Goal: Task Accomplishment & Management: Use online tool/utility

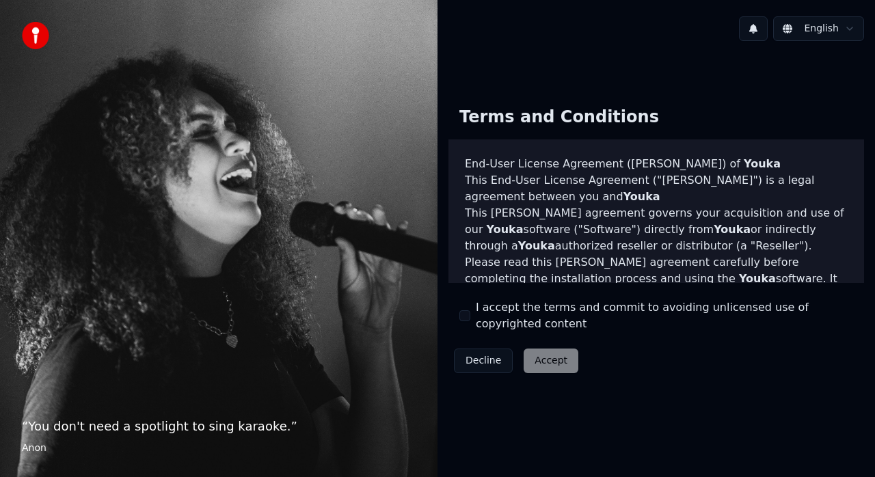
click at [542, 366] on div "Decline Accept" at bounding box center [516, 361] width 135 height 36
click at [467, 315] on button "I accept the terms and commit to avoiding unlicensed use of copyrighted content" at bounding box center [465, 315] width 11 height 11
click at [527, 354] on button "Accept" at bounding box center [551, 361] width 55 height 25
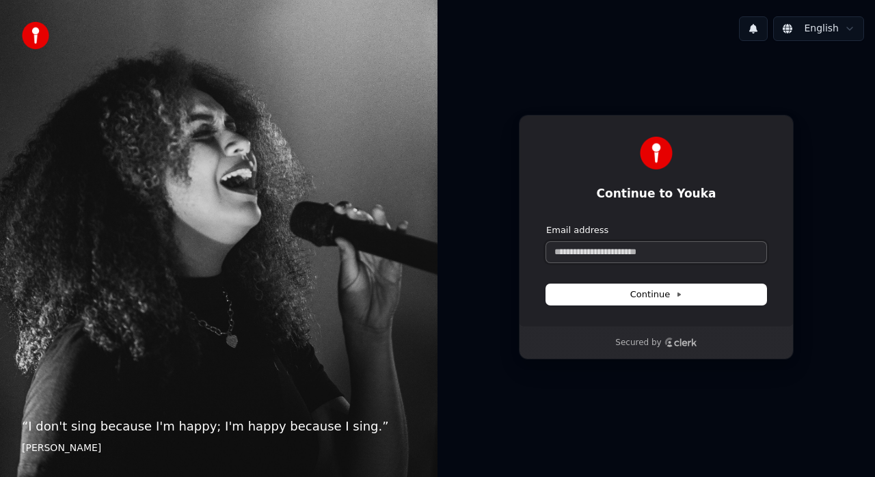
click at [620, 256] on input "Email address" at bounding box center [656, 252] width 220 height 21
click at [606, 275] on form "Email address Continue" at bounding box center [656, 264] width 220 height 81
click at [612, 304] on button "Continue" at bounding box center [656, 295] width 220 height 21
click at [630, 258] on input "Email address" at bounding box center [656, 252] width 220 height 21
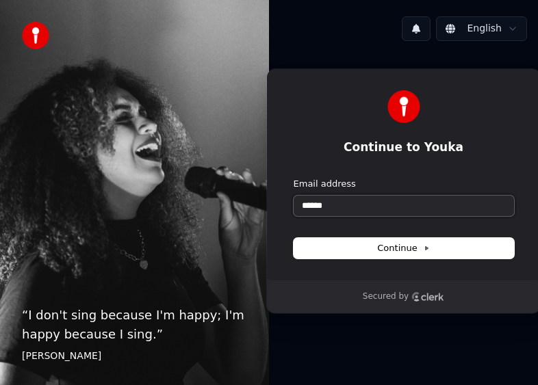
click at [378, 202] on input "******" at bounding box center [403, 206] width 220 height 21
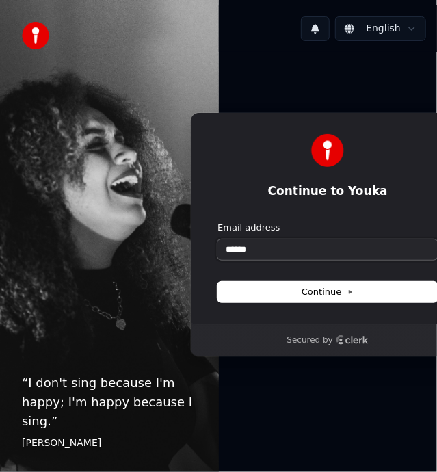
click at [274, 246] on input "******" at bounding box center [327, 249] width 220 height 21
click at [275, 238] on div "Email address ******" at bounding box center [327, 241] width 220 height 38
click at [275, 256] on input "******" at bounding box center [327, 249] width 220 height 21
click at [293, 252] on input "**********" at bounding box center [327, 249] width 220 height 21
click at [317, 246] on input "**********" at bounding box center [327, 249] width 220 height 21
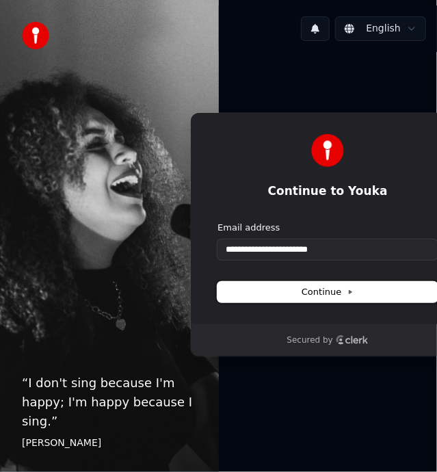
click at [337, 291] on span "Continue" at bounding box center [328, 292] width 52 height 12
type input "**********"
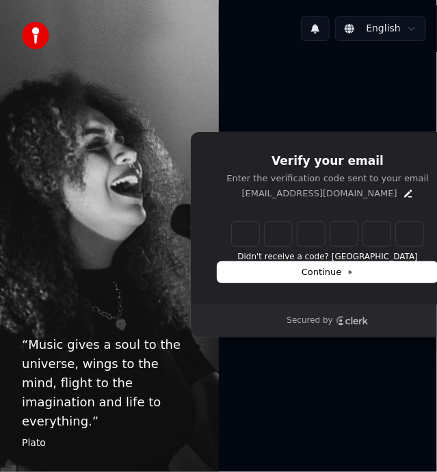
click at [250, 237] on input "Enter verification code" at bounding box center [327, 234] width 191 height 25
type input "******"
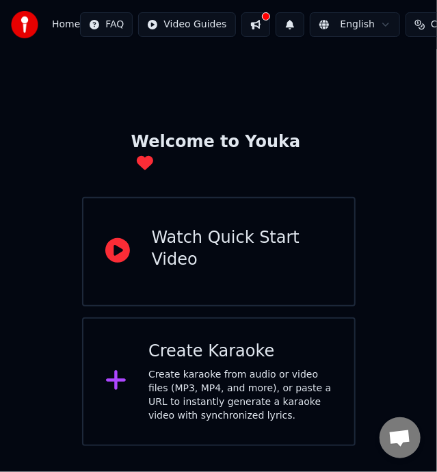
click at [221, 368] on div "Create karaoke from audio or video files (MP3, MP4, and more), or paste a URL t…" at bounding box center [240, 395] width 184 height 55
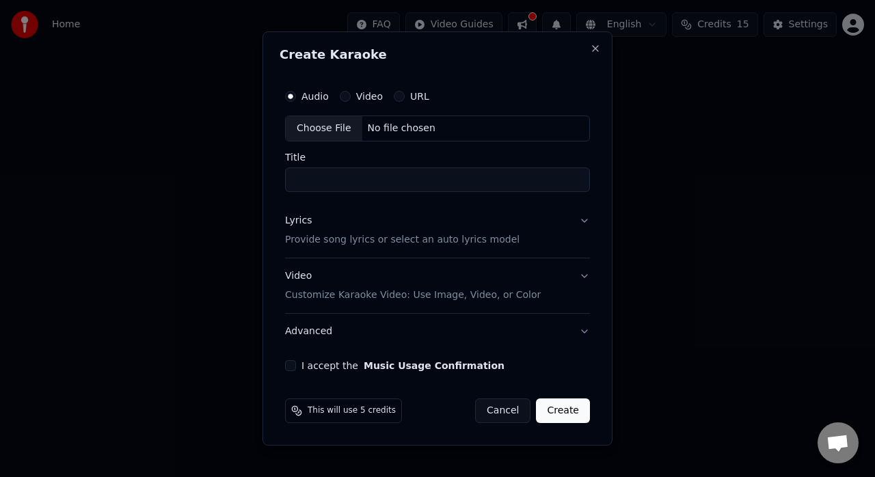
click at [391, 179] on input "Title" at bounding box center [437, 180] width 305 height 25
click at [363, 94] on label "Video" at bounding box center [369, 97] width 27 height 10
click at [351, 94] on button "Video" at bounding box center [345, 96] width 11 height 11
click at [342, 185] on input "Title" at bounding box center [437, 180] width 305 height 25
type input "**********"
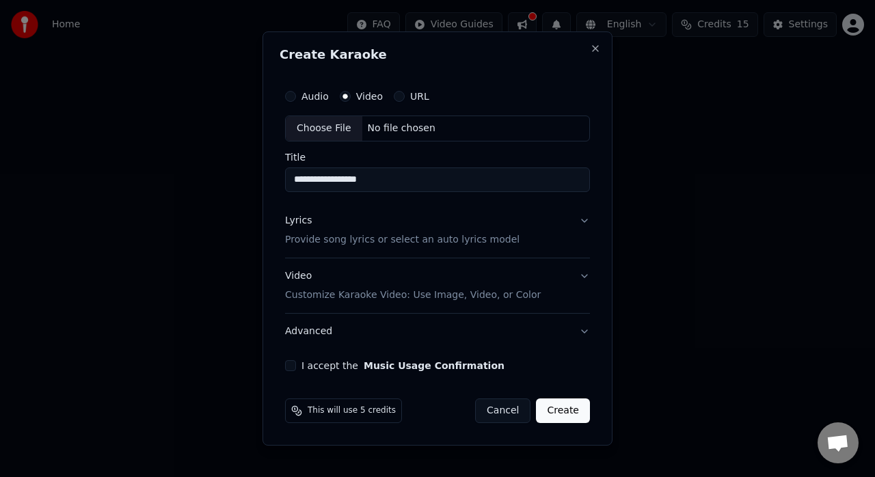
click at [436, 229] on button "Lyrics Provide song lyrics or select an auto lyrics model" at bounding box center [437, 230] width 305 height 55
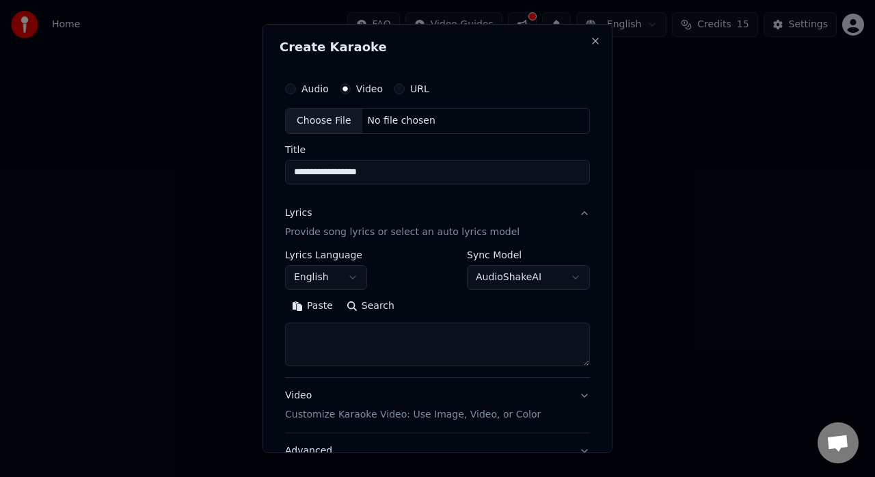
click at [349, 279] on button "English" at bounding box center [326, 277] width 82 height 25
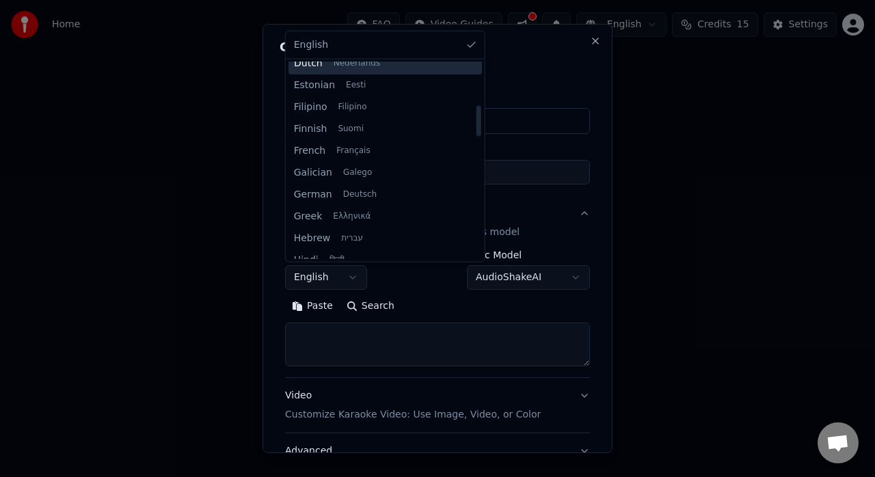
scroll to position [274, 0]
click at [388, 283] on body "**********" at bounding box center [437, 205] width 875 height 410
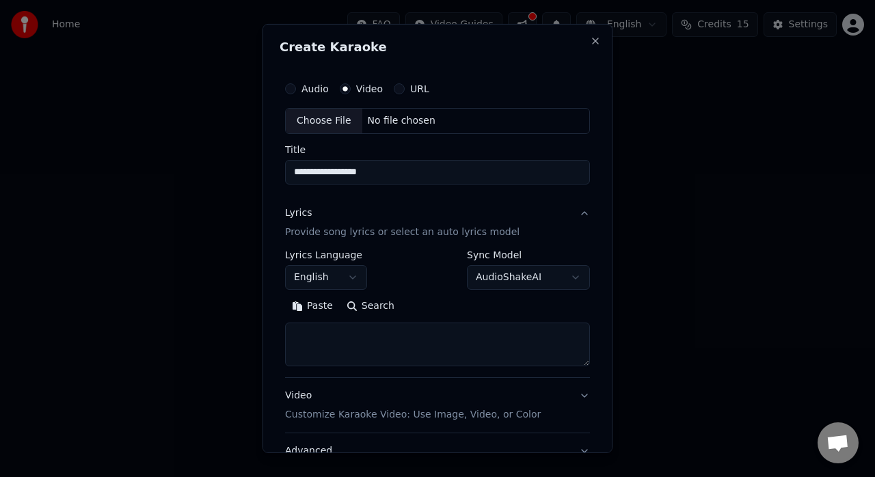
click at [354, 278] on button "English" at bounding box center [326, 277] width 82 height 25
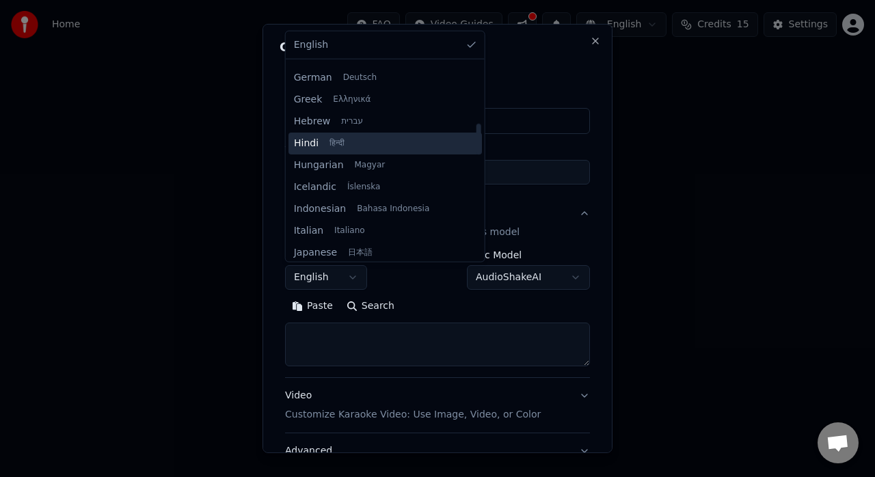
scroll to position [410, 0]
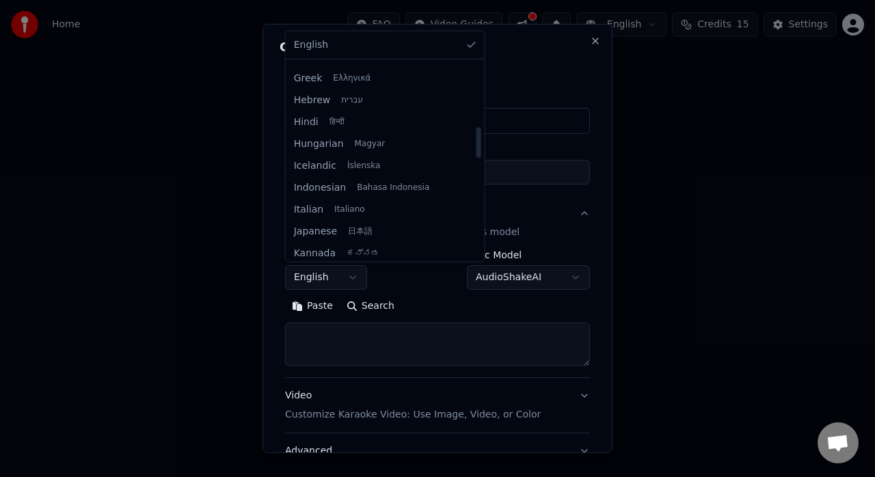
select select "**"
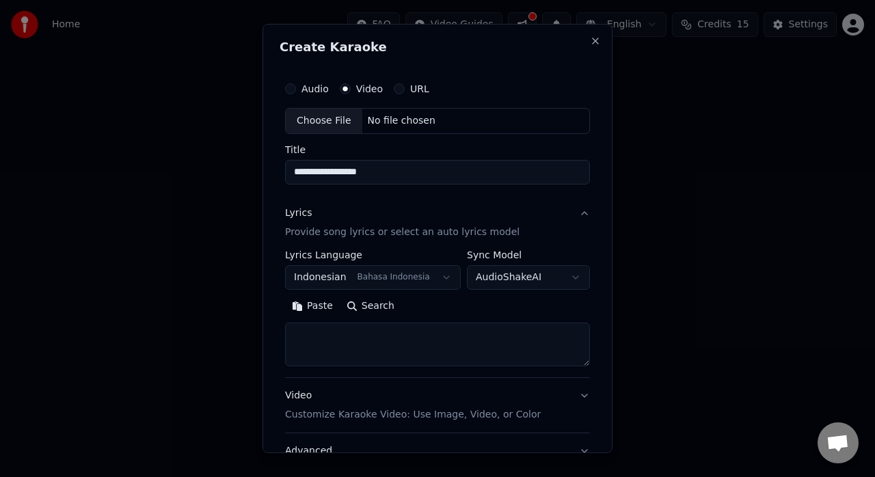
click at [436, 278] on body "**********" at bounding box center [437, 205] width 875 height 410
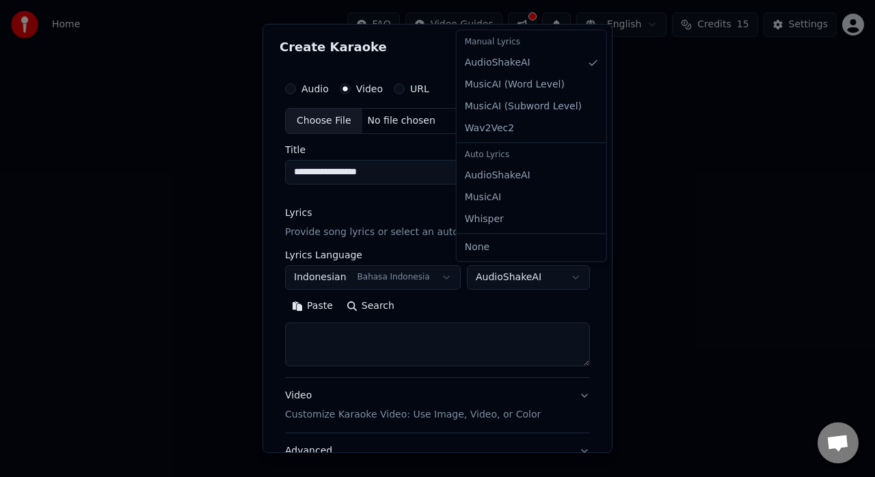
select select "**********"
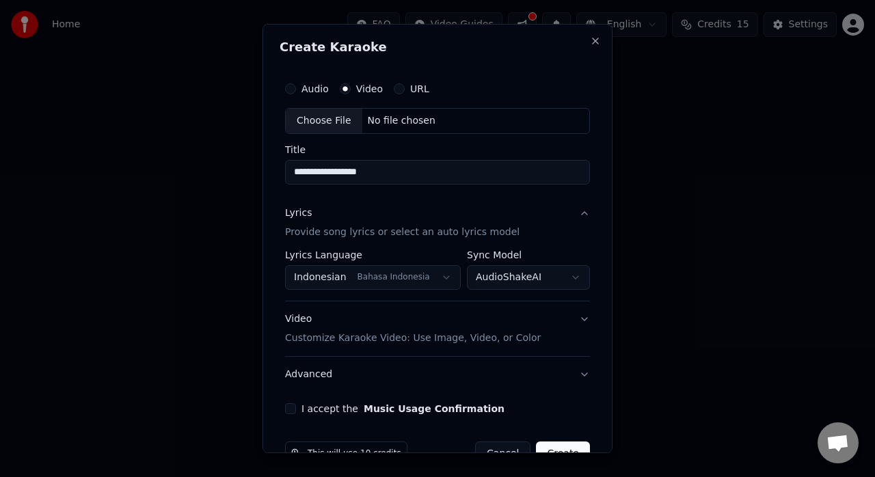
click at [436, 334] on p "Customize Karaoke Video: Use Image, Video, or Color" at bounding box center [413, 339] width 256 height 14
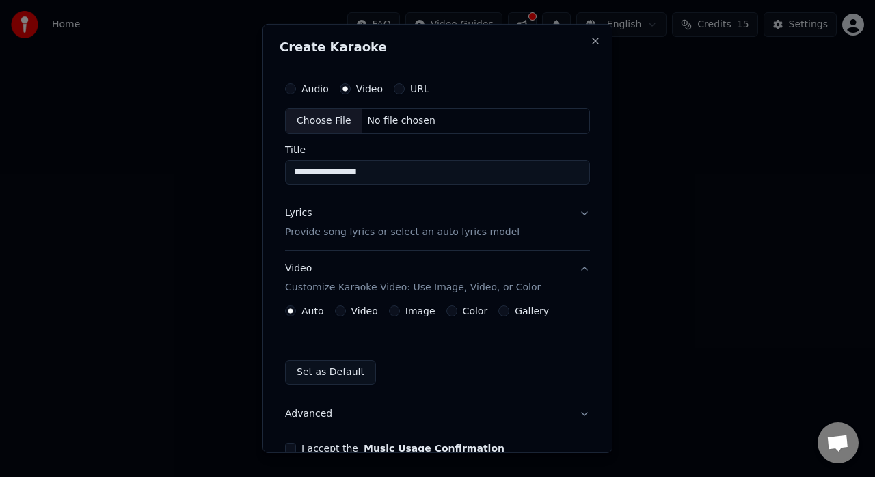
click at [369, 311] on label "Video" at bounding box center [365, 311] width 27 height 10
click at [346, 311] on button "Video" at bounding box center [340, 311] width 11 height 11
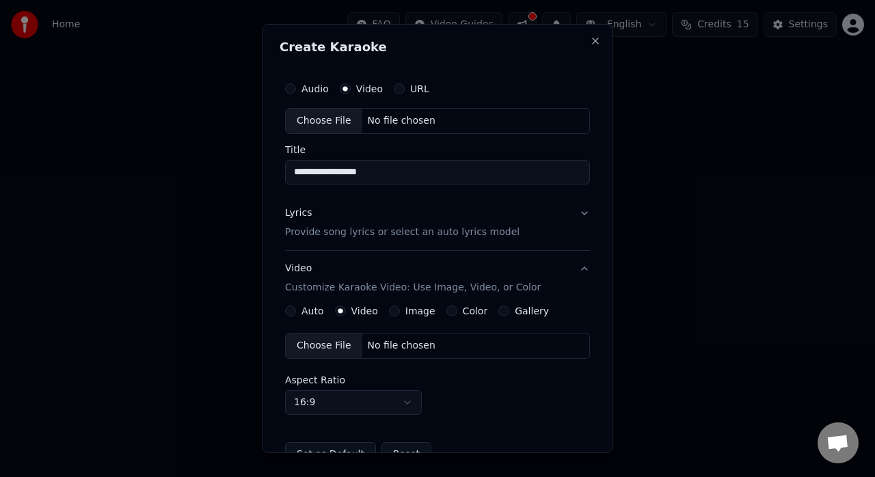
click at [412, 311] on label "Image" at bounding box center [421, 311] width 30 height 10
click at [400, 311] on button "Image" at bounding box center [394, 311] width 11 height 11
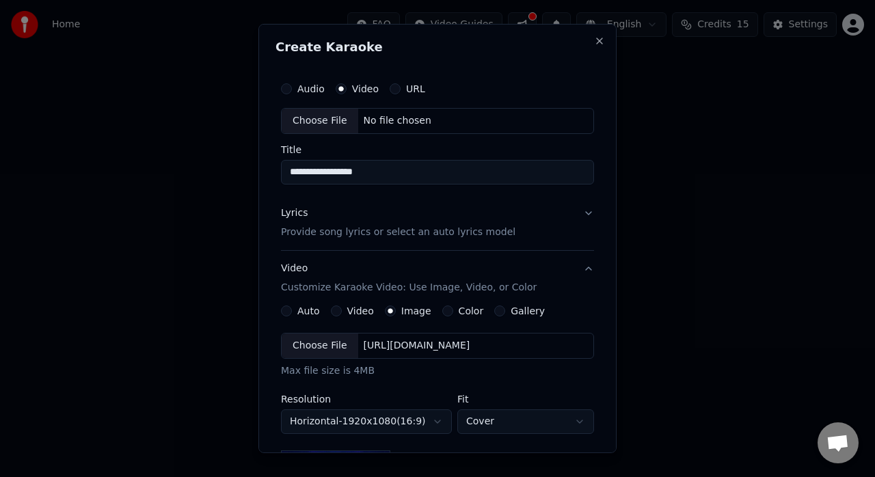
click at [436, 309] on label "Gallery" at bounding box center [528, 311] width 34 height 10
click at [436, 309] on button "Gallery" at bounding box center [499, 311] width 11 height 11
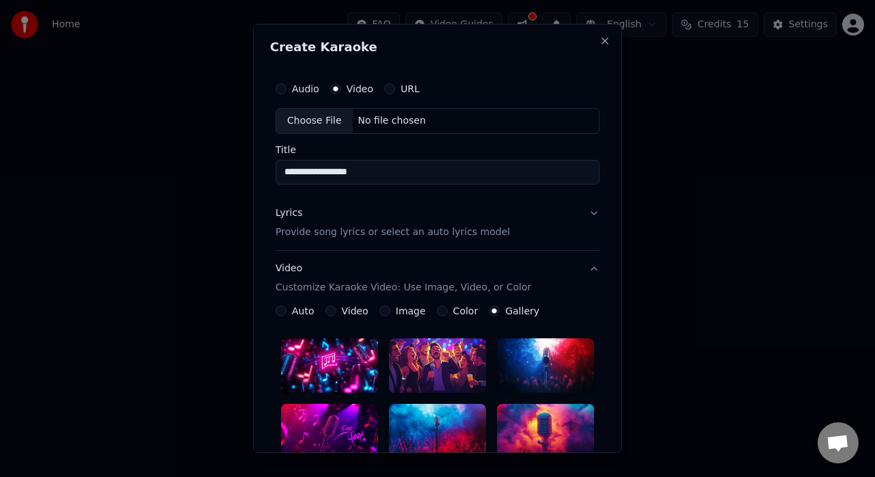
click at [304, 313] on label "Auto" at bounding box center [303, 311] width 23 height 10
click at [287, 313] on button "Auto" at bounding box center [281, 311] width 11 height 11
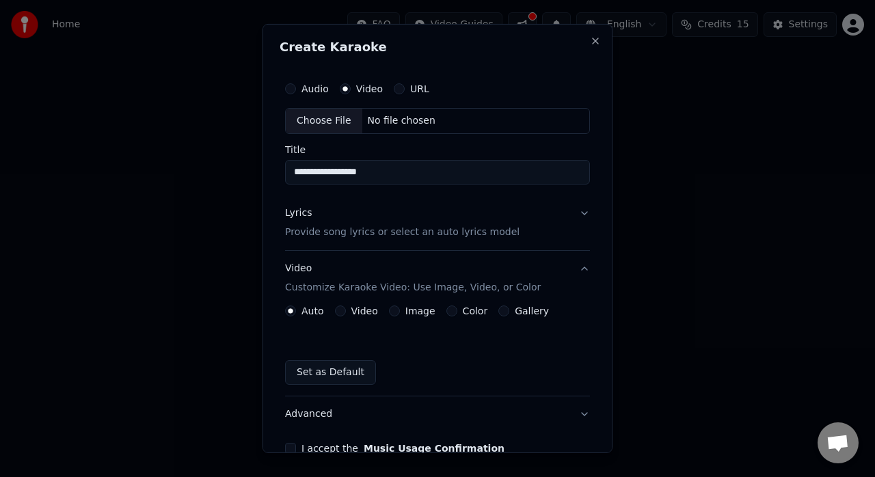
click at [436, 304] on button "Video Customize Karaoke Video: Use Image, Video, or Color" at bounding box center [437, 278] width 305 height 55
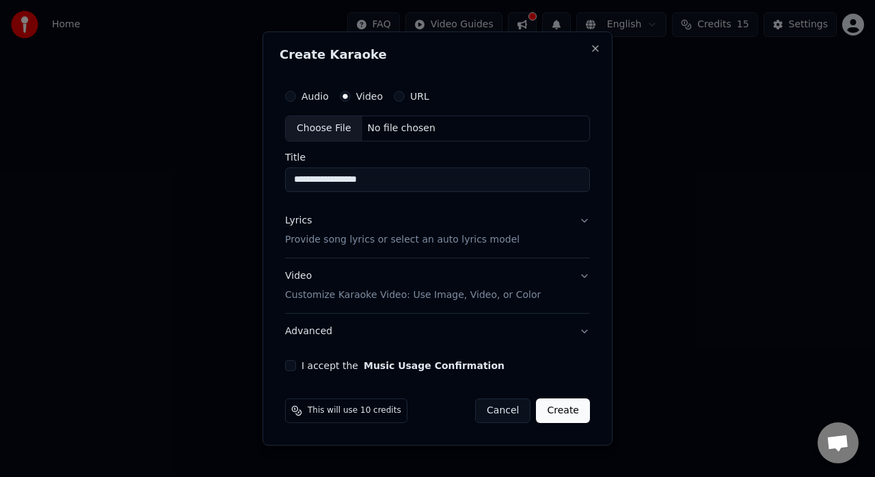
click at [436, 275] on button "Video Customize Karaoke Video: Use Image, Video, or Color" at bounding box center [437, 286] width 305 height 55
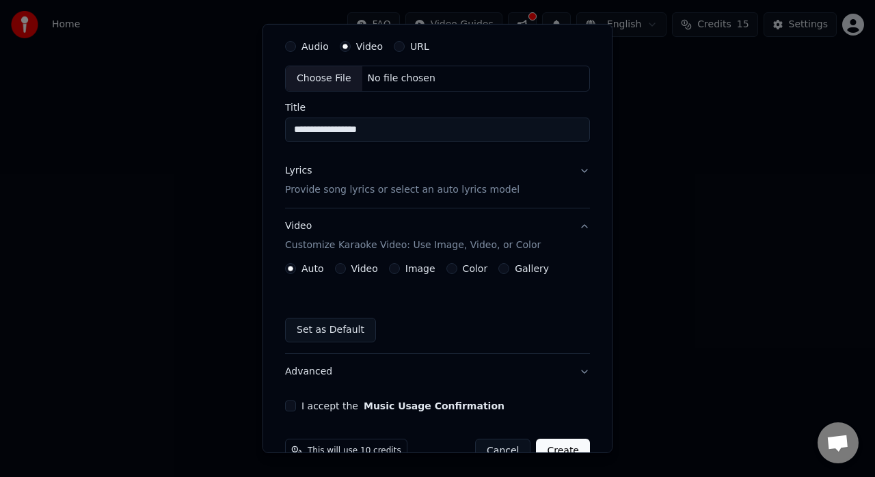
scroll to position [73, 0]
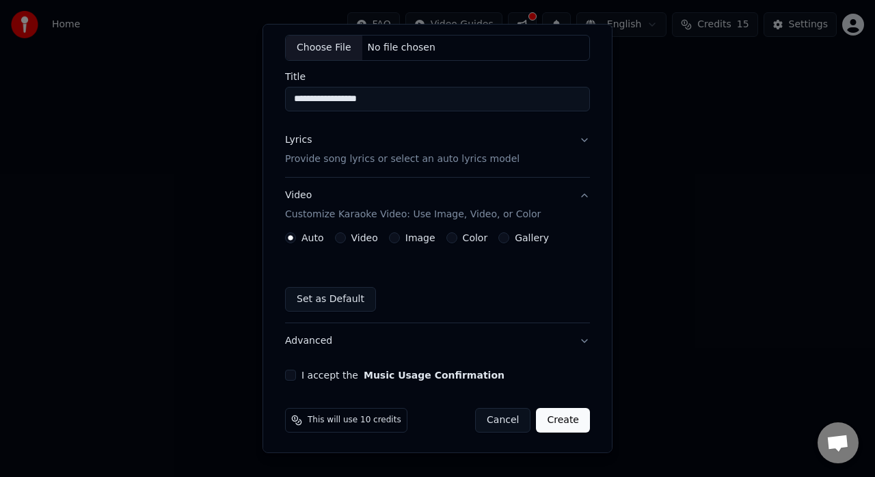
click at [370, 241] on label "Video" at bounding box center [365, 238] width 27 height 10
click at [346, 241] on button "Video" at bounding box center [340, 238] width 11 height 11
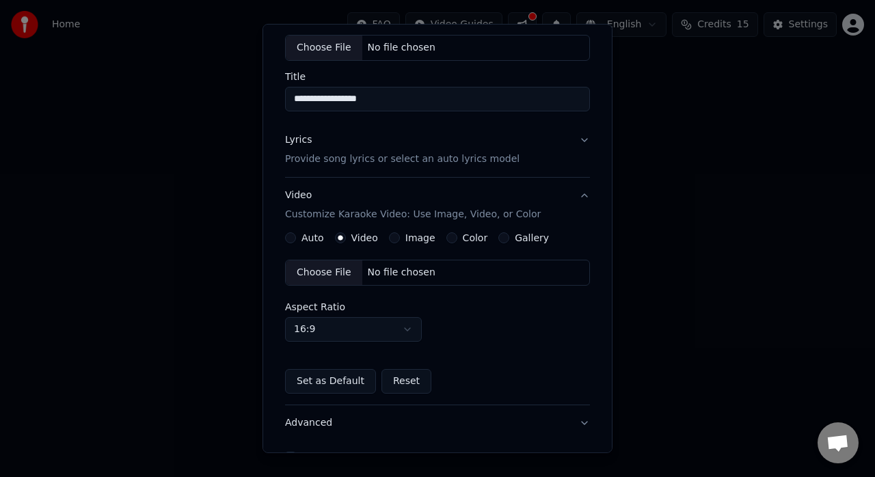
click at [406, 237] on label "Image" at bounding box center [421, 238] width 30 height 10
click at [400, 237] on button "Image" at bounding box center [394, 238] width 11 height 11
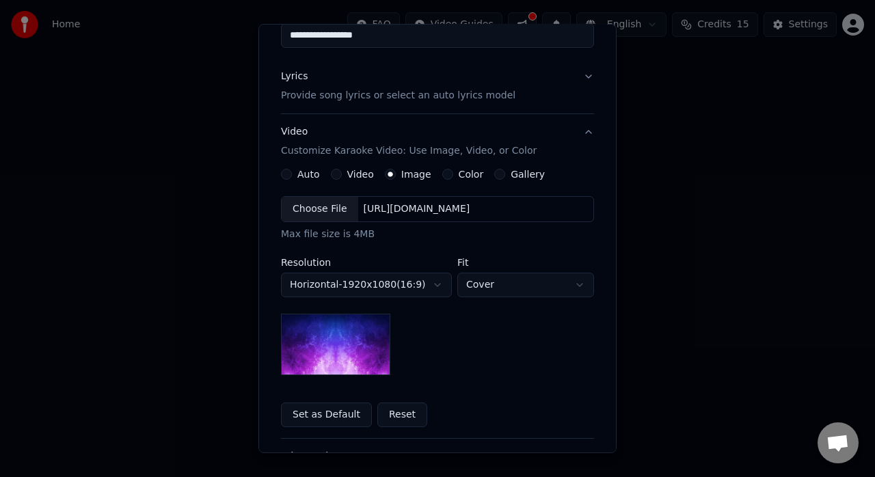
scroll to position [210, 0]
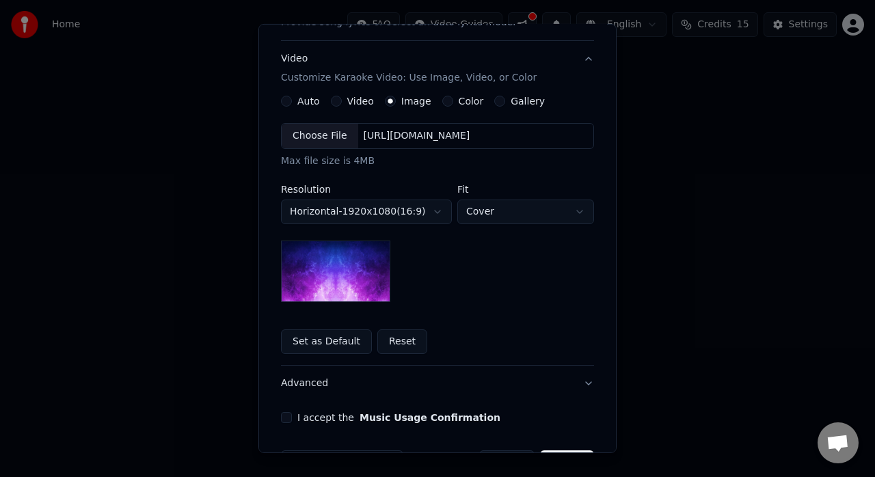
click at [364, 273] on img at bounding box center [335, 272] width 109 height 62
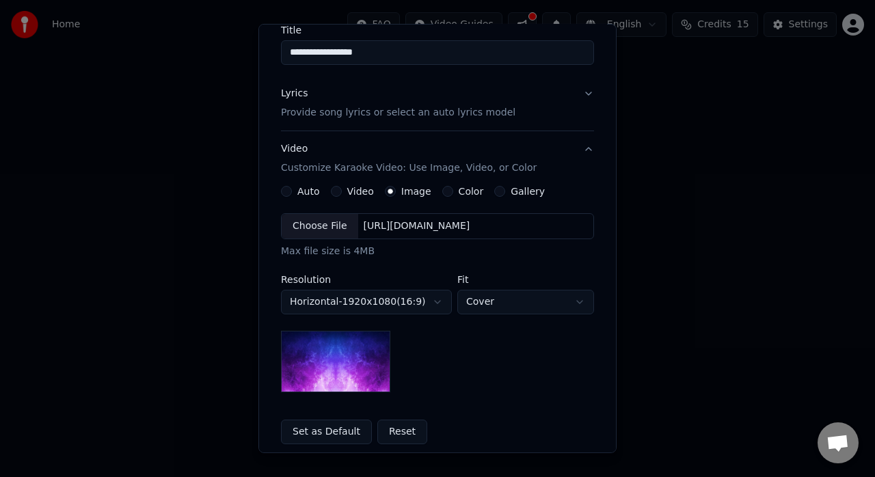
scroll to position [73, 0]
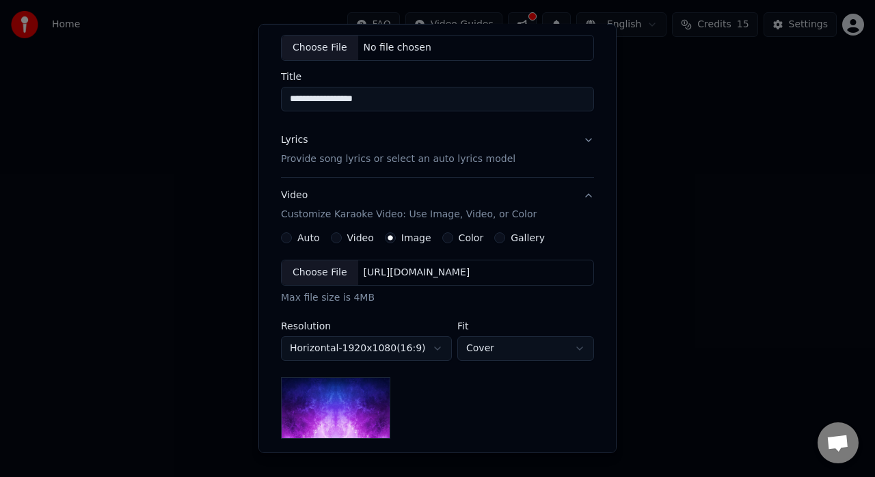
click at [436, 237] on label "Color" at bounding box center [471, 238] width 25 height 10
click at [436, 237] on button "Color" at bounding box center [447, 238] width 11 height 11
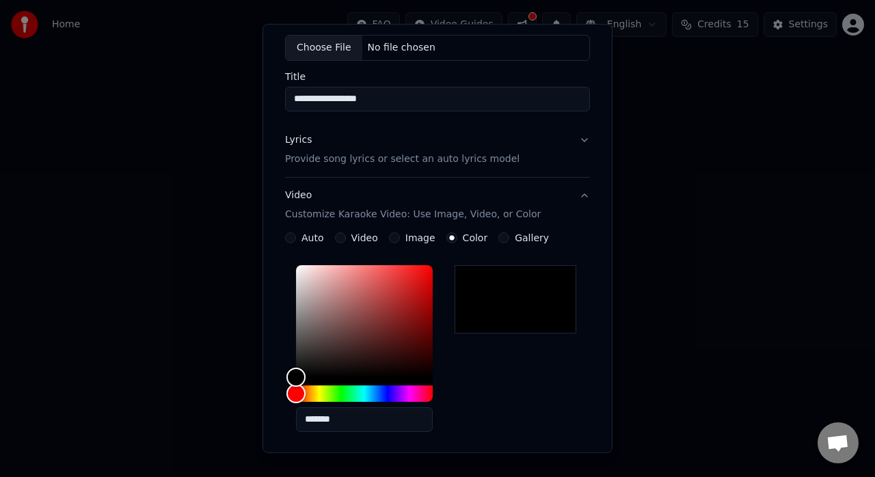
click at [436, 242] on label "Gallery" at bounding box center [532, 238] width 34 height 10
click at [436, 242] on button "Gallery" at bounding box center [504, 238] width 11 height 11
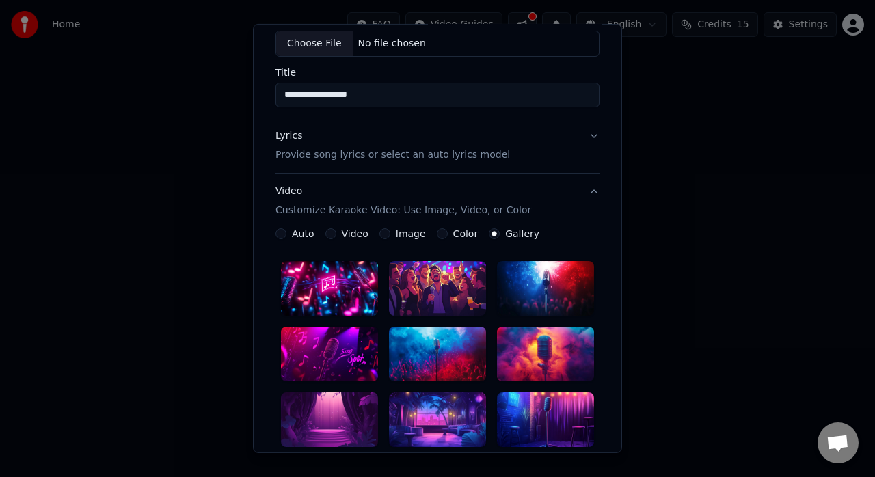
scroll to position [50, 0]
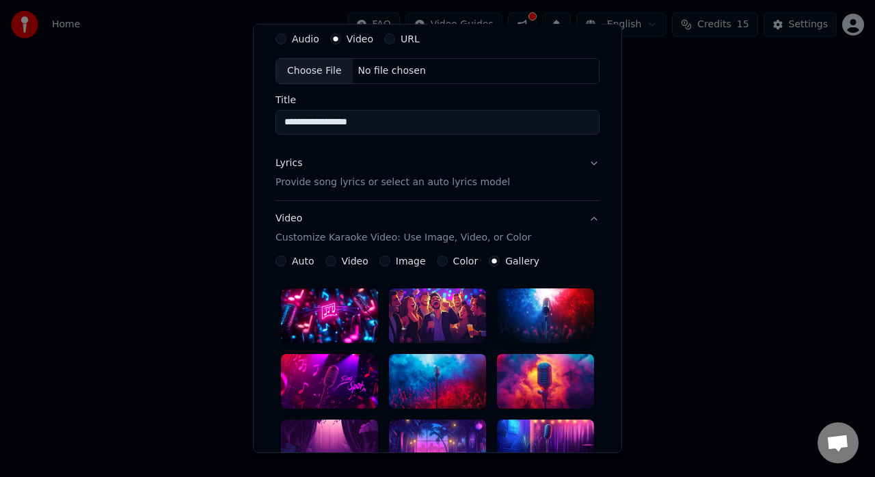
click at [356, 267] on div "**********" at bounding box center [438, 455] width 324 height 398
click at [355, 263] on label "Video" at bounding box center [355, 261] width 27 height 10
click at [336, 263] on button "Video" at bounding box center [331, 261] width 11 height 11
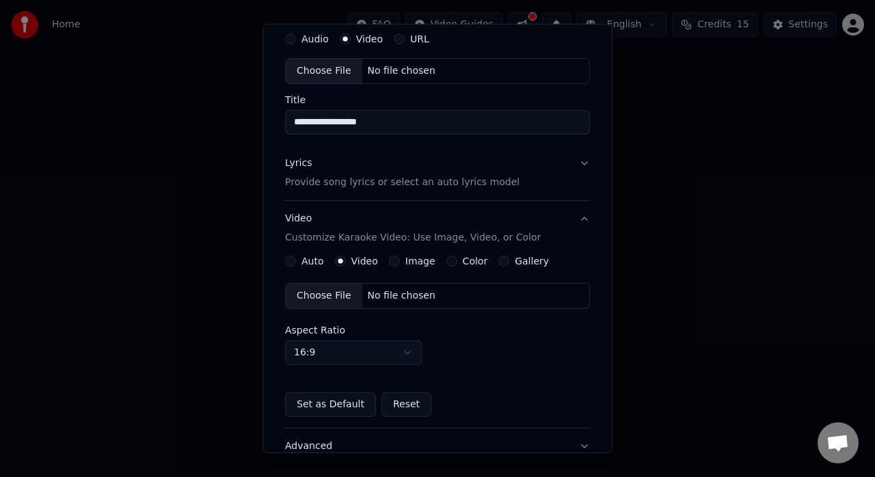
click at [379, 294] on div "No file chosen" at bounding box center [401, 296] width 79 height 14
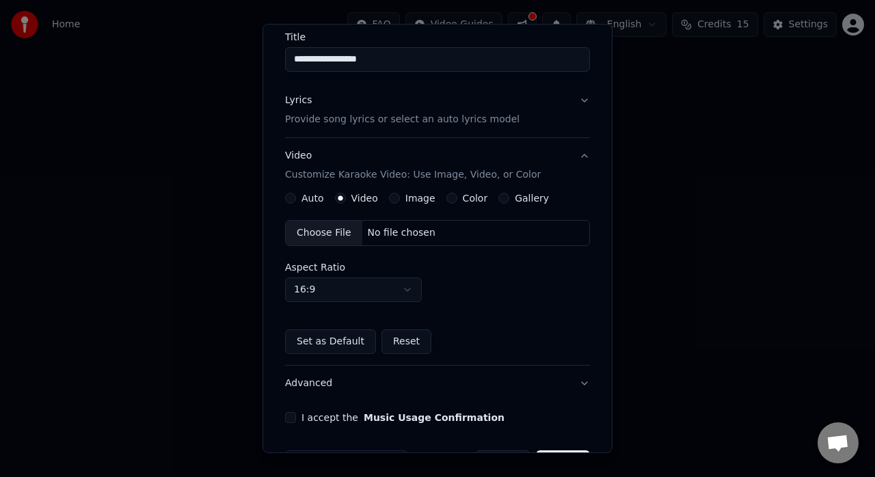
scroll to position [155, 0]
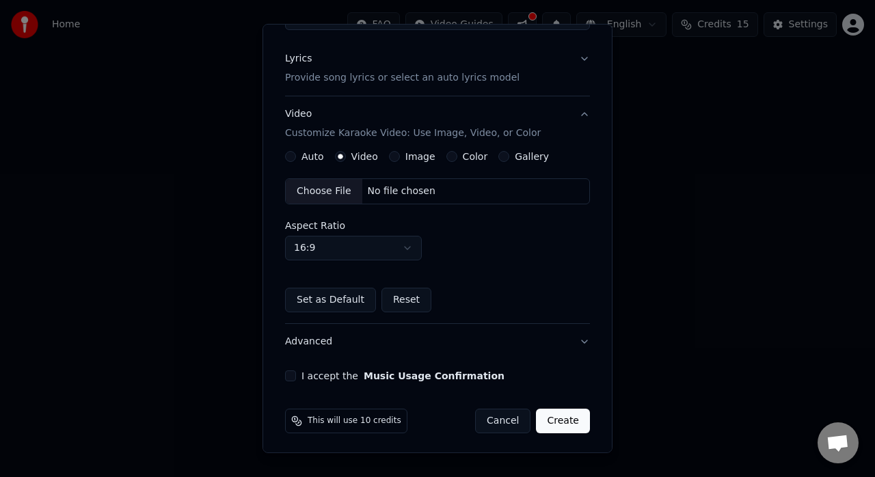
click at [293, 376] on button "I accept the Music Usage Confirmation" at bounding box center [290, 376] width 11 height 11
click at [436, 419] on button "Create" at bounding box center [563, 421] width 54 height 25
click at [436, 419] on button "Create" at bounding box center [567, 421] width 54 height 25
click at [436, 418] on button "Create" at bounding box center [567, 421] width 54 height 25
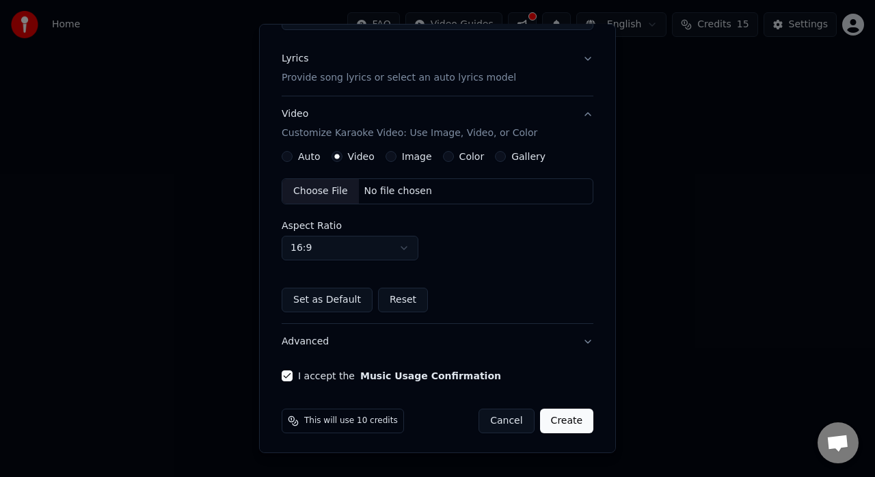
click at [291, 152] on button "Auto" at bounding box center [287, 156] width 11 height 11
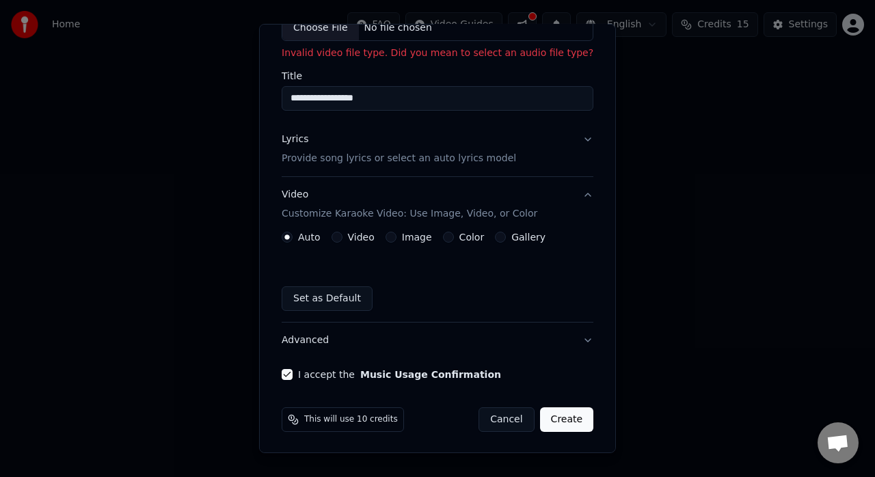
scroll to position [0, 0]
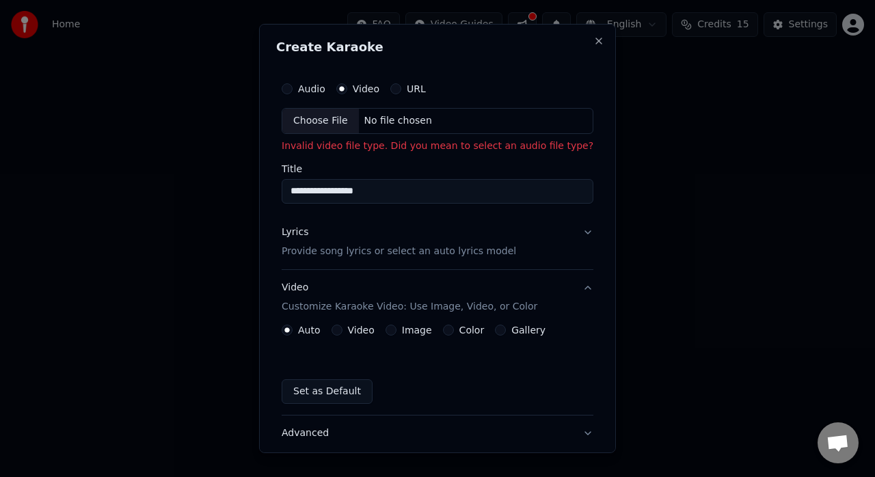
click at [408, 87] on label "URL" at bounding box center [416, 89] width 19 height 10
click at [401, 87] on button "URL" at bounding box center [396, 88] width 11 height 11
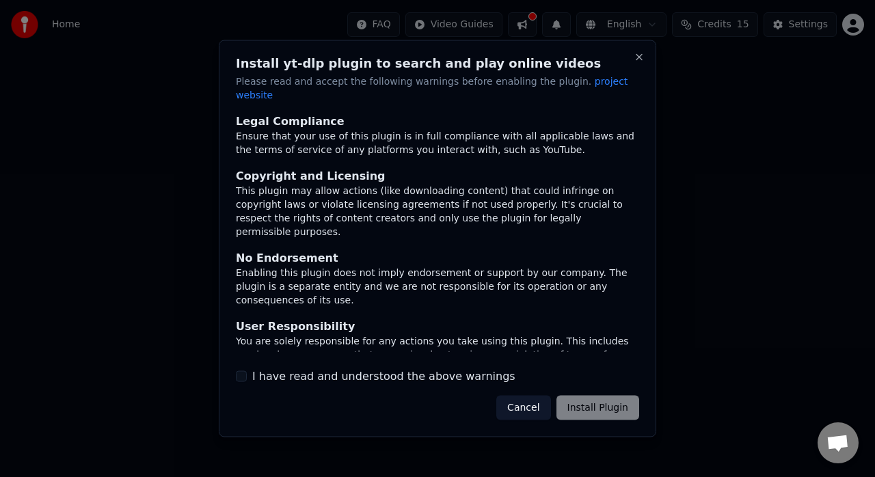
click at [436, 67] on h2 "Install yt-dlp plugin to search and play online videos" at bounding box center [438, 63] width 404 height 12
click at [436, 60] on button "Close" at bounding box center [639, 57] width 11 height 11
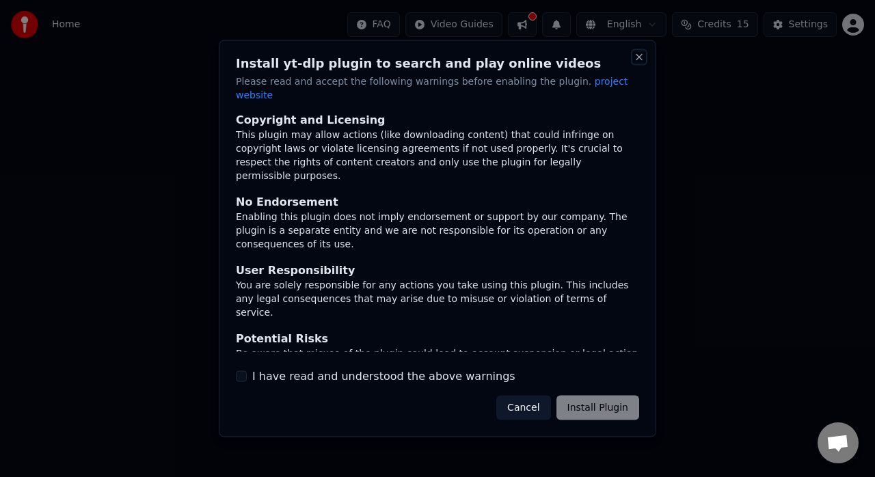
scroll to position [92, 0]
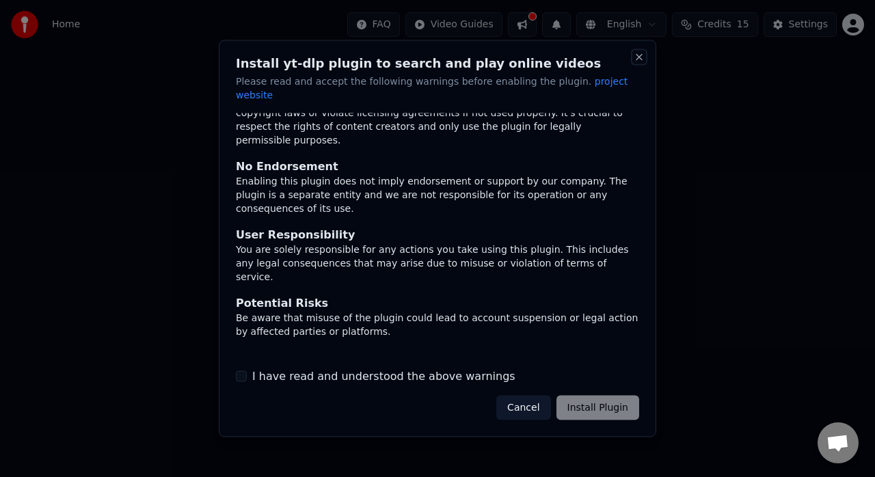
click at [436, 63] on button "Close" at bounding box center [639, 57] width 11 height 11
click at [436, 399] on button "Cancel" at bounding box center [524, 407] width 54 height 25
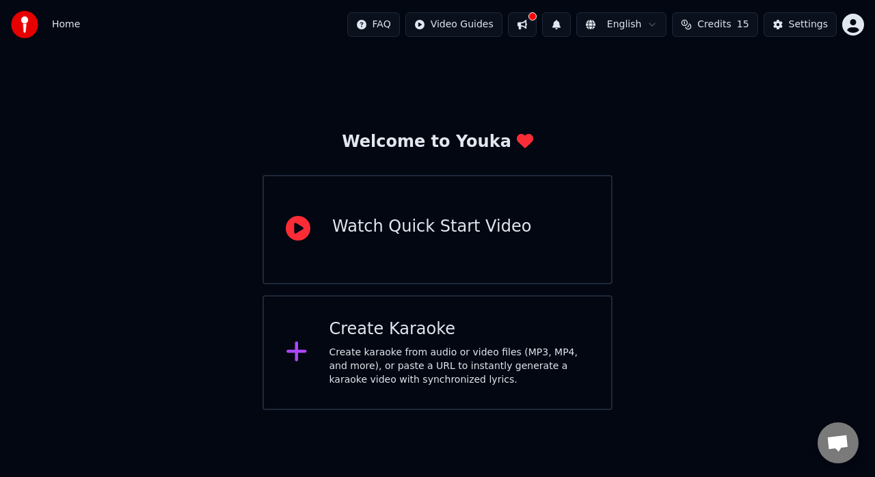
click at [375, 375] on div "Create karaoke from audio or video files (MP3, MP4, and more), or paste a URL t…" at bounding box center [460, 366] width 261 height 41
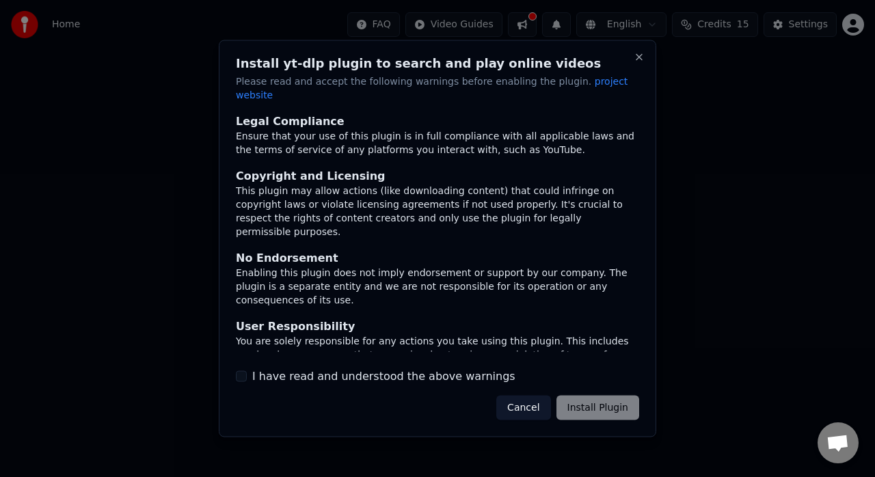
click at [241, 371] on button "I have read and understood the above warnings" at bounding box center [241, 376] width 11 height 11
click at [436, 412] on button "Install Plugin" at bounding box center [598, 407] width 83 height 25
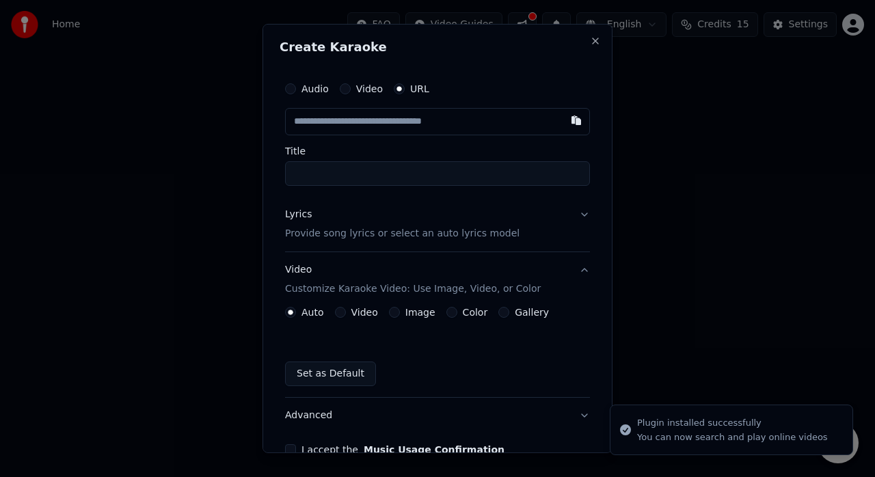
click at [423, 124] on input "text" at bounding box center [437, 121] width 305 height 27
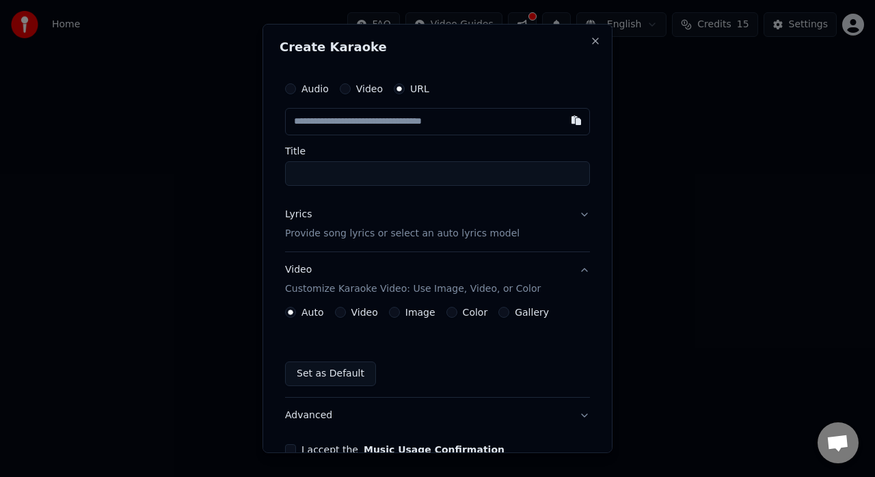
click at [349, 89] on div "Video" at bounding box center [361, 88] width 43 height 11
click at [340, 88] on button "Video" at bounding box center [345, 88] width 11 height 11
click at [305, 90] on label "Audio" at bounding box center [315, 89] width 27 height 10
click at [296, 90] on button "Audio" at bounding box center [290, 88] width 11 height 11
click at [347, 88] on button "Video" at bounding box center [345, 88] width 11 height 11
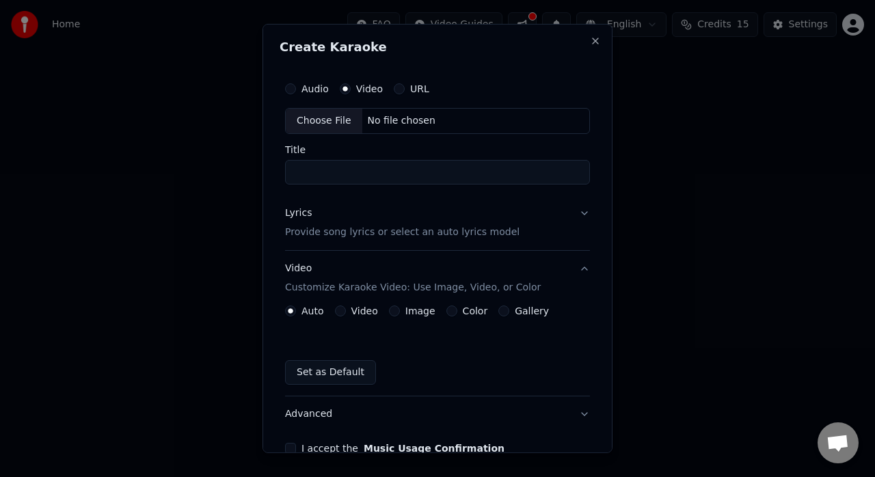
click at [302, 91] on label "Audio" at bounding box center [315, 89] width 27 height 10
click at [296, 91] on button "Audio" at bounding box center [290, 88] width 11 height 11
click at [373, 119] on div "No file chosen" at bounding box center [401, 121] width 79 height 14
click at [386, 176] on input "Title" at bounding box center [437, 172] width 305 height 25
type input "*"
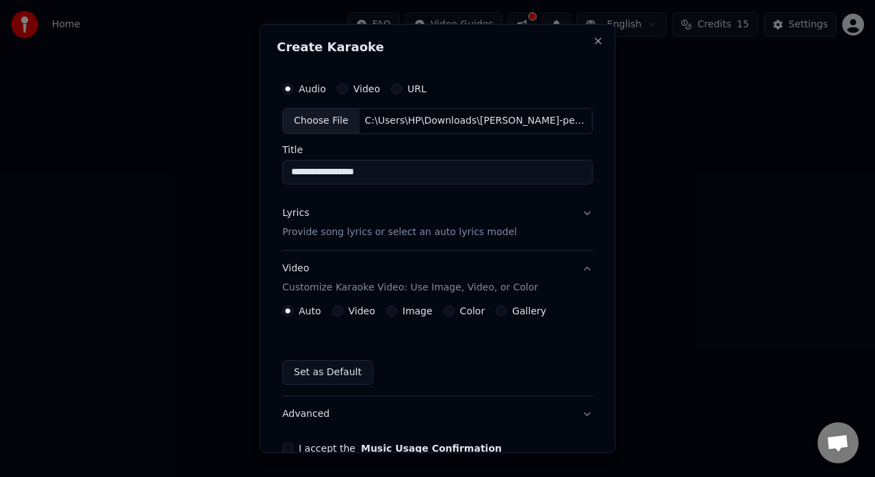
type input "**********"
click at [436, 226] on p "Provide song lyrics or select an auto lyrics model" at bounding box center [399, 233] width 235 height 14
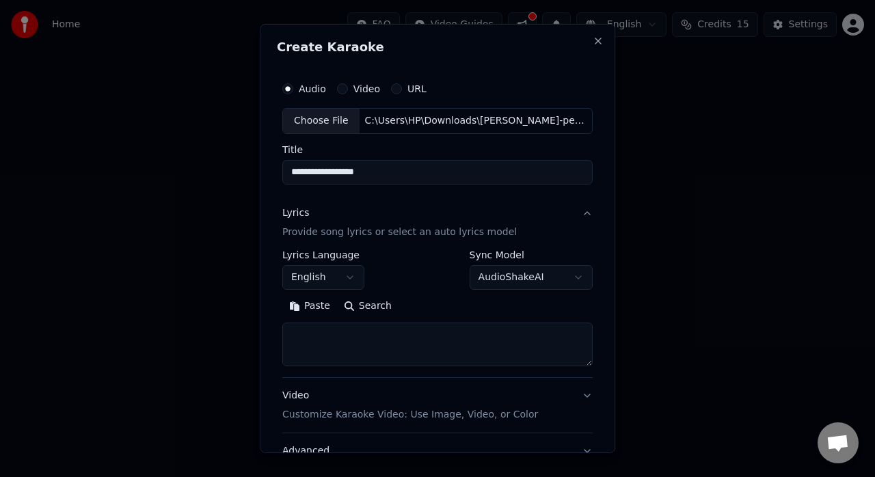
click at [353, 279] on button "English" at bounding box center [323, 277] width 82 height 25
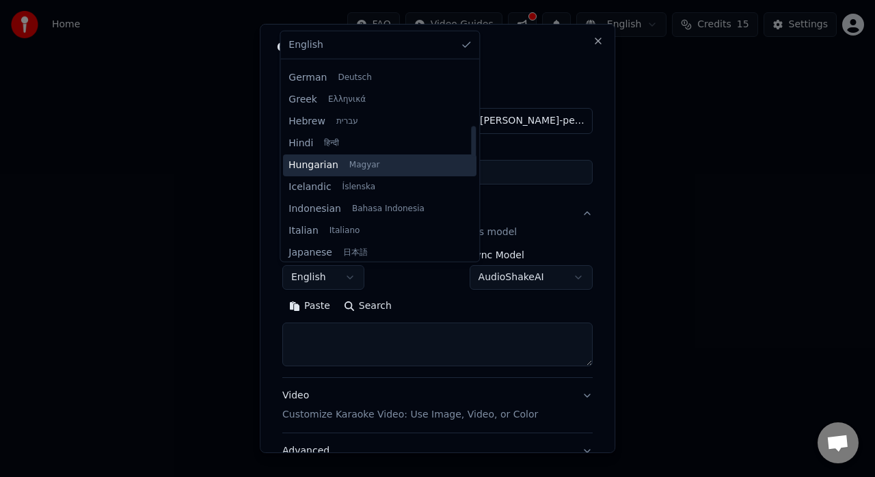
scroll to position [410, 0]
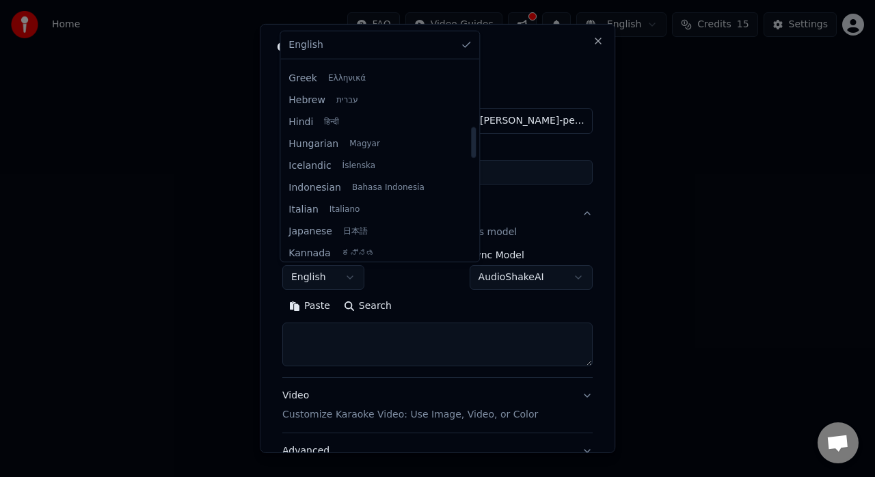
select select "**"
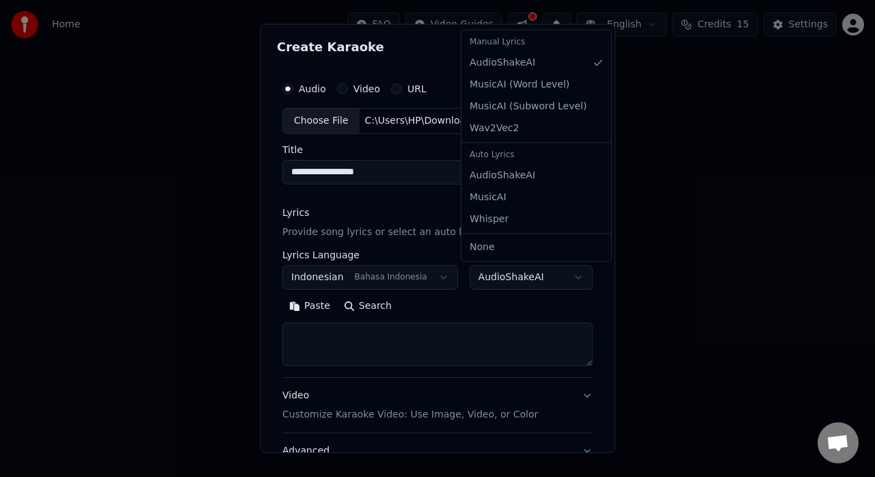
click at [436, 279] on body "**********" at bounding box center [437, 205] width 875 height 410
select select "**********"
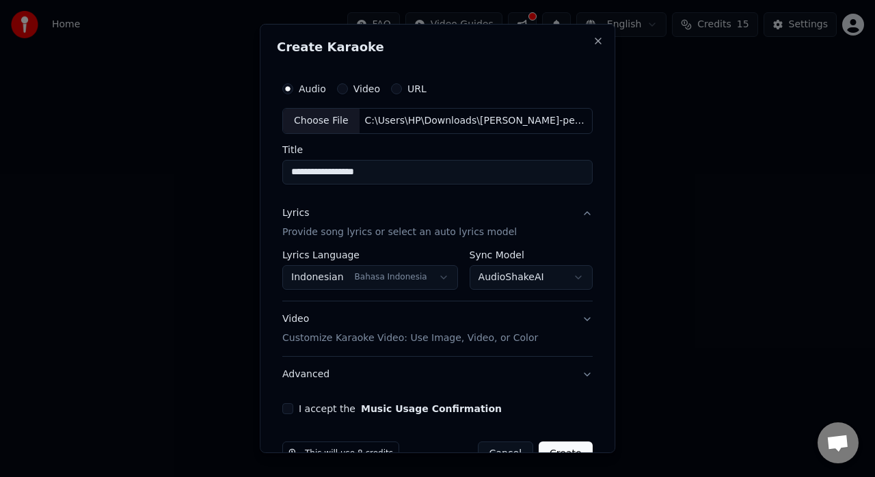
scroll to position [34, 0]
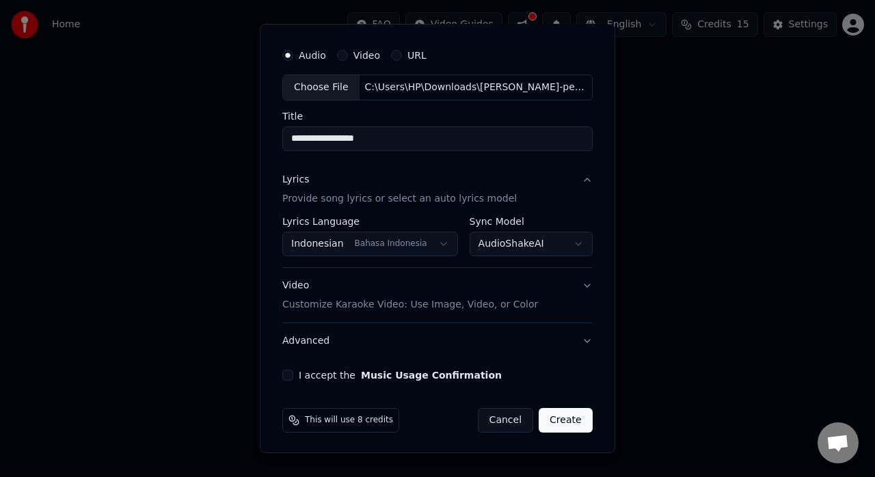
click at [287, 372] on button "I accept the Music Usage Confirmation" at bounding box center [287, 375] width 11 height 11
click at [436, 416] on button "Create" at bounding box center [566, 420] width 54 height 25
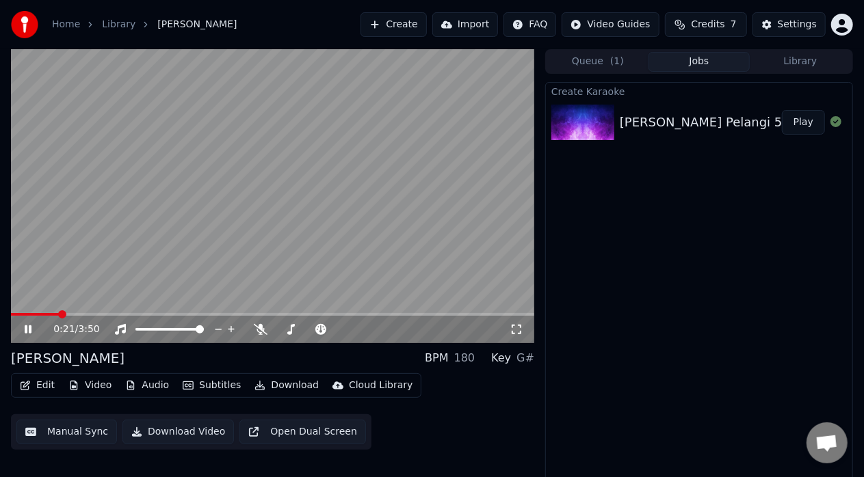
click at [436, 25] on span "Credits" at bounding box center [708, 25] width 34 height 14
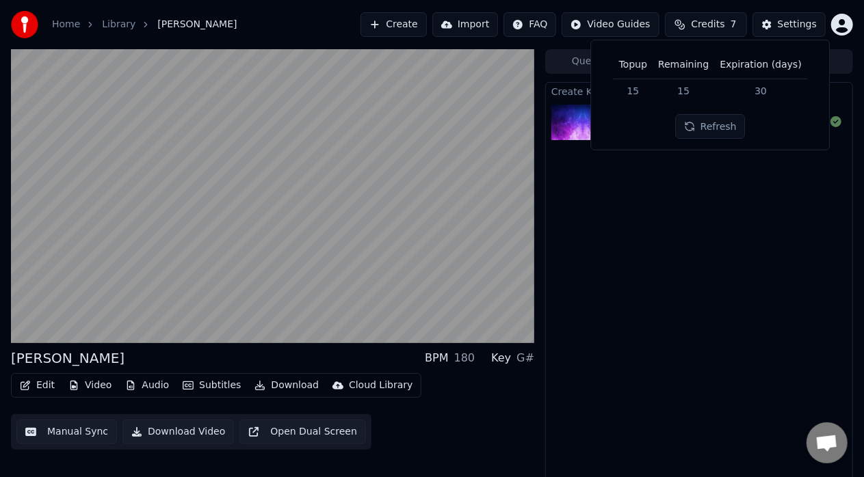
click at [436, 91] on td "15" at bounding box center [683, 91] width 62 height 25
click at [436, 212] on div "Create Karaoke [PERSON_NAME] Pelangi 503 Play" at bounding box center [699, 285] width 308 height 406
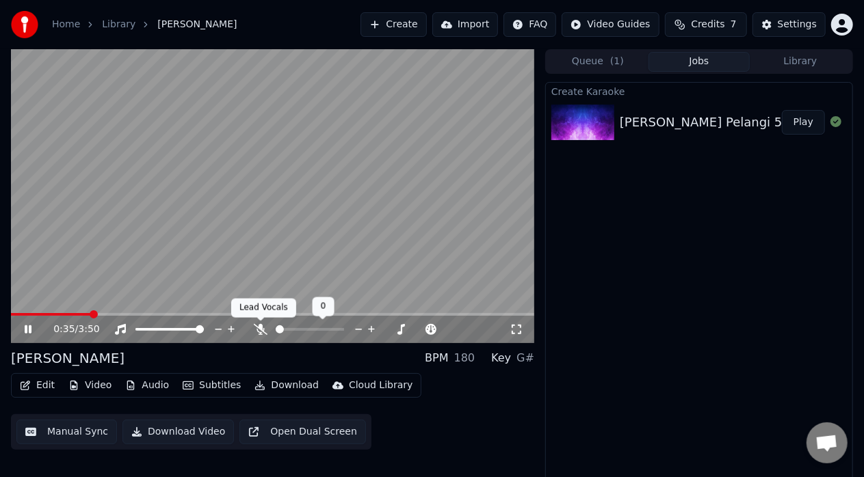
click at [263, 330] on icon at bounding box center [261, 329] width 14 height 11
click at [263, 330] on icon at bounding box center [261, 329] width 8 height 11
click at [263, 330] on icon at bounding box center [261, 329] width 14 height 11
click at [259, 332] on icon at bounding box center [261, 329] width 8 height 11
click at [436, 362] on div "180" at bounding box center [464, 358] width 21 height 16
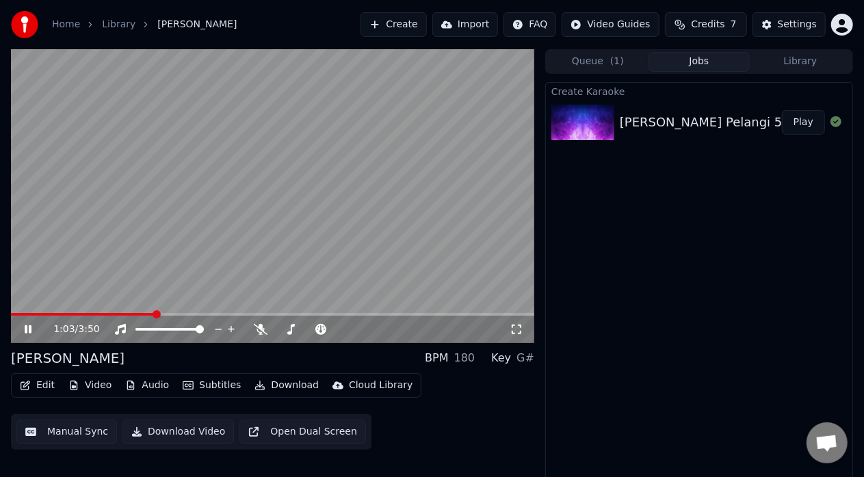
click at [436, 57] on button "Library" at bounding box center [800, 62] width 101 height 20
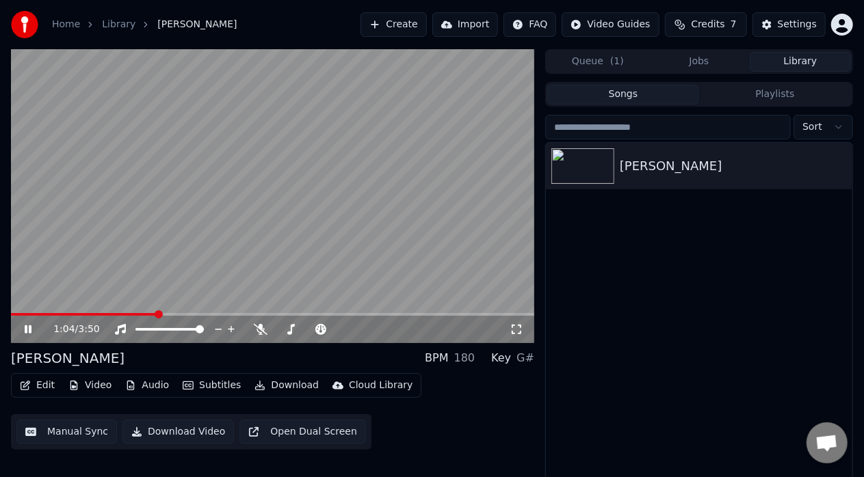
click at [436, 64] on button "Jobs" at bounding box center [698, 62] width 101 height 20
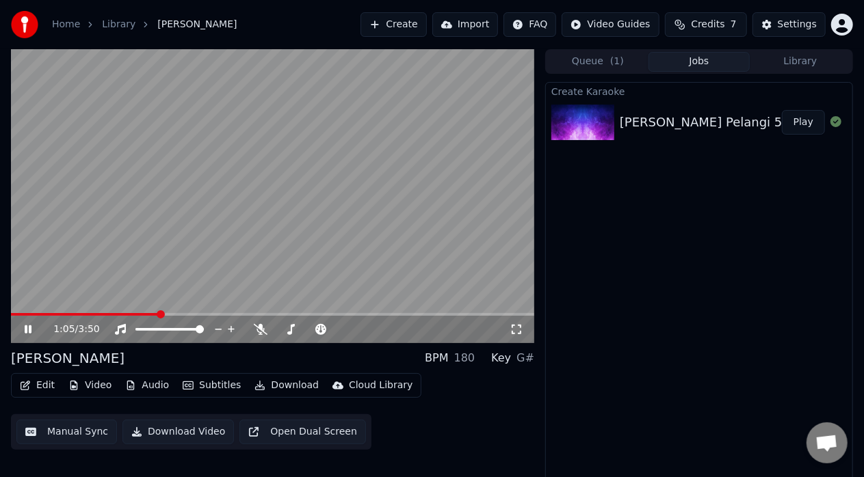
click at [436, 68] on button "Queue ( 1 )" at bounding box center [597, 62] width 101 height 20
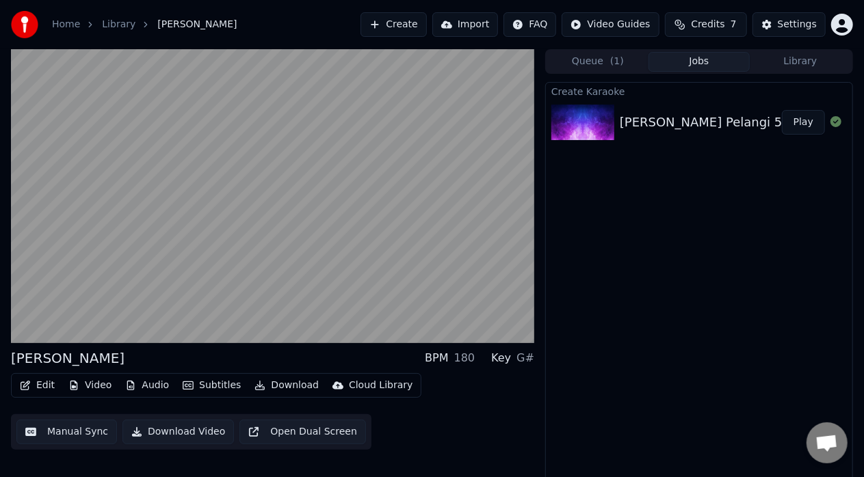
click at [436, 57] on button "Jobs" at bounding box center [698, 62] width 101 height 20
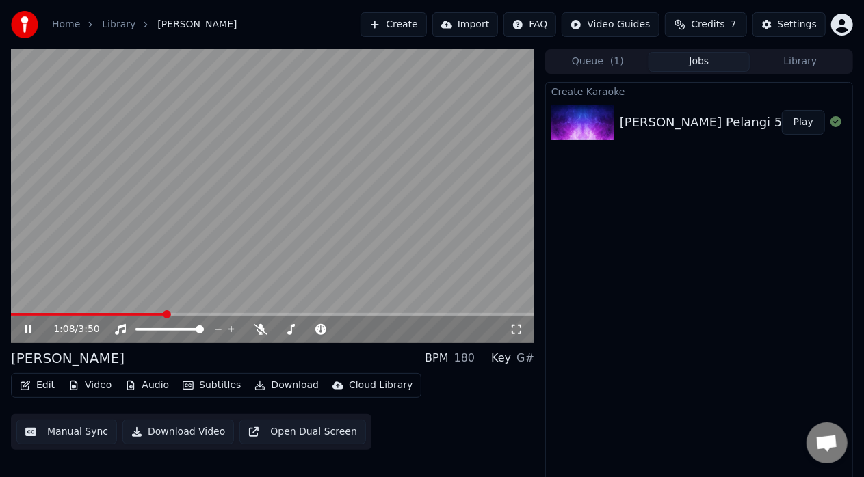
click at [97, 390] on button "Video" at bounding box center [90, 385] width 54 height 19
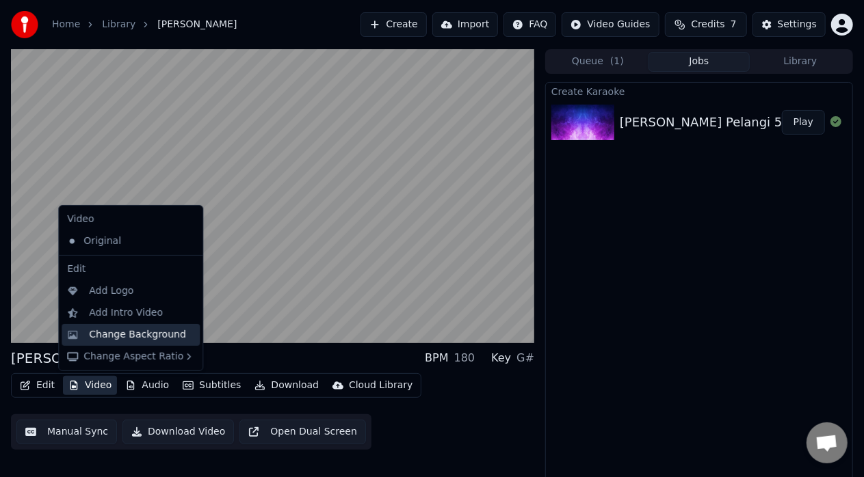
click at [129, 336] on div "Change Background" at bounding box center [137, 335] width 97 height 14
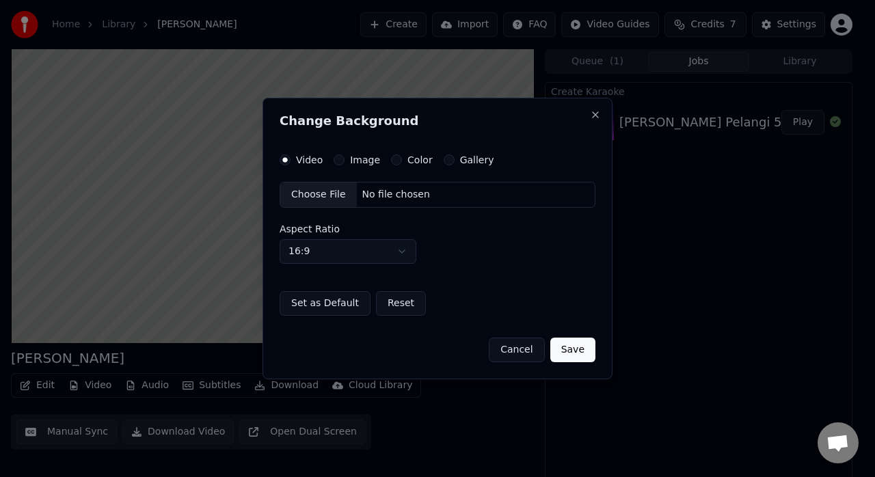
click at [436, 160] on label "Gallery" at bounding box center [477, 160] width 34 height 10
click at [436, 160] on button "Gallery" at bounding box center [449, 160] width 11 height 11
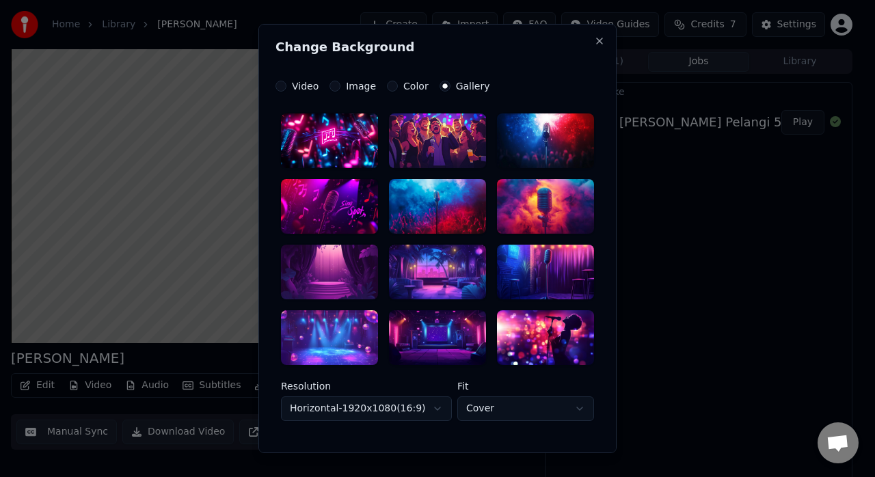
click at [345, 144] on div at bounding box center [329, 141] width 97 height 55
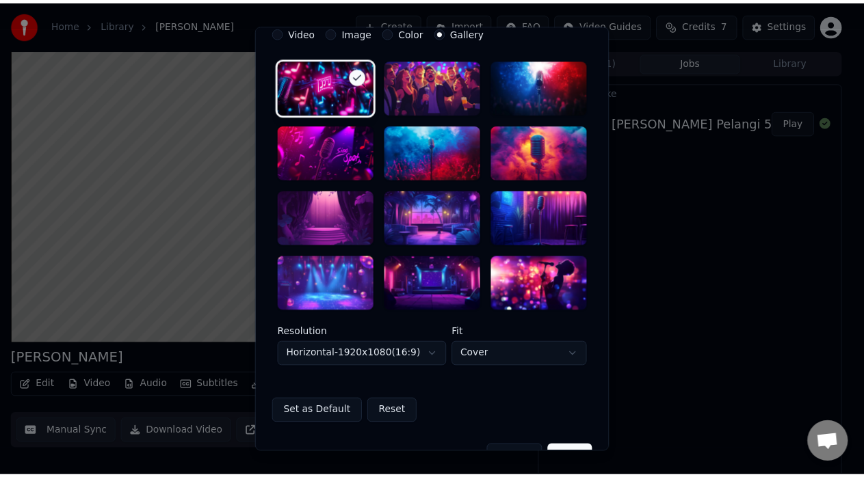
scroll to position [88, 0]
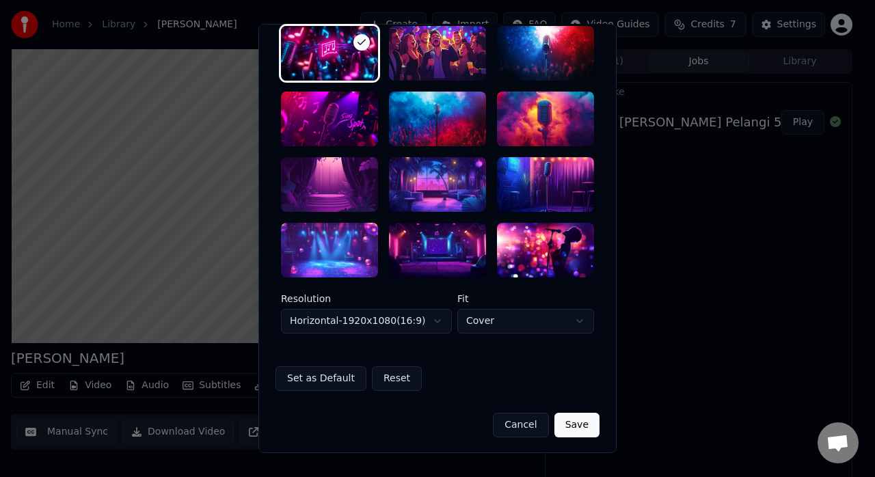
click at [436, 419] on button "Save" at bounding box center [577, 424] width 45 height 25
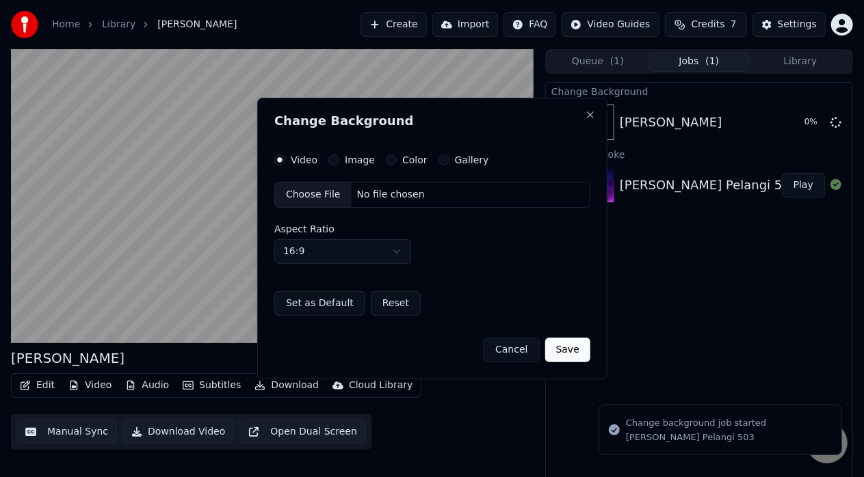
scroll to position [0, 0]
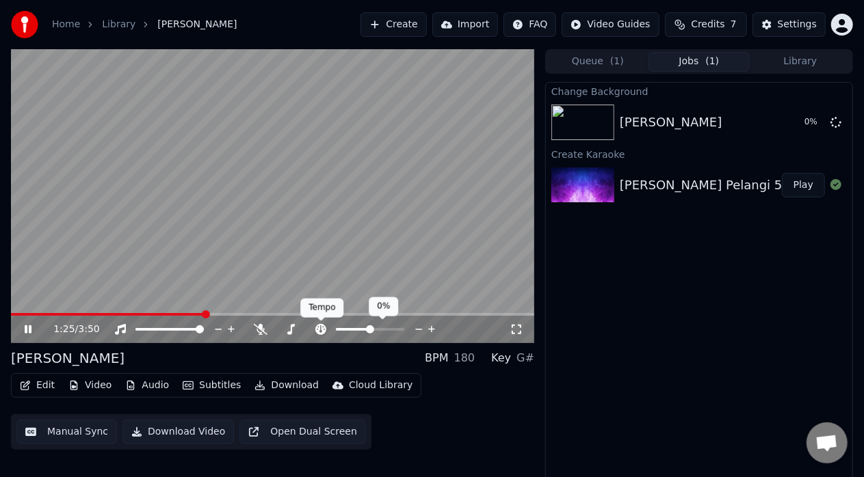
click at [323, 330] on icon at bounding box center [320, 329] width 11 height 11
click at [324, 329] on icon at bounding box center [320, 329] width 11 height 11
click at [288, 331] on icon at bounding box center [291, 329] width 14 height 11
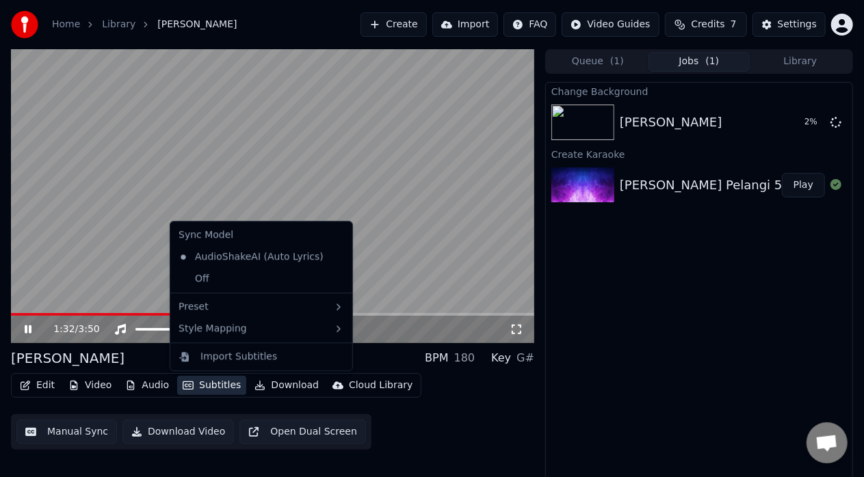
click at [199, 389] on button "Subtitles" at bounding box center [211, 385] width 69 height 19
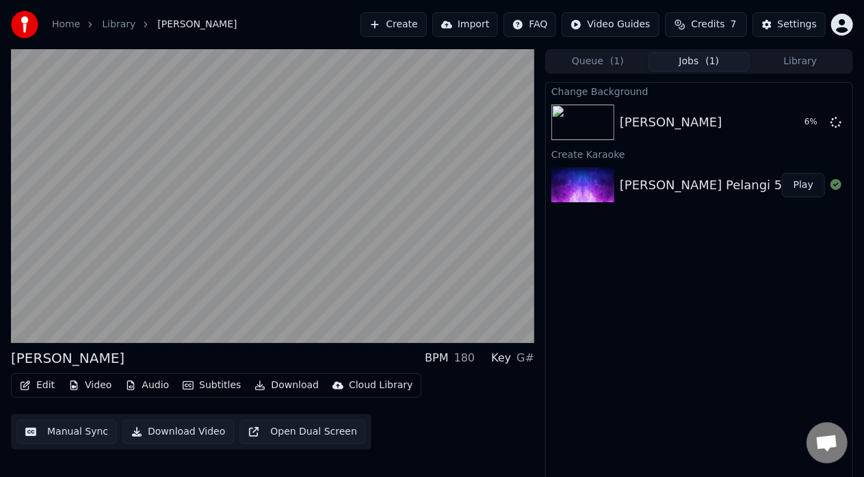
click at [436, 393] on div "Edit Video Audio Subtitles Download Cloud Library Manual Sync Download Video Op…" at bounding box center [272, 411] width 523 height 77
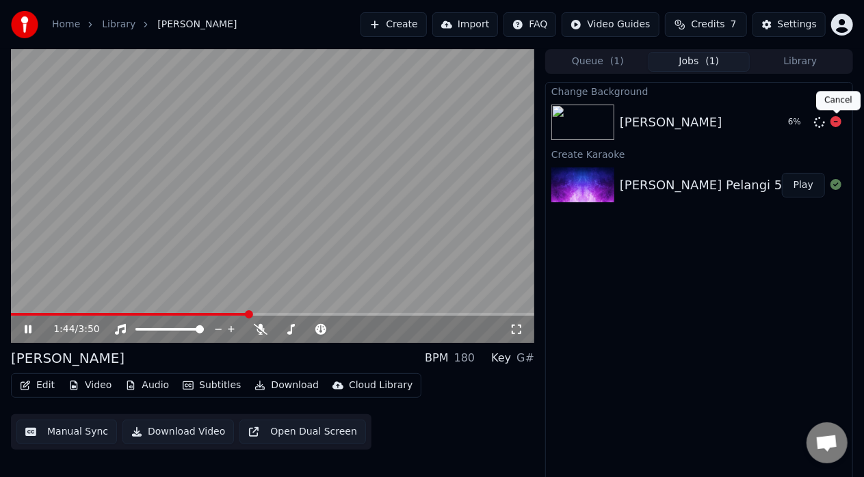
click at [436, 127] on icon at bounding box center [835, 121] width 11 height 11
click at [436, 124] on icon at bounding box center [835, 121] width 11 height 11
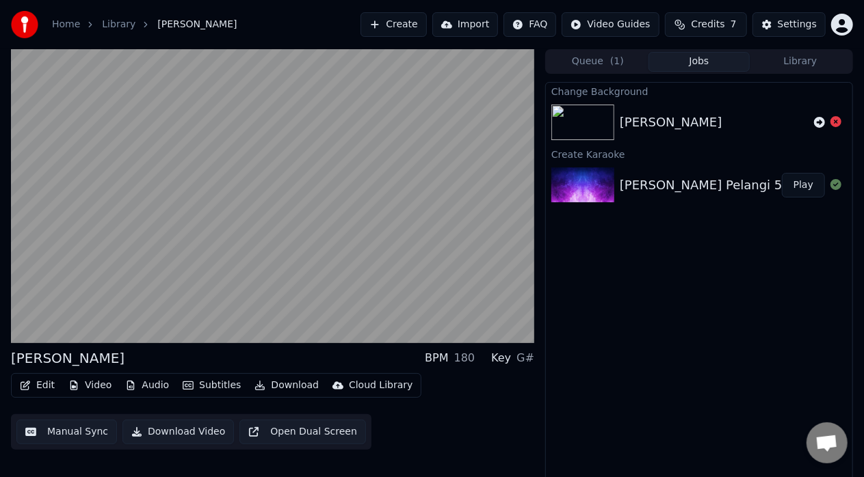
click at [436, 27] on span "Credits" at bounding box center [708, 25] width 34 height 14
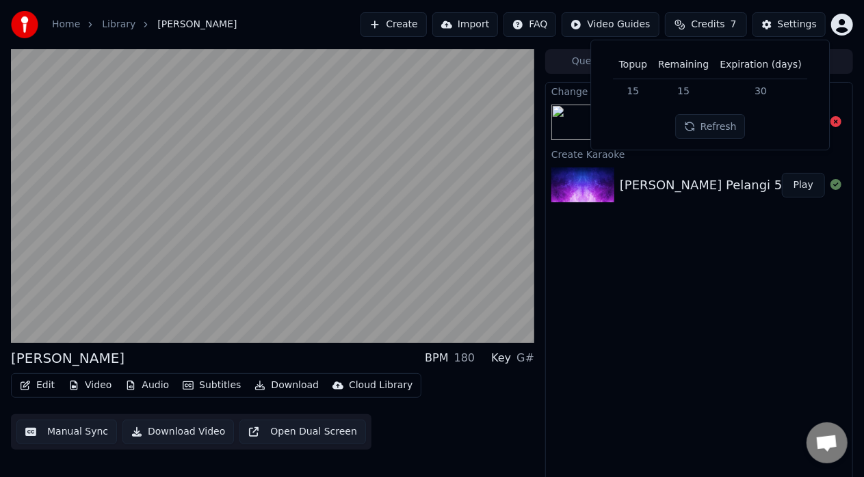
click at [436, 27] on span "Credits" at bounding box center [708, 25] width 34 height 14
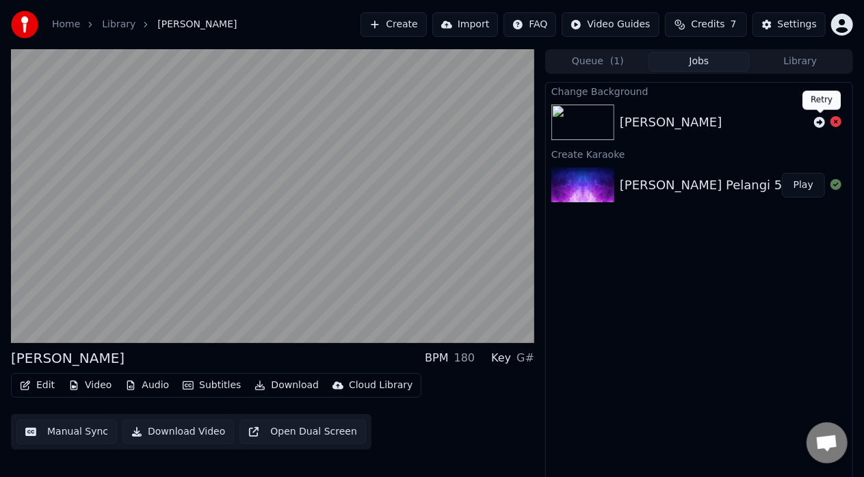
click at [436, 122] on icon at bounding box center [819, 122] width 11 height 11
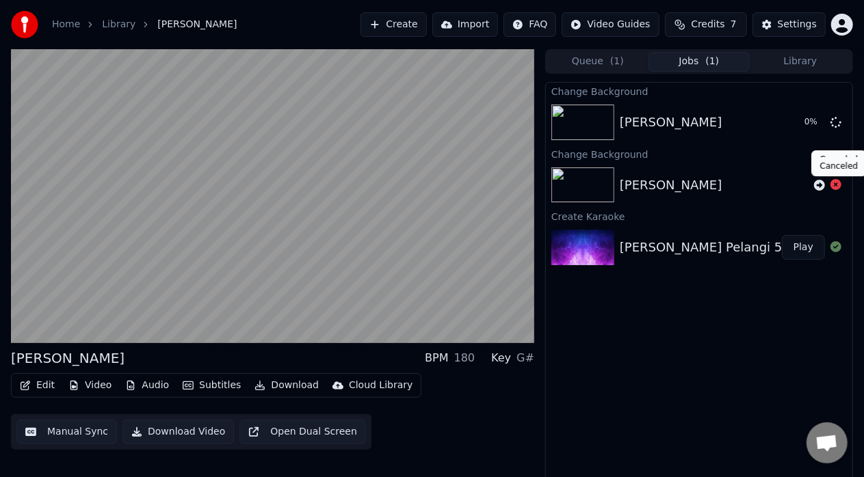
click at [436, 185] on icon at bounding box center [835, 184] width 11 height 11
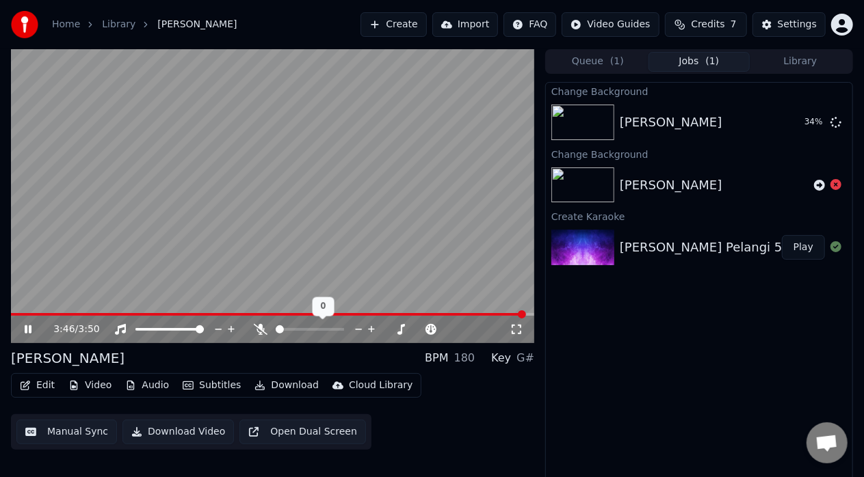
drag, startPoint x: 275, startPoint y: 328, endPoint x: 293, endPoint y: 328, distance: 17.8
click at [293, 328] on div at bounding box center [322, 330] width 110 height 14
drag, startPoint x: 29, startPoint y: 332, endPoint x: 109, endPoint y: 328, distance: 80.8
click at [29, 332] on icon at bounding box center [37, 329] width 31 height 11
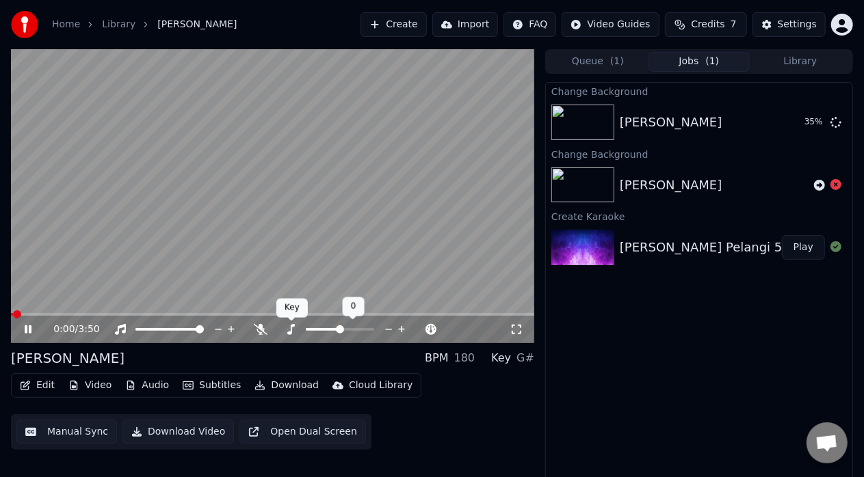
click at [292, 334] on icon at bounding box center [291, 329] width 14 height 11
click at [260, 332] on icon at bounding box center [261, 329] width 14 height 11
click at [262, 328] on icon at bounding box center [261, 329] width 8 height 11
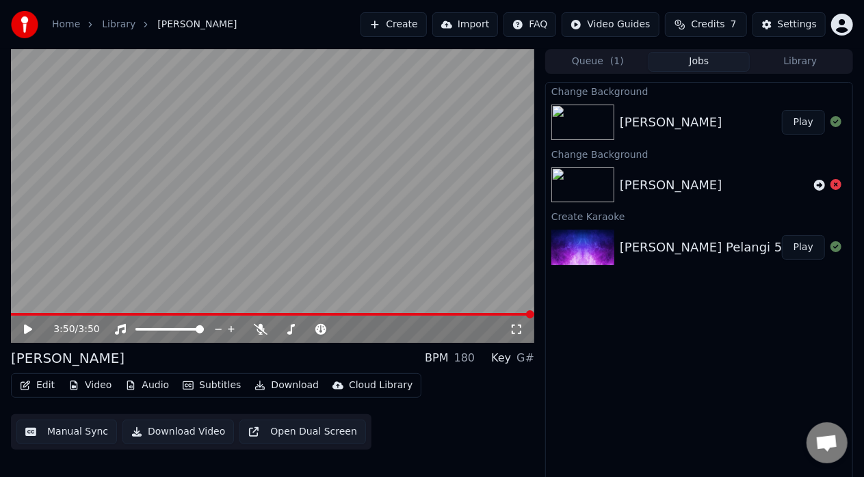
click at [90, 384] on button "Video" at bounding box center [90, 385] width 54 height 19
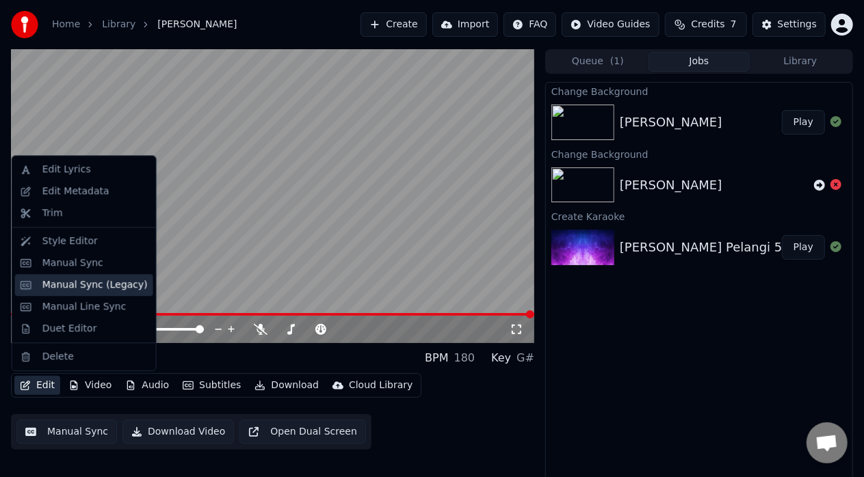
click at [96, 286] on div "Manual Sync (Legacy)" at bounding box center [94, 285] width 105 height 14
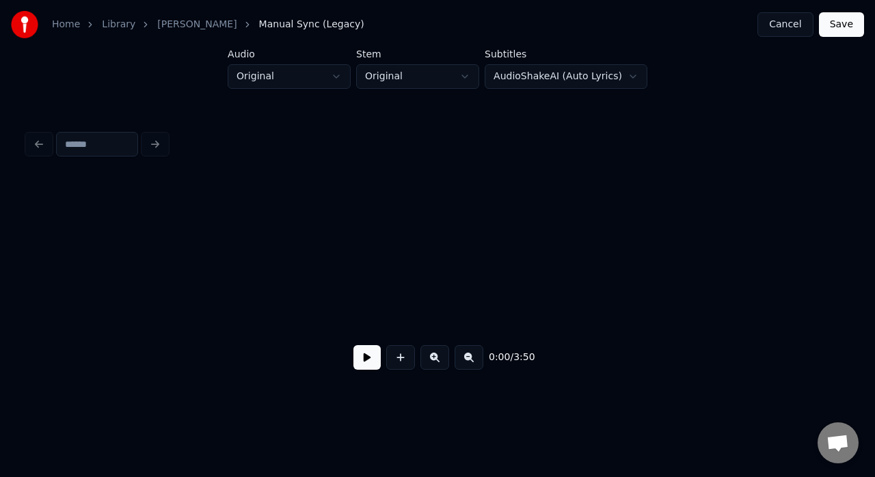
scroll to position [0, 1526]
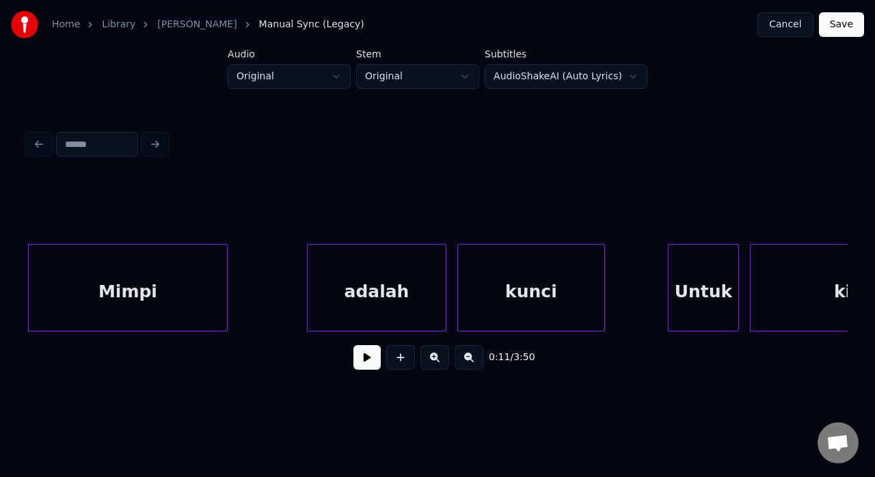
click at [356, 370] on button at bounding box center [367, 357] width 27 height 25
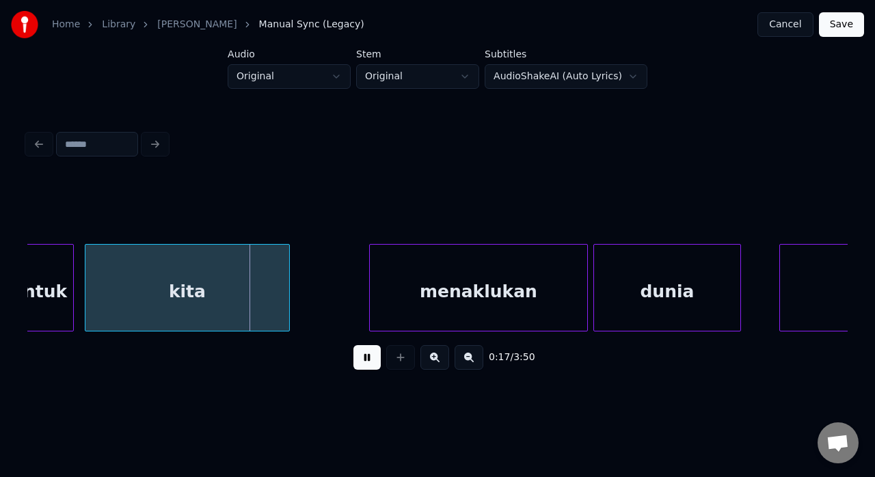
scroll to position [0, 2227]
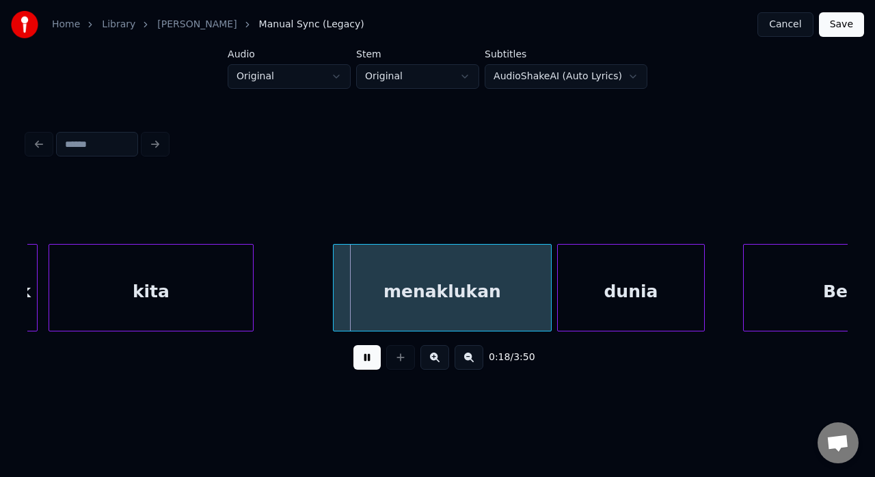
click at [436, 365] on button at bounding box center [469, 357] width 29 height 25
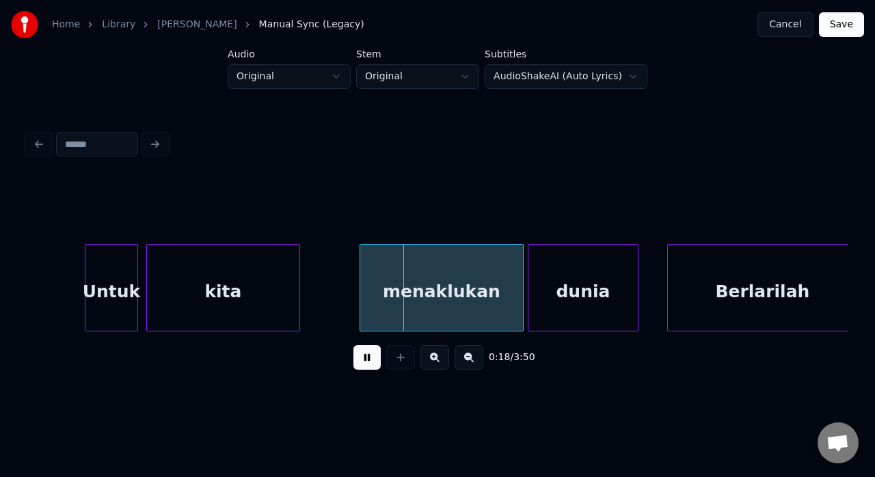
click at [436, 365] on button at bounding box center [469, 357] width 29 height 25
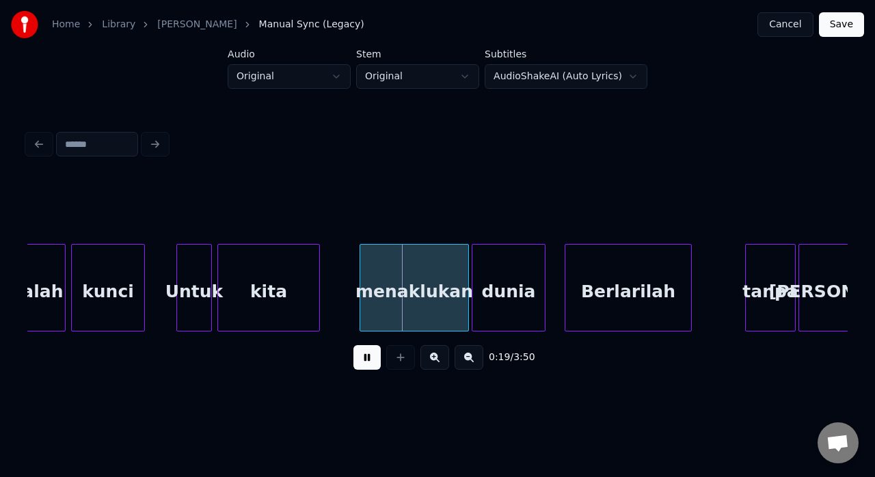
click at [436, 365] on button at bounding box center [469, 357] width 29 height 25
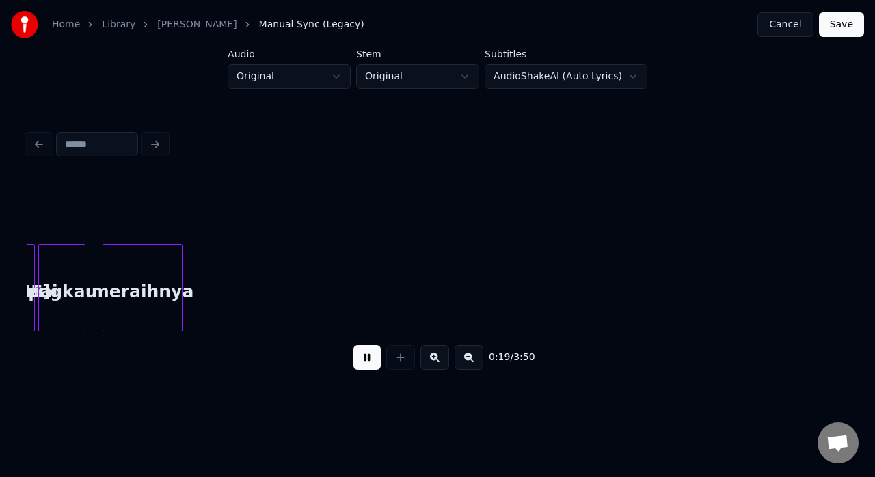
scroll to position [0, 274]
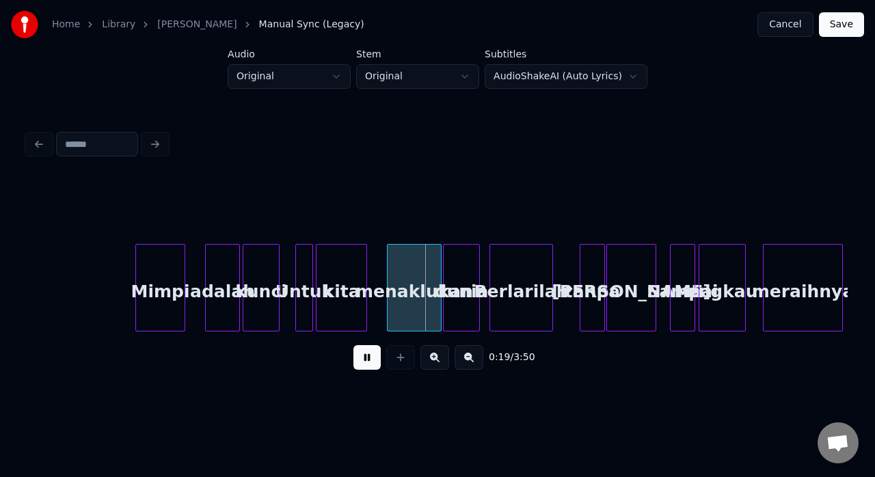
click at [436, 365] on button at bounding box center [469, 357] width 29 height 25
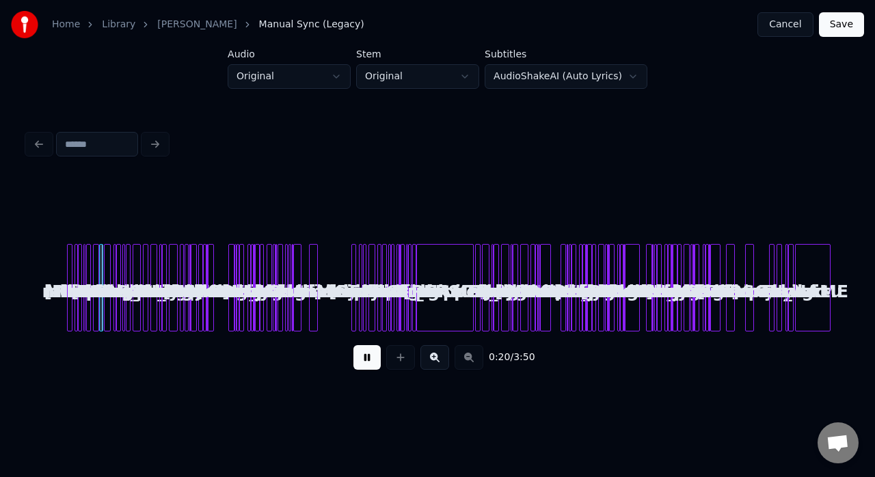
click at [436, 362] on button at bounding box center [435, 357] width 29 height 25
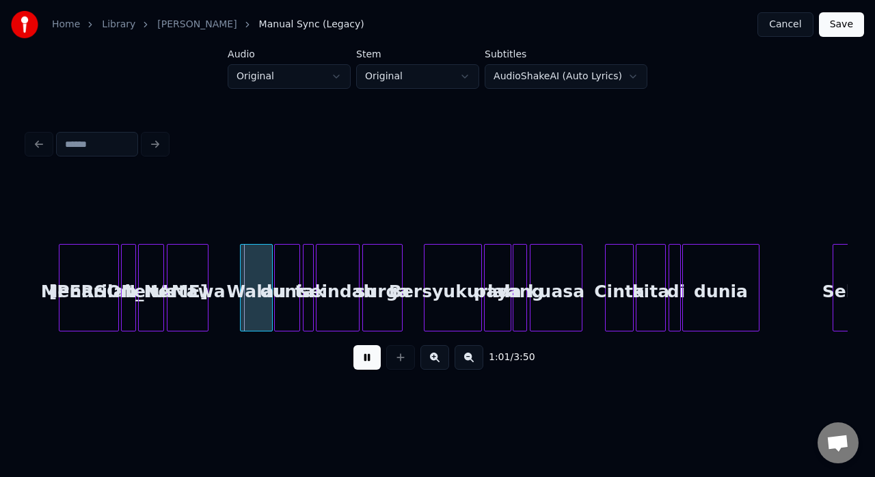
scroll to position [0, 1955]
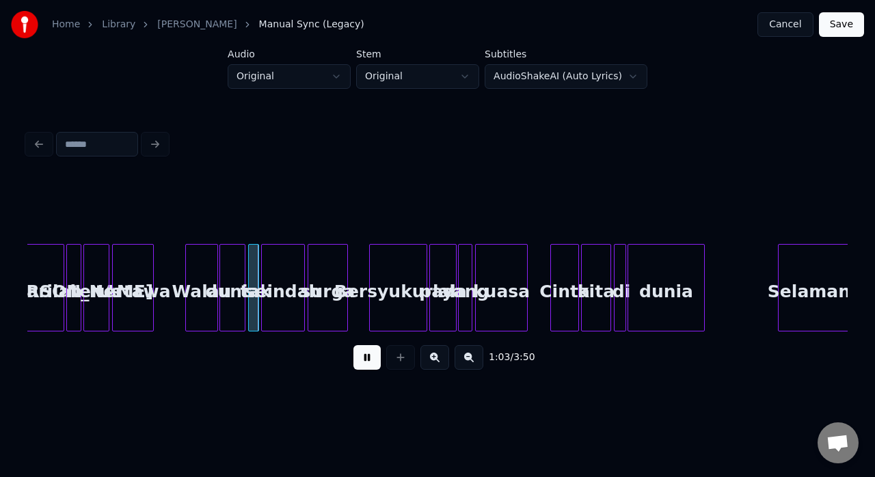
click at [436, 366] on button at bounding box center [435, 357] width 29 height 25
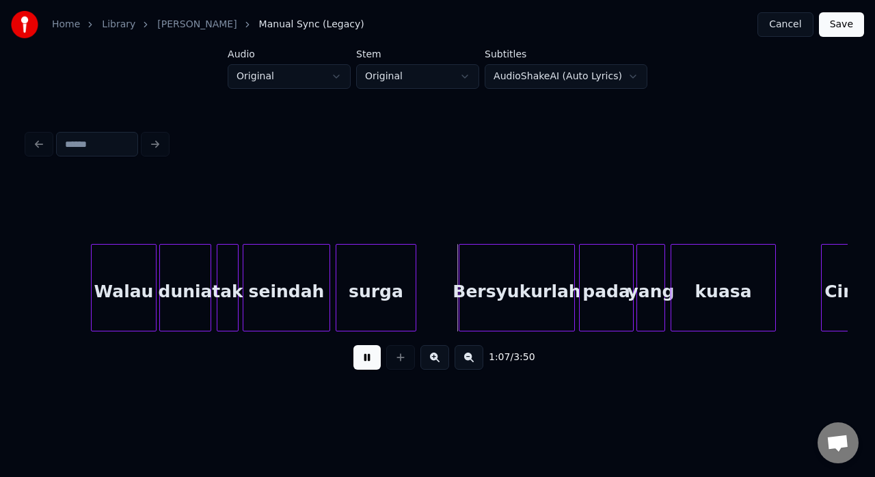
scroll to position [0, 4169]
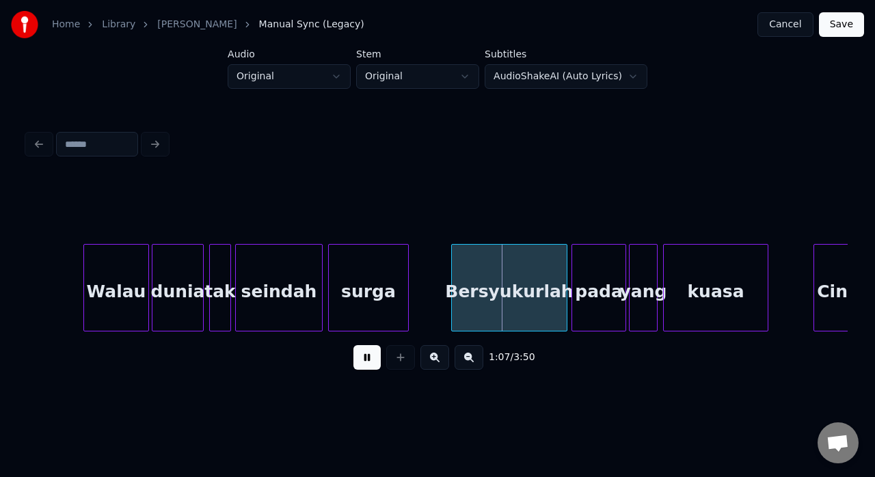
click at [359, 300] on div "surga" at bounding box center [368, 291] width 79 height 93
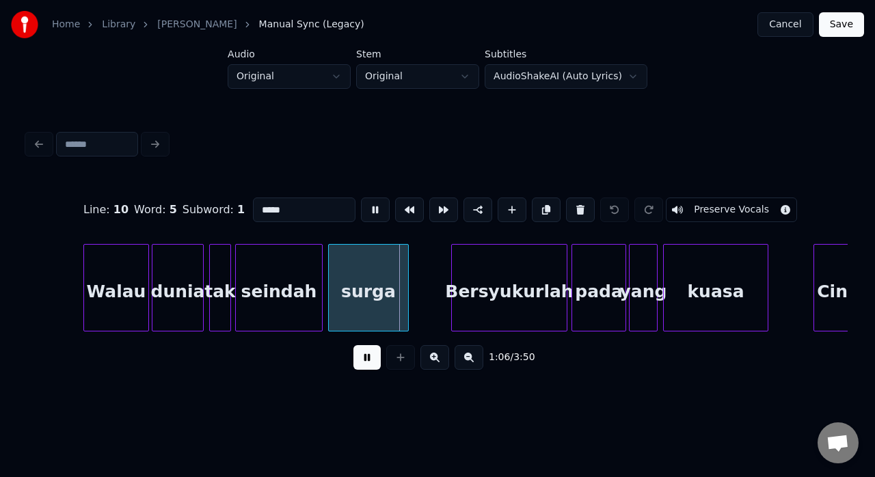
click at [359, 300] on div "surga" at bounding box center [368, 291] width 79 height 93
click at [263, 208] on input "*****" at bounding box center [304, 210] width 103 height 25
type input "******"
click at [370, 363] on button at bounding box center [367, 357] width 27 height 25
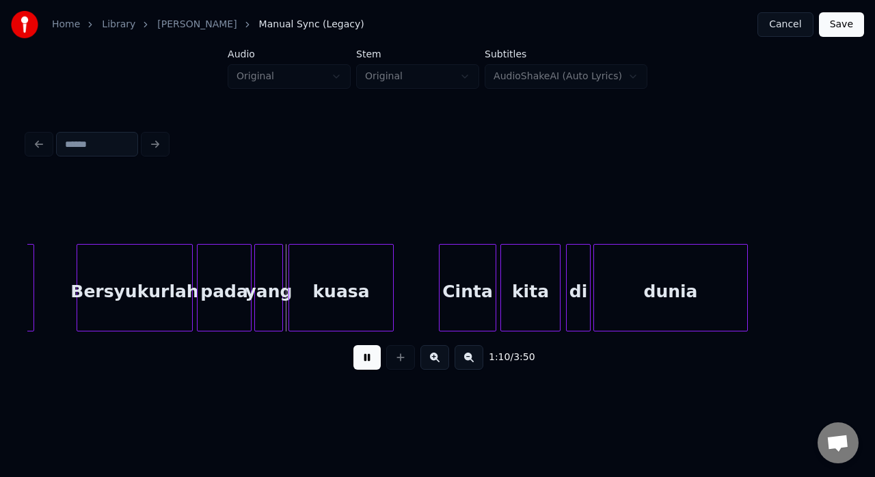
scroll to position [0, 4552]
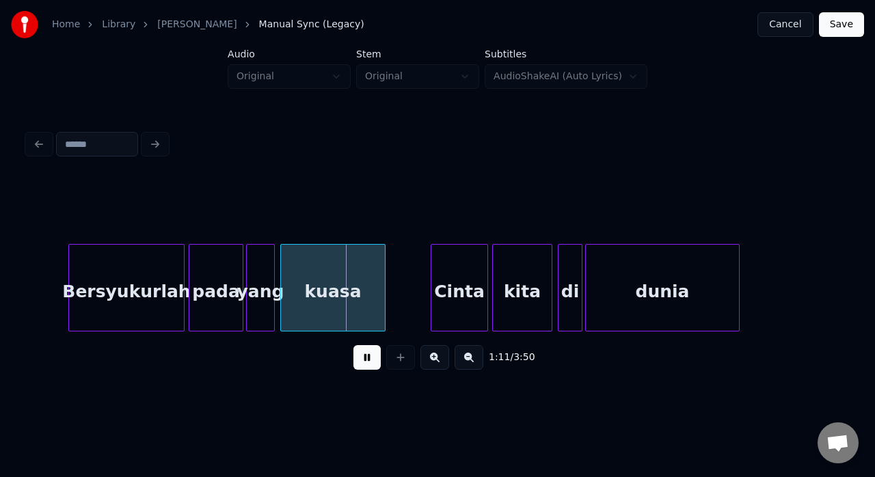
click at [319, 294] on div "kuasa" at bounding box center [333, 291] width 104 height 93
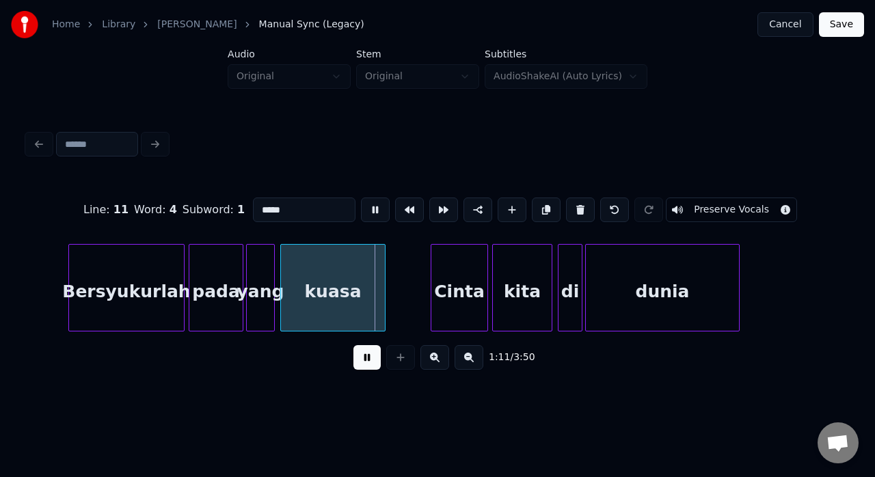
click at [263, 207] on input "*****" at bounding box center [304, 210] width 103 height 25
type input "*****"
click at [360, 362] on button at bounding box center [367, 357] width 27 height 25
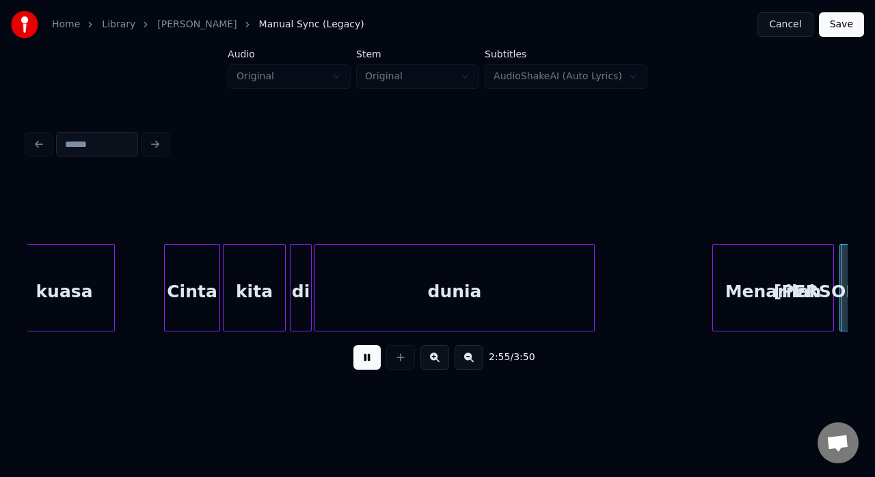
scroll to position [0, 12024]
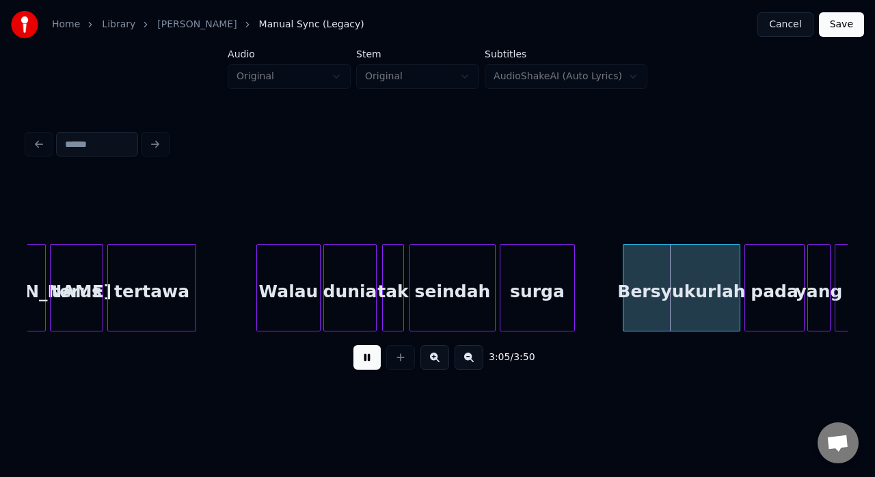
click at [436, 301] on div "surga" at bounding box center [538, 291] width 74 height 93
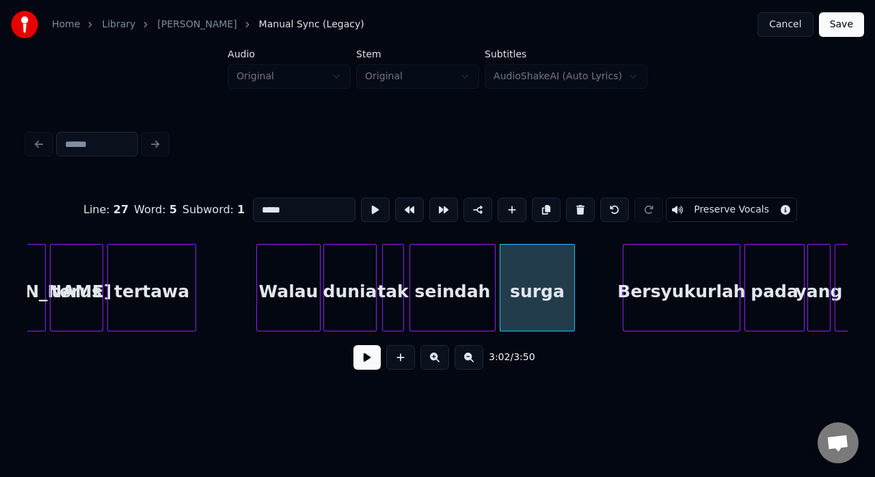
click at [263, 204] on input "*****" at bounding box center [304, 210] width 103 height 25
type input "******"
click at [366, 364] on button at bounding box center [367, 357] width 27 height 25
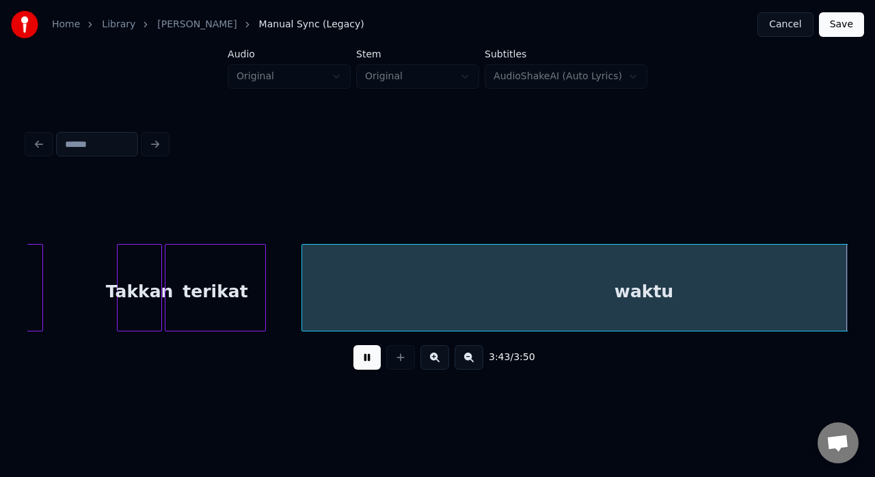
scroll to position [0, 14949]
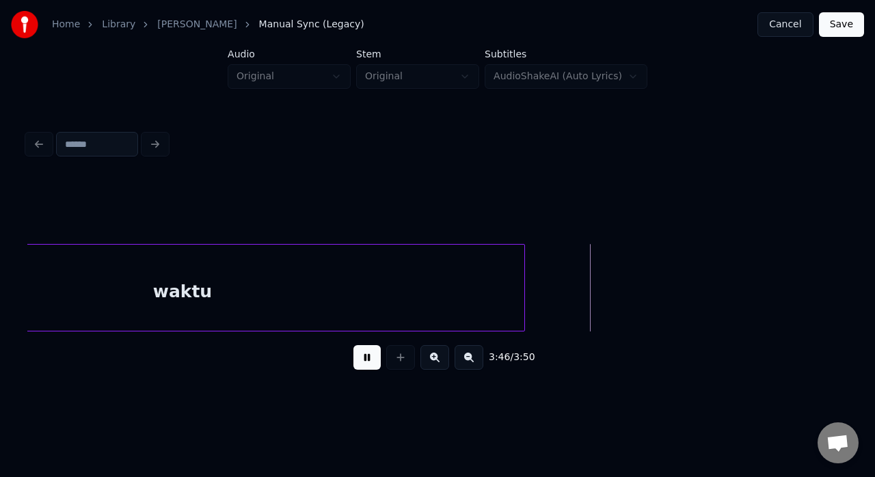
click at [399, 302] on div "waktu" at bounding box center [183, 291] width 684 height 93
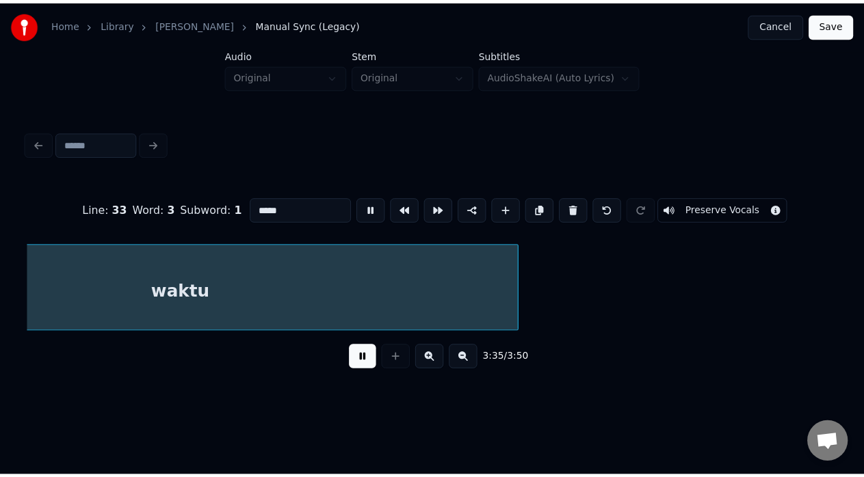
scroll to position [0, 14761]
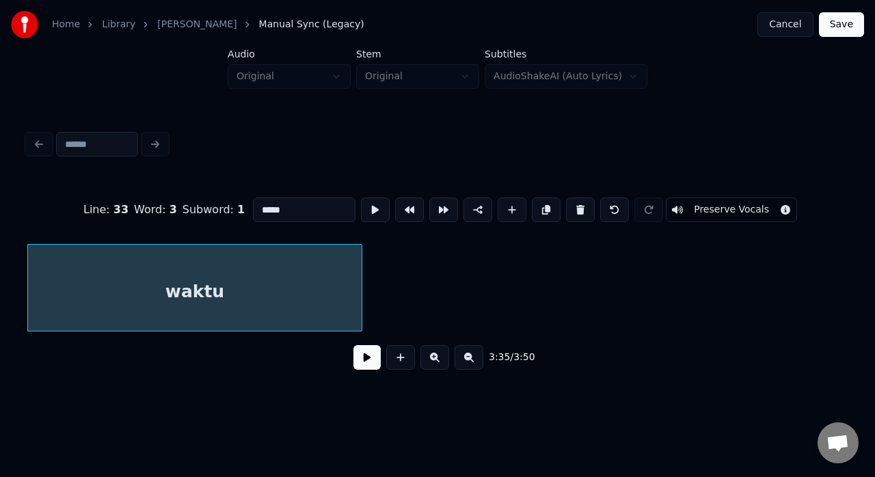
click at [360, 310] on div at bounding box center [360, 288] width 4 height 86
click at [369, 364] on button at bounding box center [367, 357] width 27 height 25
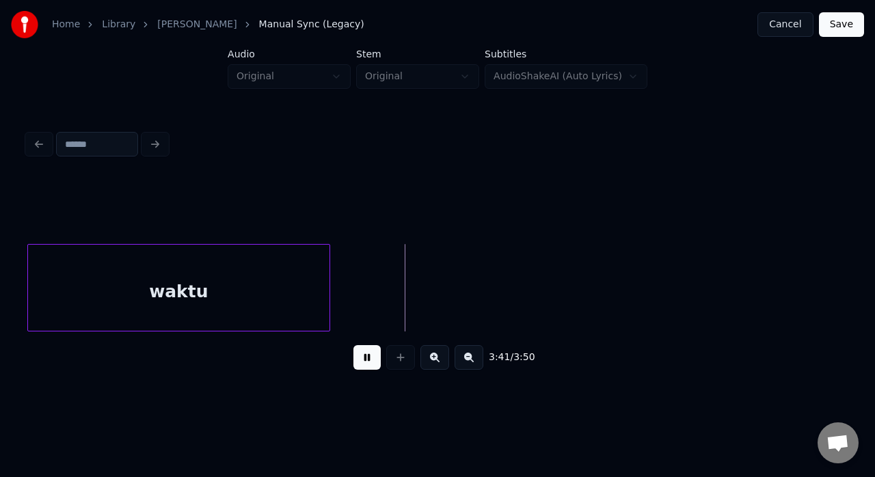
click at [327, 285] on div at bounding box center [328, 288] width 4 height 86
click at [436, 22] on button "Save" at bounding box center [841, 24] width 45 height 25
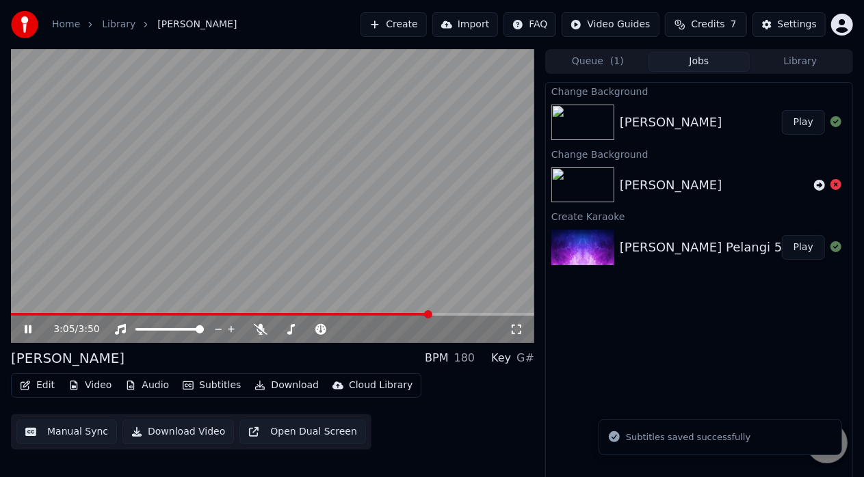
click at [430, 314] on span at bounding box center [272, 314] width 523 height 3
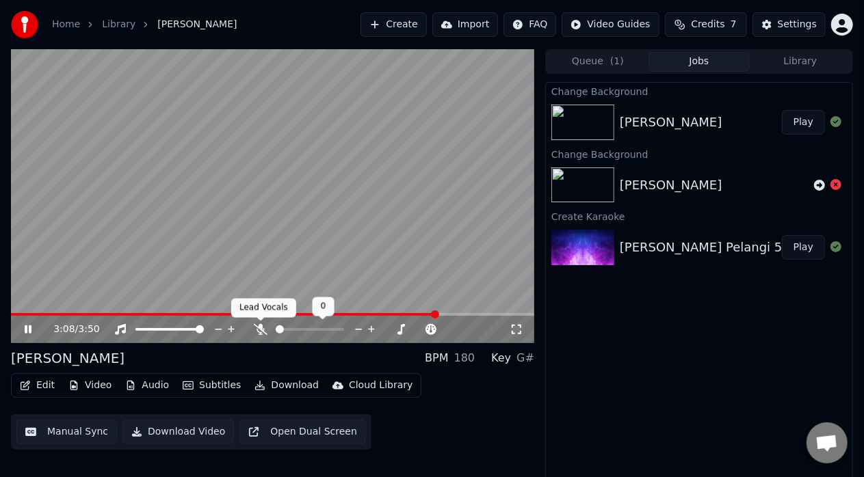
click at [263, 332] on icon at bounding box center [261, 329] width 14 height 11
click at [275, 172] on video at bounding box center [272, 196] width 523 height 294
click at [254, 207] on video at bounding box center [272, 196] width 523 height 294
click at [202, 388] on button "Subtitles" at bounding box center [211, 385] width 69 height 19
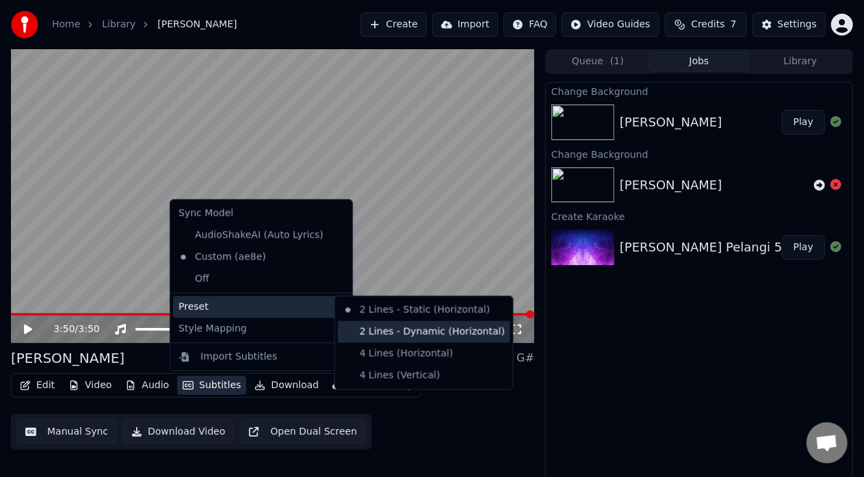
click at [386, 330] on div "2 Lines - Dynamic (Horizontal)" at bounding box center [424, 332] width 172 height 22
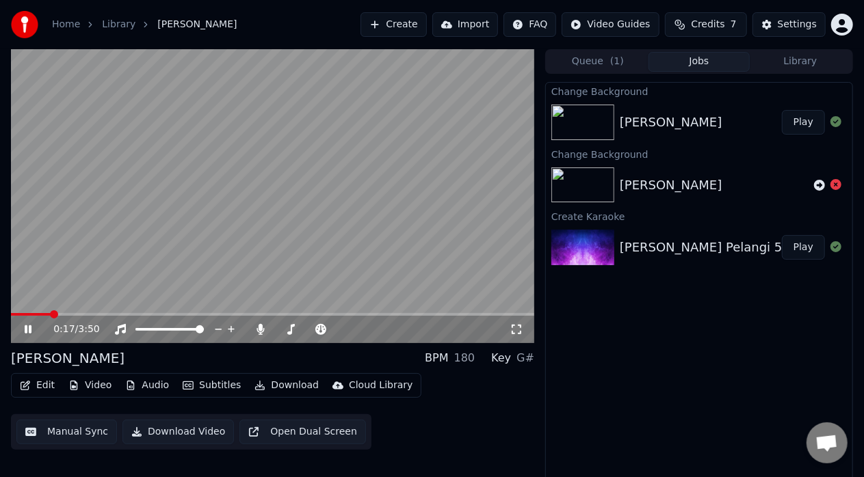
click at [189, 390] on button "Subtitles" at bounding box center [211, 385] width 69 height 19
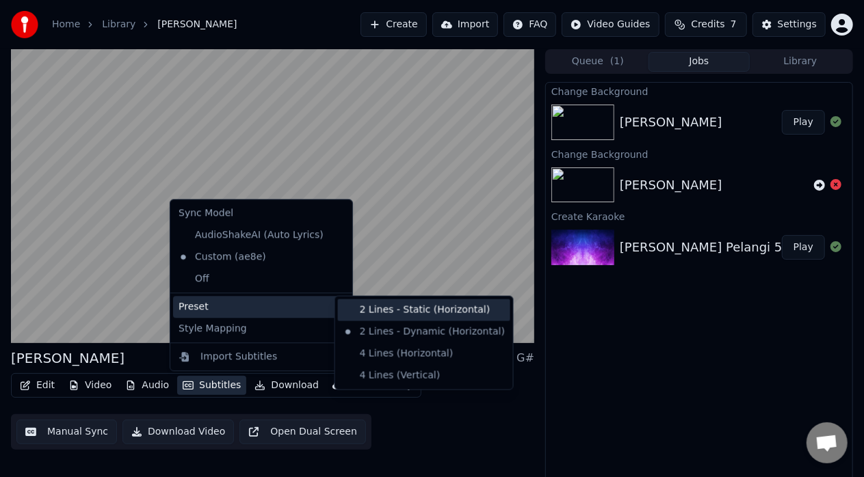
click at [369, 316] on div "2 Lines - Static (Horizontal)" at bounding box center [424, 311] width 172 height 22
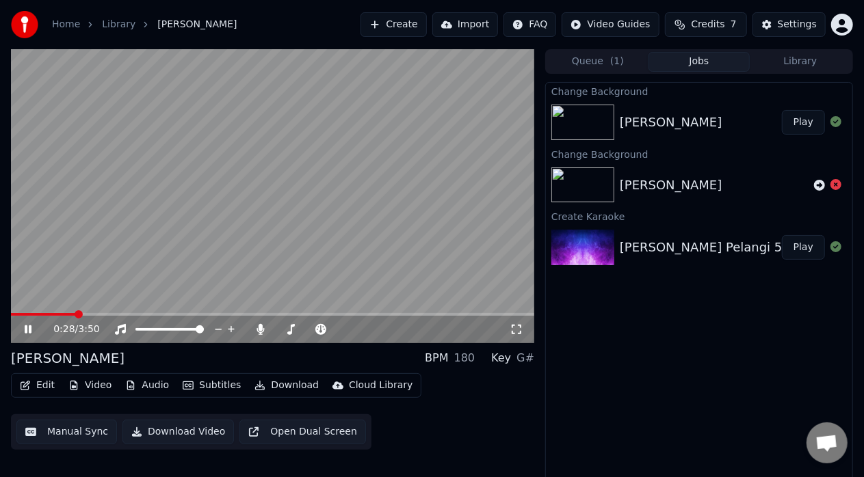
click at [209, 389] on button "Subtitles" at bounding box center [211, 385] width 69 height 19
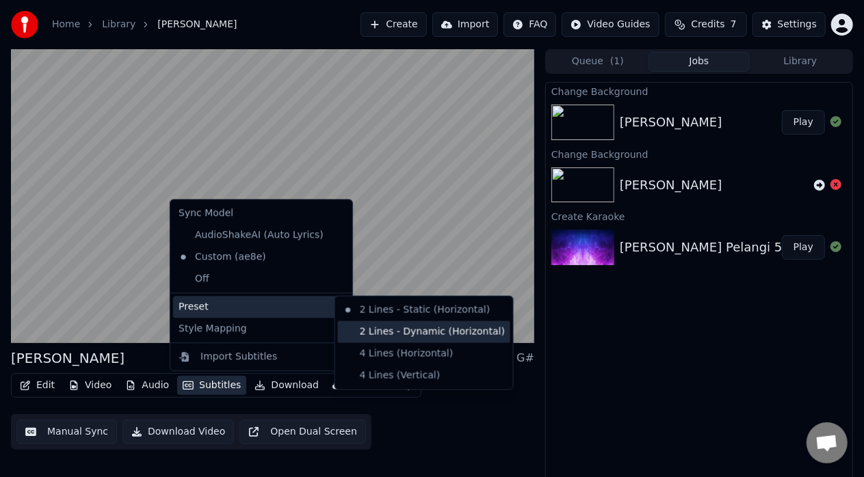
click at [338, 330] on div "2 Lines - Dynamic (Horizontal)" at bounding box center [424, 332] width 172 height 22
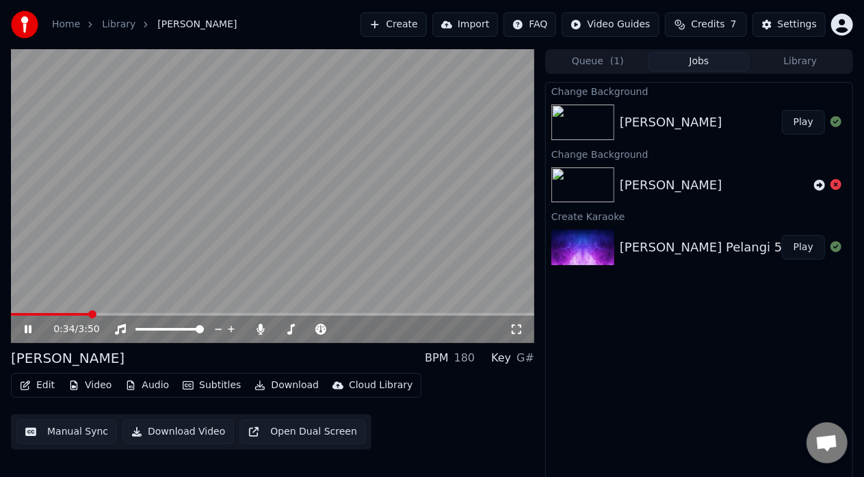
click at [224, 384] on button "Subtitles" at bounding box center [211, 385] width 69 height 19
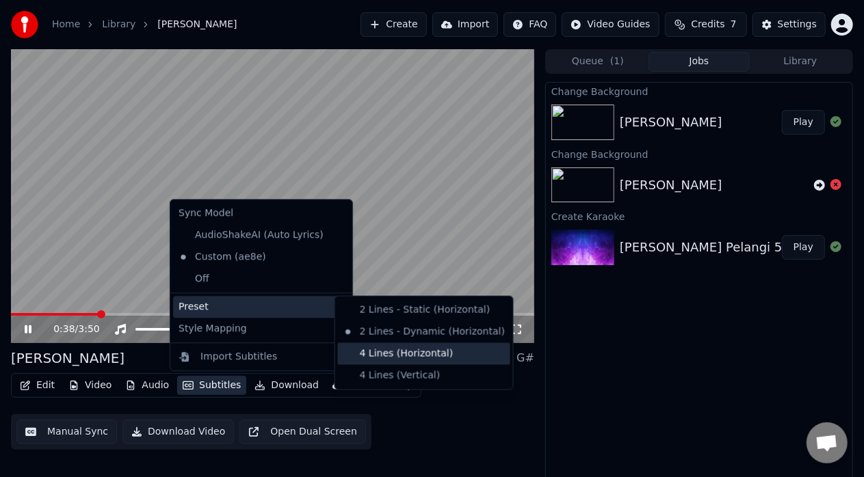
click at [373, 356] on div "4 Lines (Horizontal)" at bounding box center [424, 354] width 172 height 22
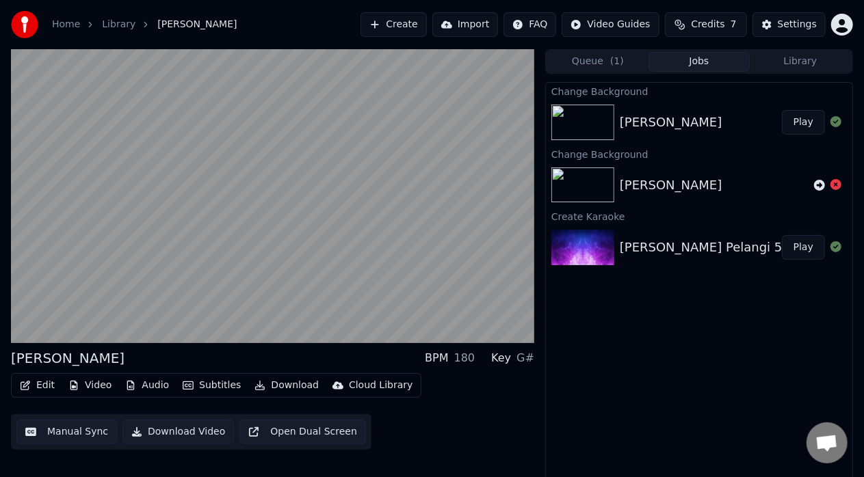
click at [215, 388] on button "Subtitles" at bounding box center [211, 385] width 69 height 19
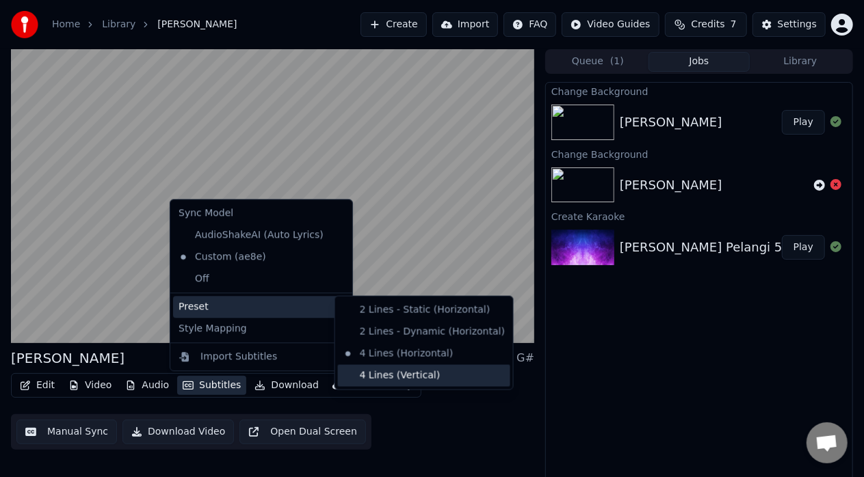
click at [373, 373] on div "4 Lines (Vertical)" at bounding box center [424, 376] width 172 height 22
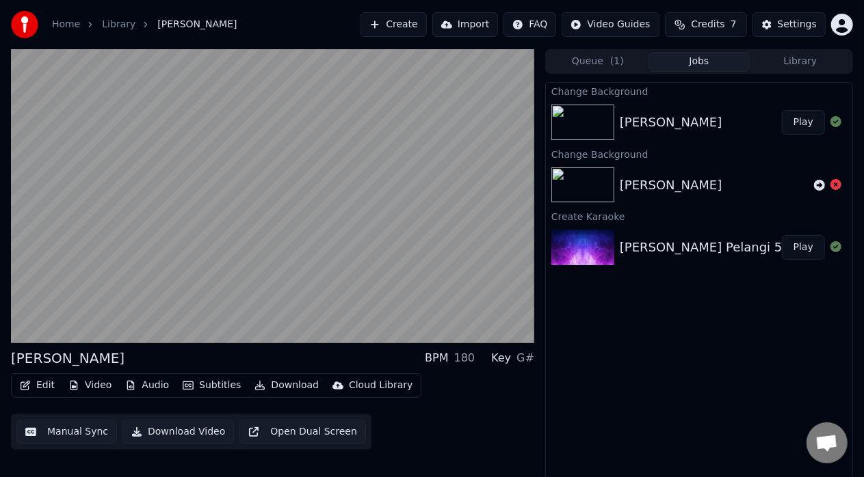
click at [213, 386] on button "Subtitles" at bounding box center [211, 385] width 69 height 19
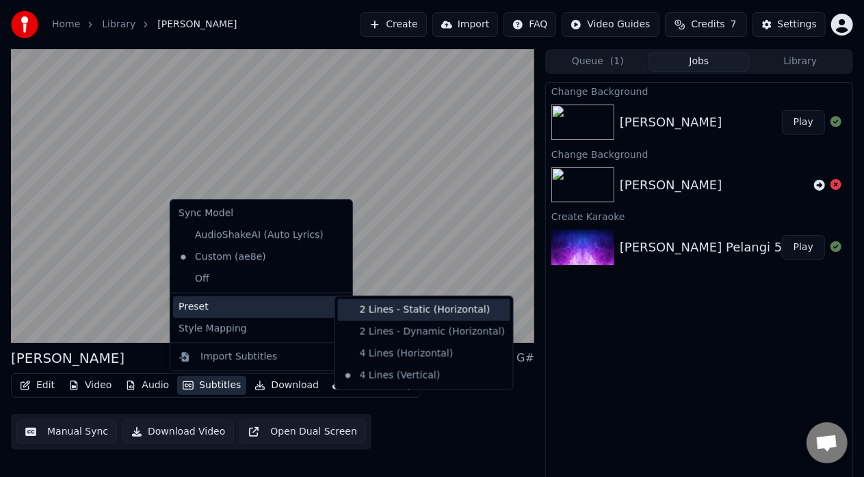
click at [373, 316] on div "2 Lines - Static (Horizontal)" at bounding box center [424, 311] width 172 height 22
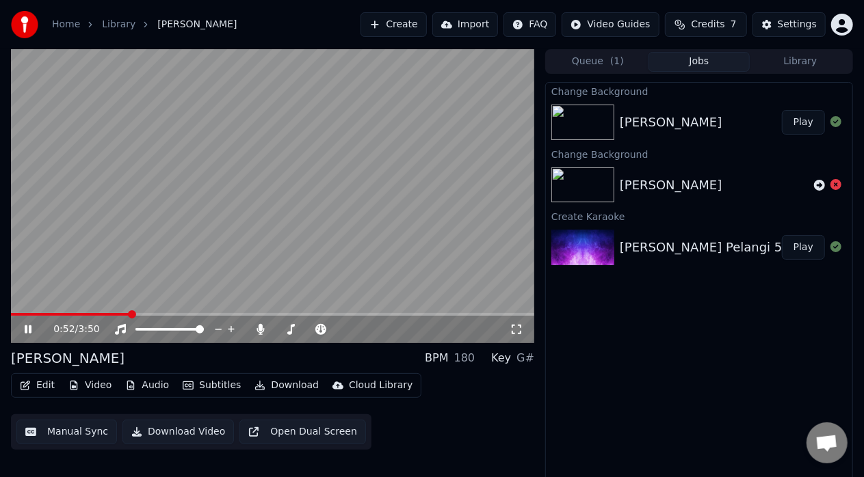
click at [226, 388] on button "Subtitles" at bounding box center [211, 385] width 69 height 19
click at [434, 382] on div "Edit Video Audio Subtitles Download Cloud Library Manual Sync Download Video Op…" at bounding box center [272, 411] width 523 height 77
click at [222, 389] on button "Subtitles" at bounding box center [211, 385] width 69 height 19
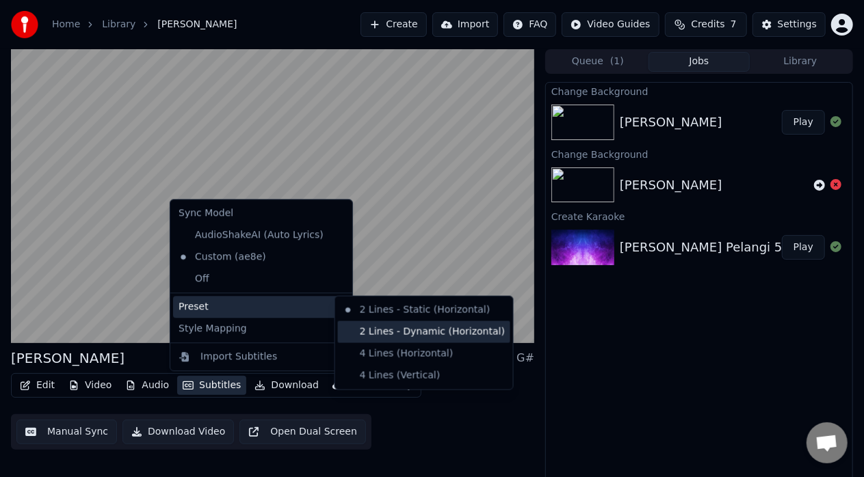
click at [390, 337] on div "2 Lines - Dynamic (Horizontal)" at bounding box center [424, 332] width 172 height 22
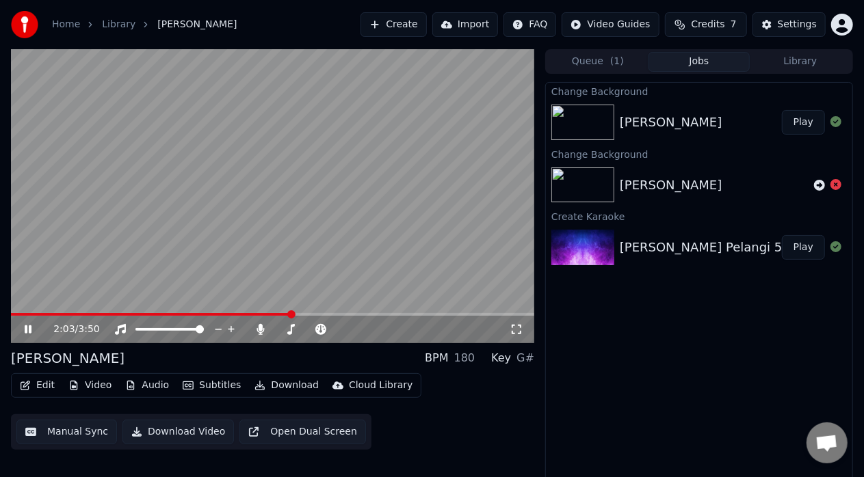
click at [211, 384] on button "Subtitles" at bounding box center [211, 385] width 69 height 19
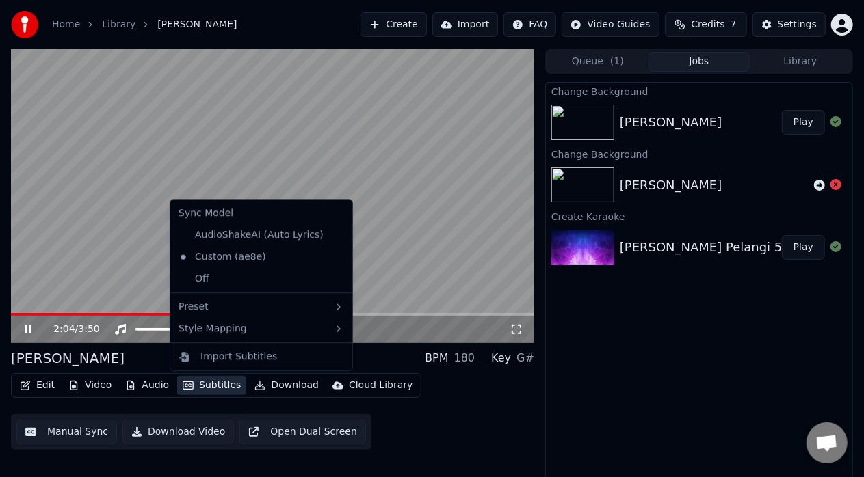
click at [211, 386] on button "Subtitles" at bounding box center [211, 385] width 69 height 19
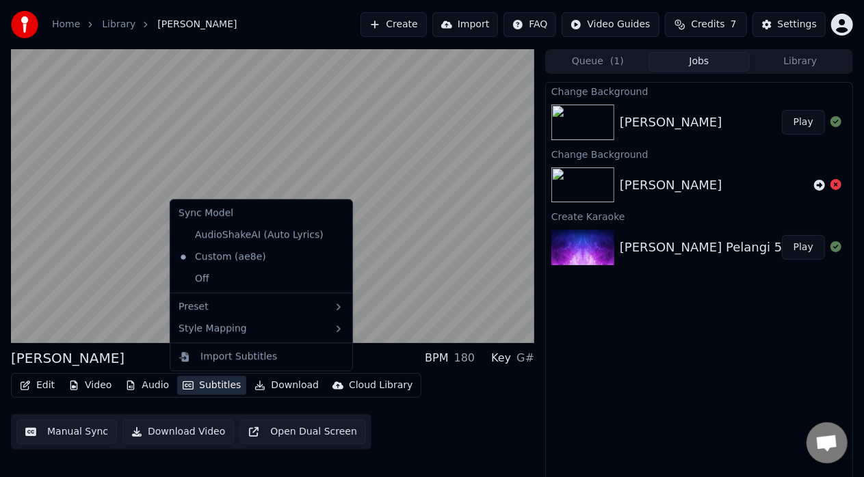
click at [211, 386] on button "Subtitles" at bounding box center [211, 385] width 69 height 19
click at [220, 384] on button "Subtitles" at bounding box center [211, 385] width 69 height 19
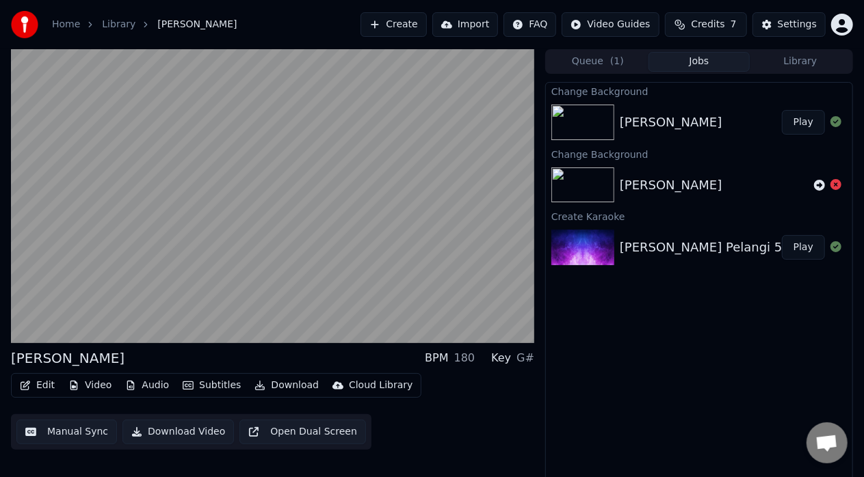
click at [220, 384] on button "Subtitles" at bounding box center [211, 385] width 69 height 19
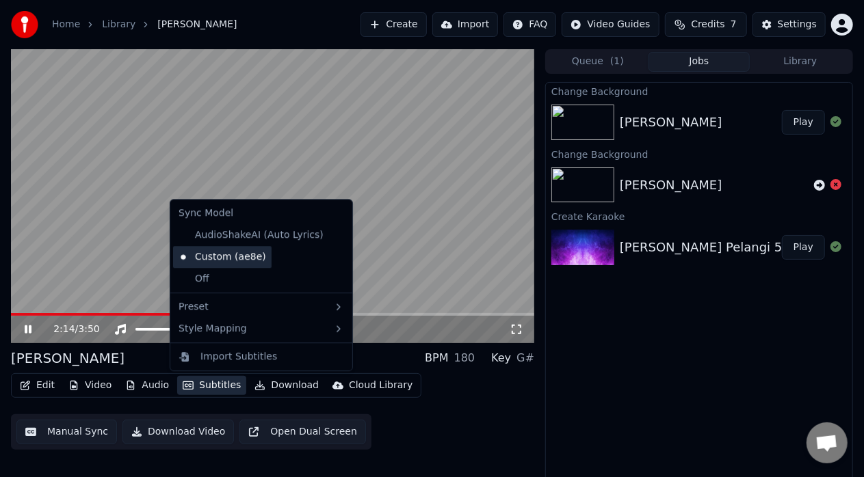
click at [247, 259] on div "Custom (ae8e)" at bounding box center [222, 257] width 98 height 22
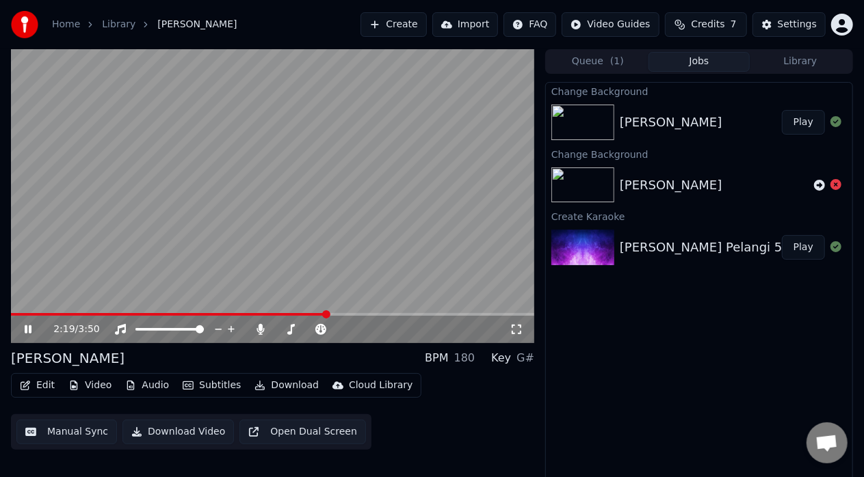
click at [29, 387] on icon "button" at bounding box center [25, 386] width 11 height 10
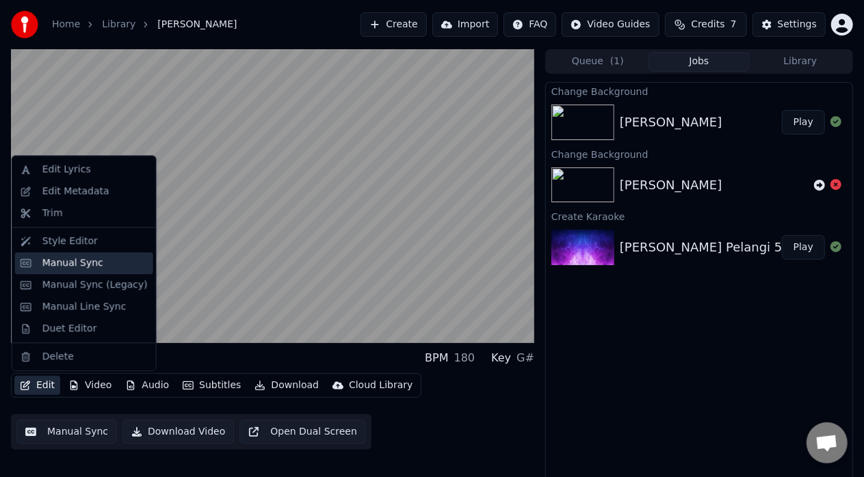
click at [111, 265] on div "Manual Sync" at bounding box center [94, 263] width 105 height 14
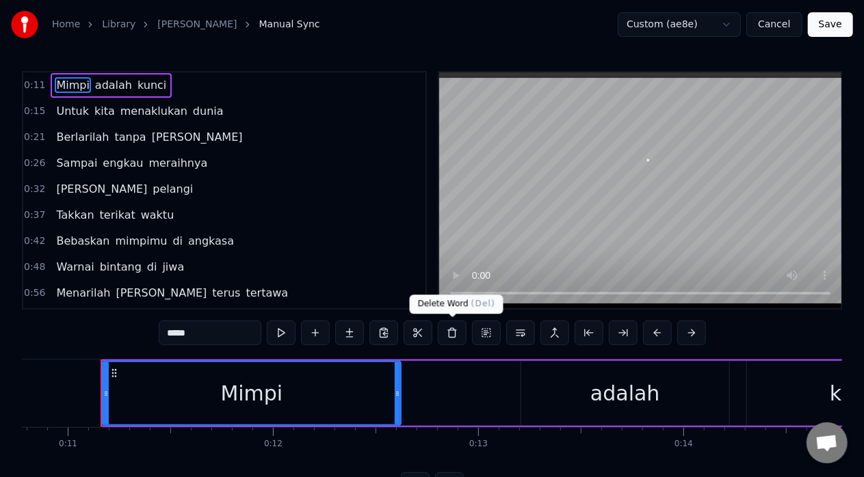
scroll to position [0, 2221]
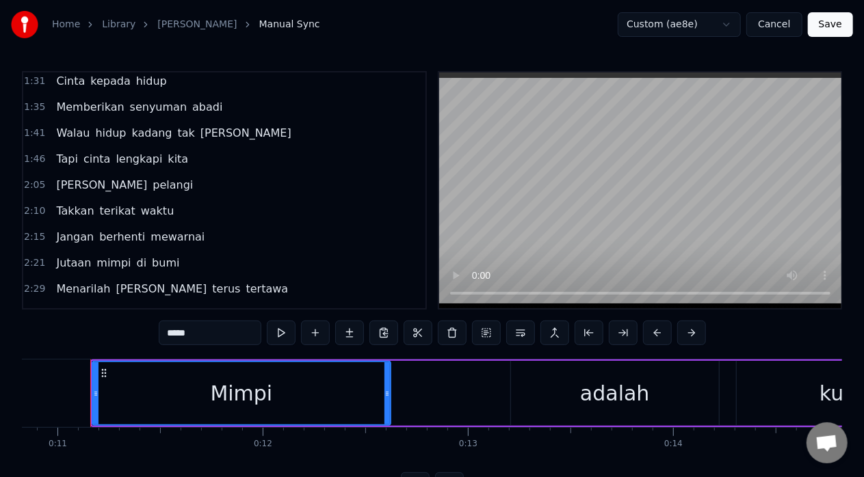
click at [138, 156] on span "lengkapi" at bounding box center [138, 159] width 49 height 16
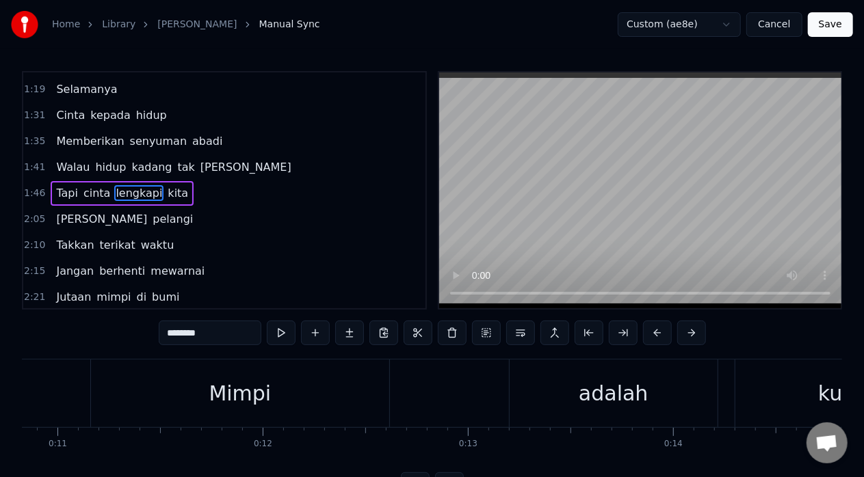
scroll to position [303, 0]
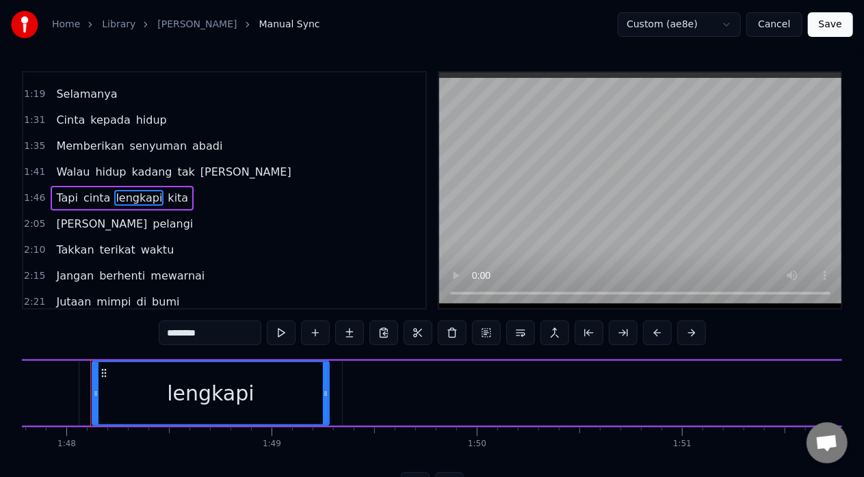
click at [62, 193] on span "Tapi" at bounding box center [67, 198] width 25 height 16
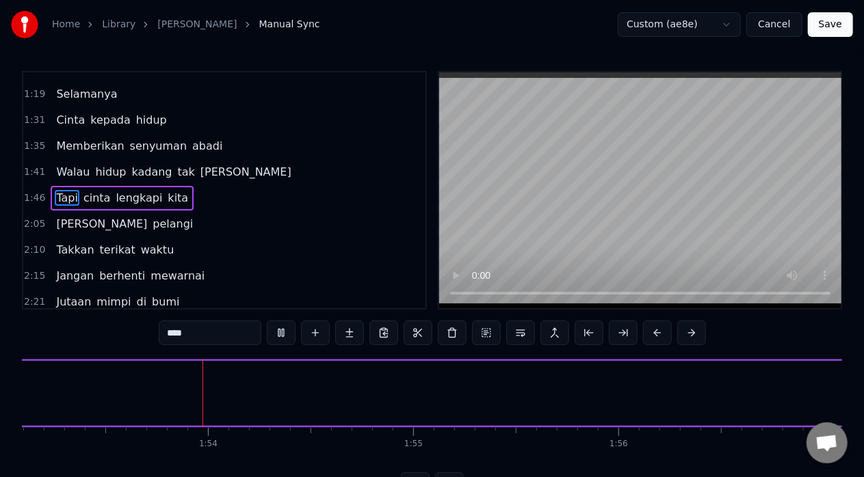
scroll to position [0, 23210]
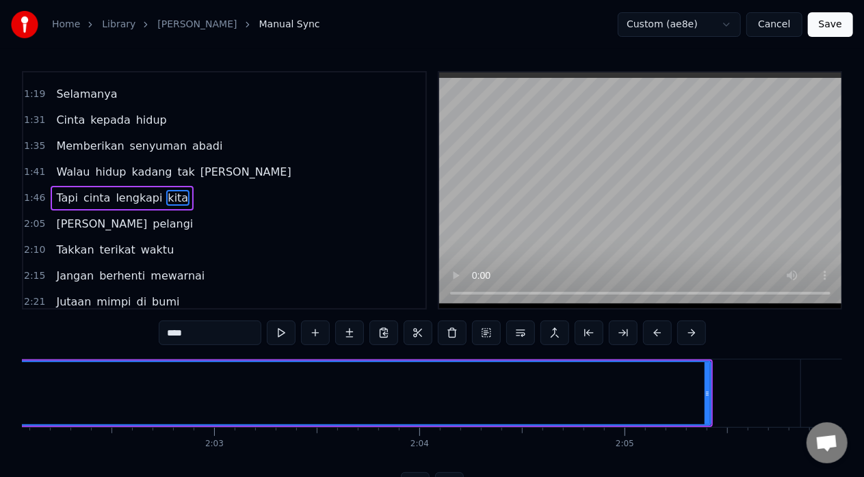
scroll to position [0, 25128]
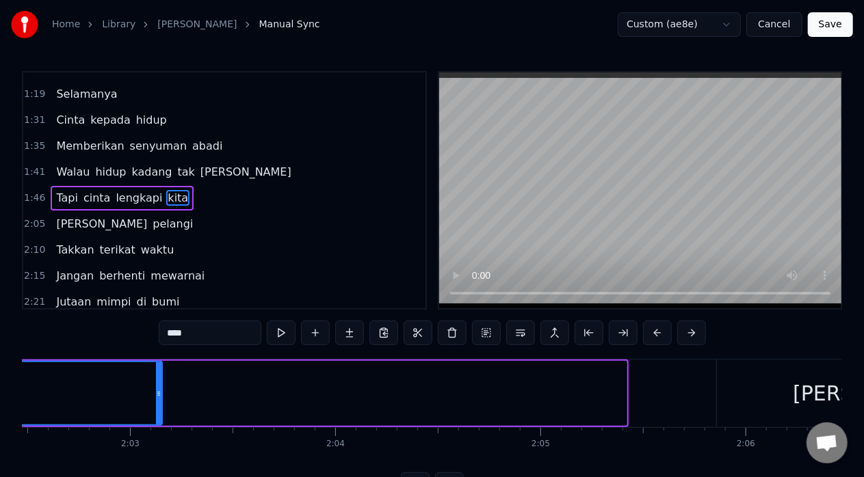
drag, startPoint x: 622, startPoint y: 392, endPoint x: 155, endPoint y: 407, distance: 468.0
click at [156, 408] on div at bounding box center [158, 393] width 5 height 62
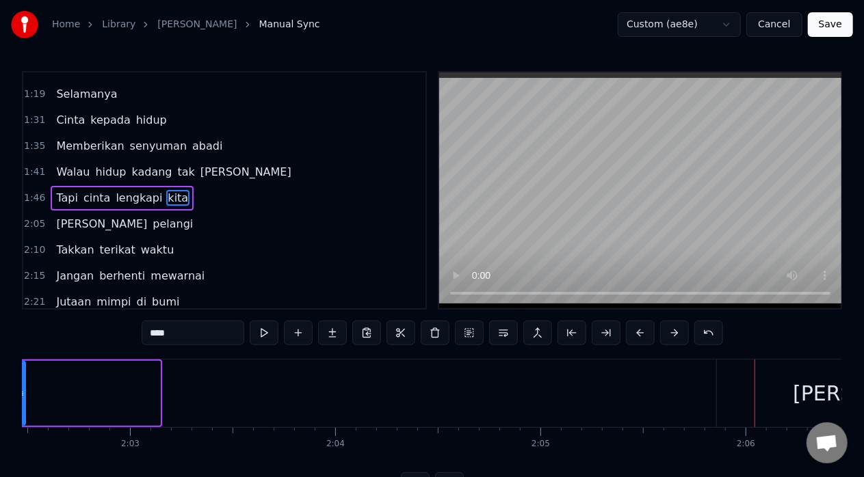
drag, startPoint x: 157, startPoint y: 397, endPoint x: 22, endPoint y: 405, distance: 135.0
click at [22, 405] on div at bounding box center [21, 393] width 5 height 62
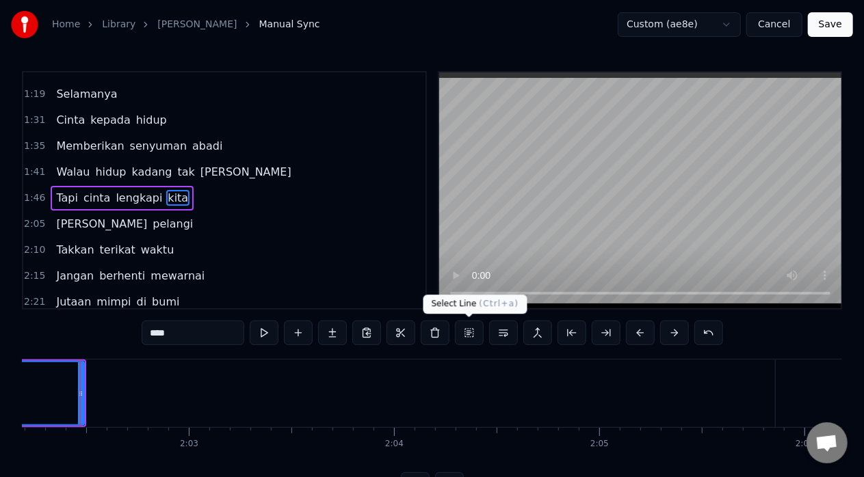
scroll to position [0, 25058]
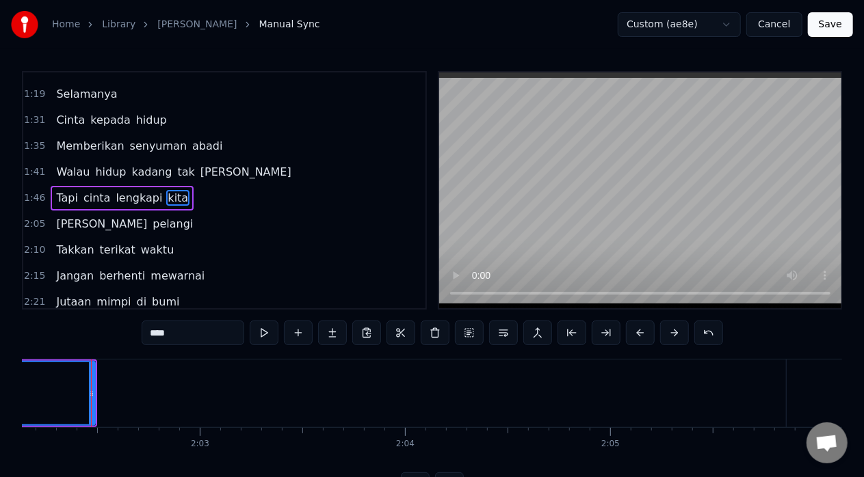
click at [94, 190] on span "cinta" at bounding box center [96, 198] width 29 height 16
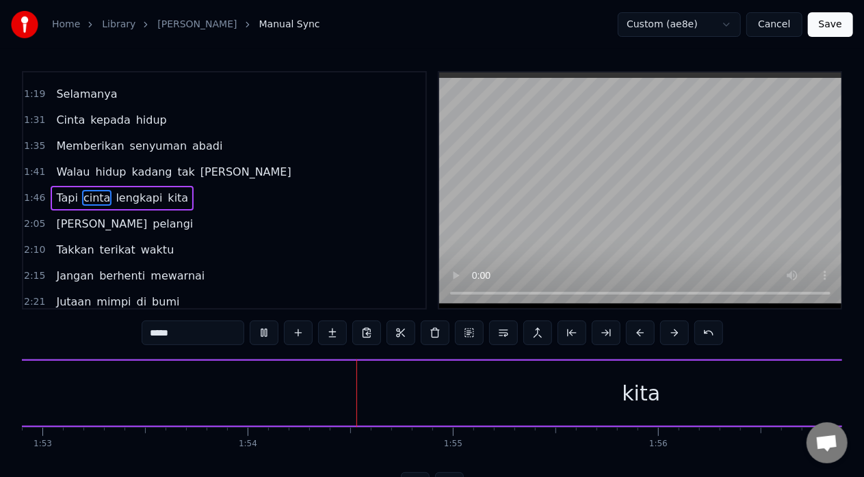
scroll to position [0, 23312]
click at [436, 397] on div "kita" at bounding box center [493, 393] width 2697 height 65
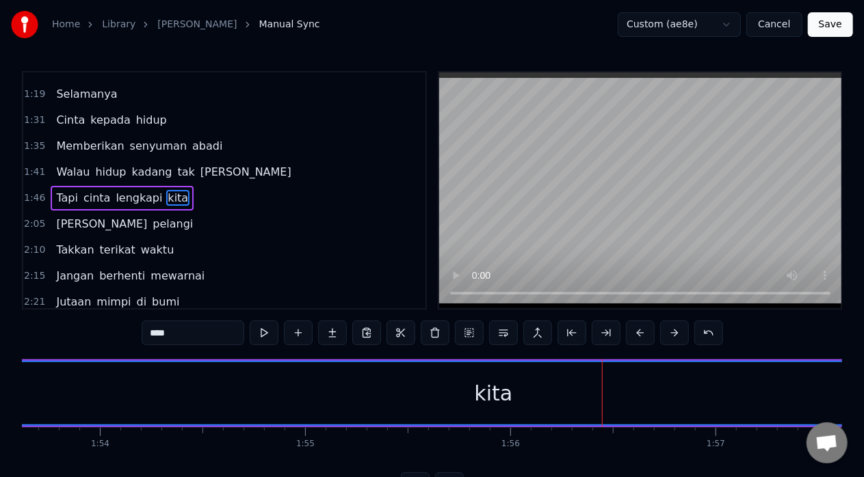
drag, startPoint x: 713, startPoint y: 383, endPoint x: 551, endPoint y: 393, distance: 162.4
click at [436, 393] on div "kita" at bounding box center [493, 393] width 2695 height 62
click at [436, 326] on button at bounding box center [674, 333] width 29 height 25
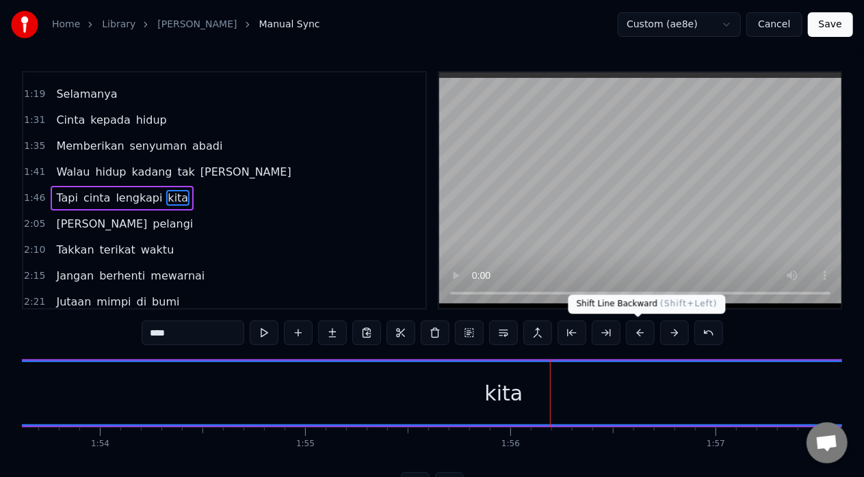
click at [436, 334] on button at bounding box center [640, 333] width 29 height 25
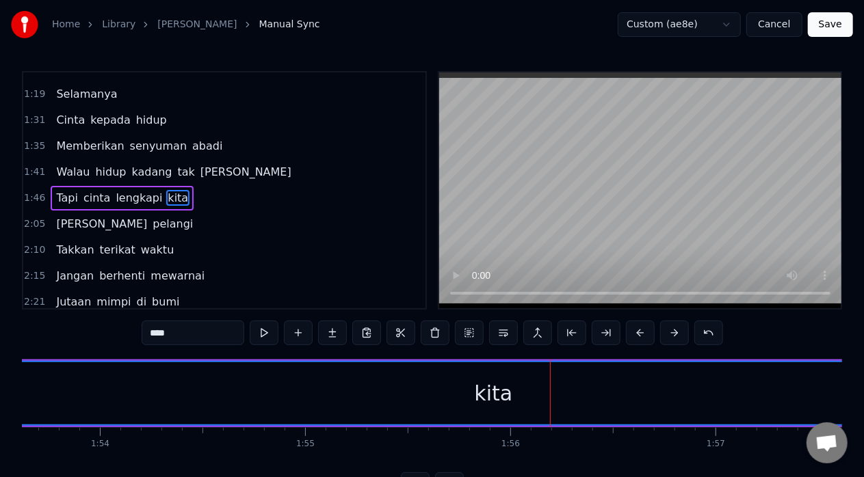
click at [114, 191] on span "lengkapi" at bounding box center [138, 198] width 49 height 16
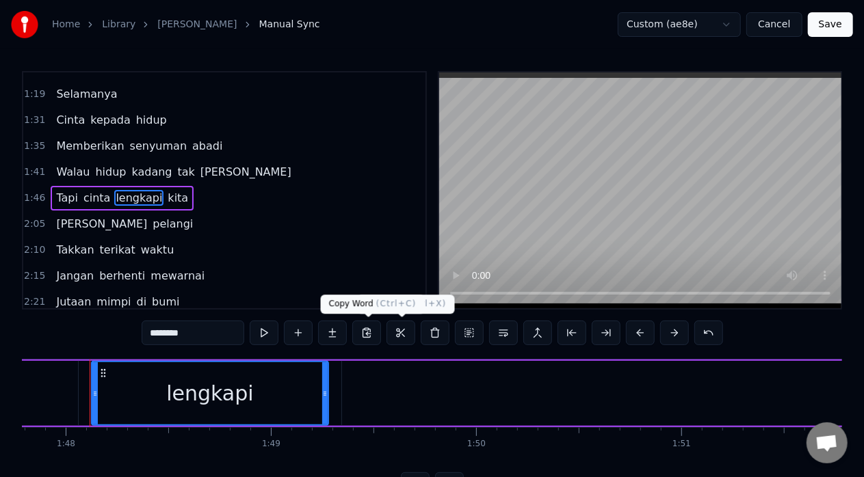
scroll to position [0, 22114]
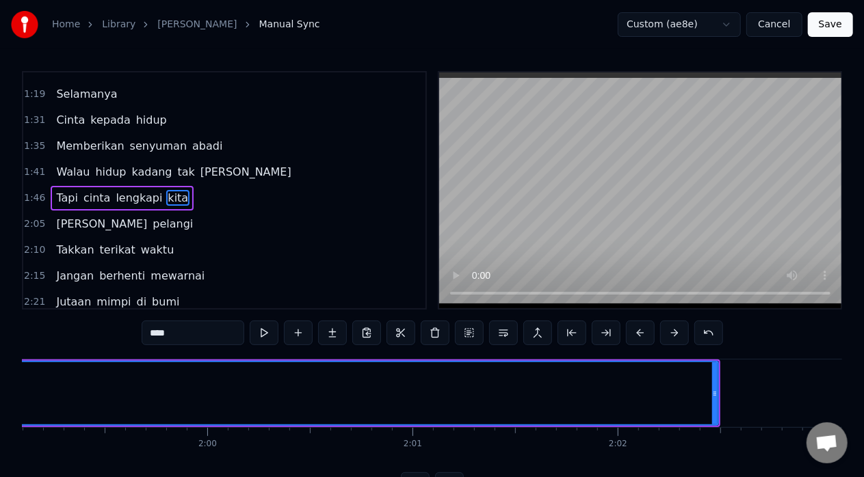
scroll to position [0, 24436]
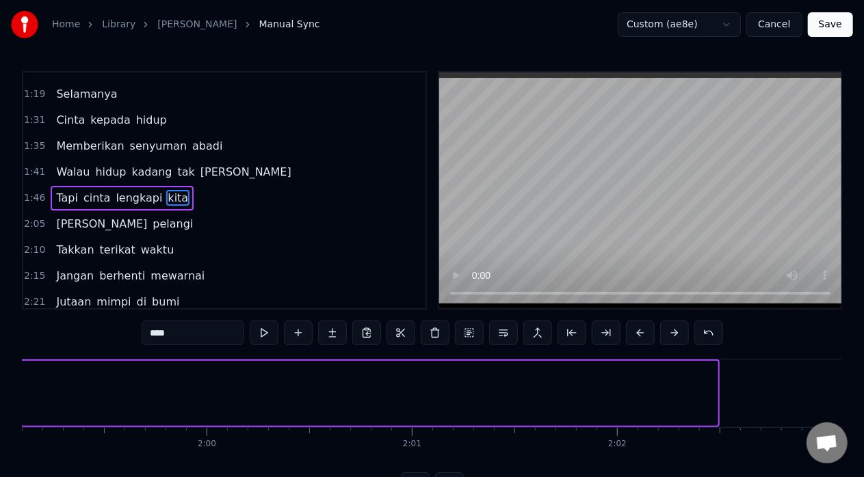
drag, startPoint x: 714, startPoint y: 392, endPoint x: 1, endPoint y: 410, distance: 712.9
click at [0, 413] on div "Home Library [PERSON_NAME] Pelangi Manual Sync Custom (ae8e) Cancel Save 0:11 M…" at bounding box center [432, 248] width 864 height 497
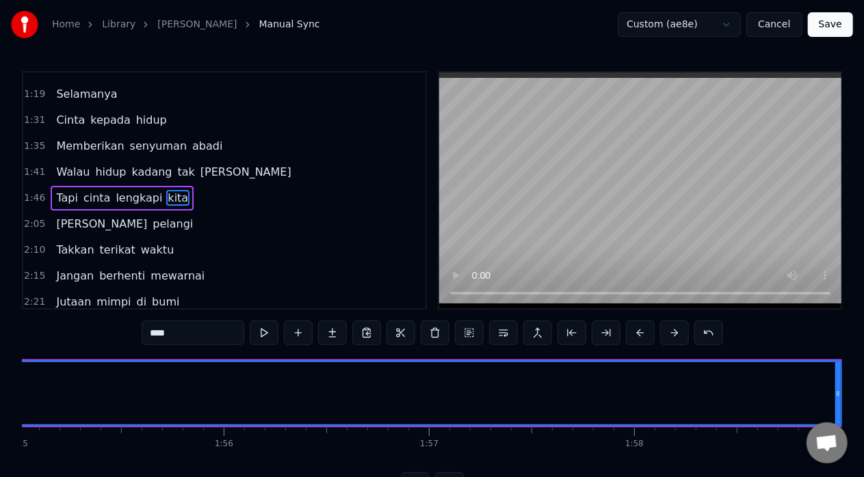
scroll to position [0, 23597]
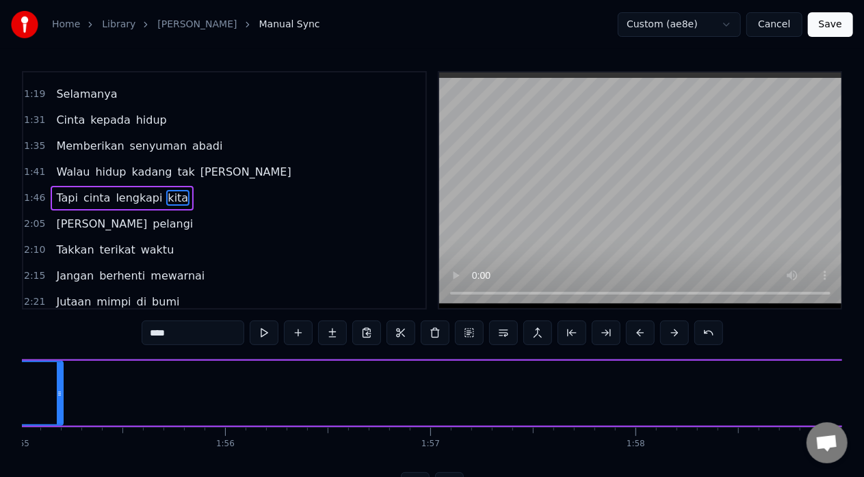
drag, startPoint x: 838, startPoint y: 394, endPoint x: 49, endPoint y: 402, distance: 788.6
click at [57, 402] on div at bounding box center [59, 393] width 5 height 62
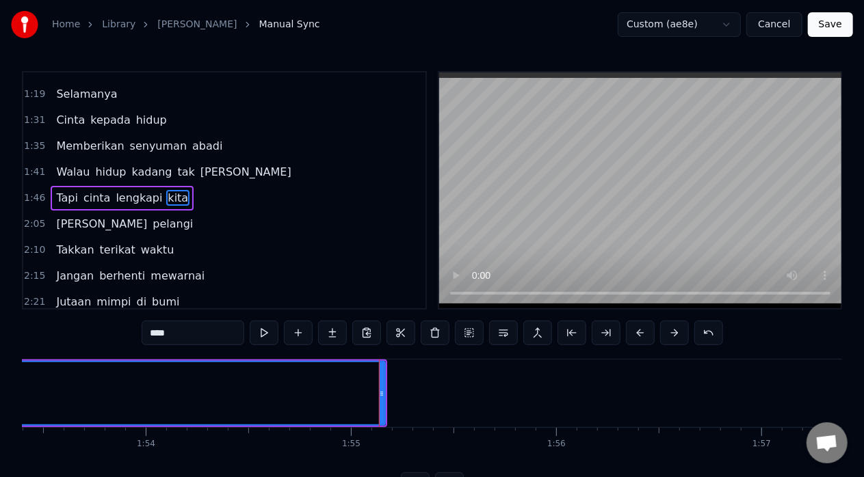
scroll to position [0, 23211]
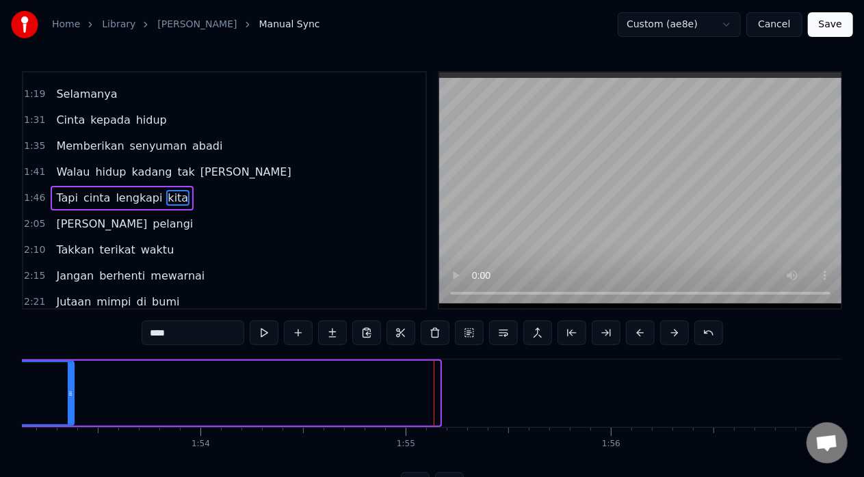
drag, startPoint x: 438, startPoint y: 392, endPoint x: 37, endPoint y: 393, distance: 400.8
click at [68, 393] on icon at bounding box center [70, 393] width 5 height 11
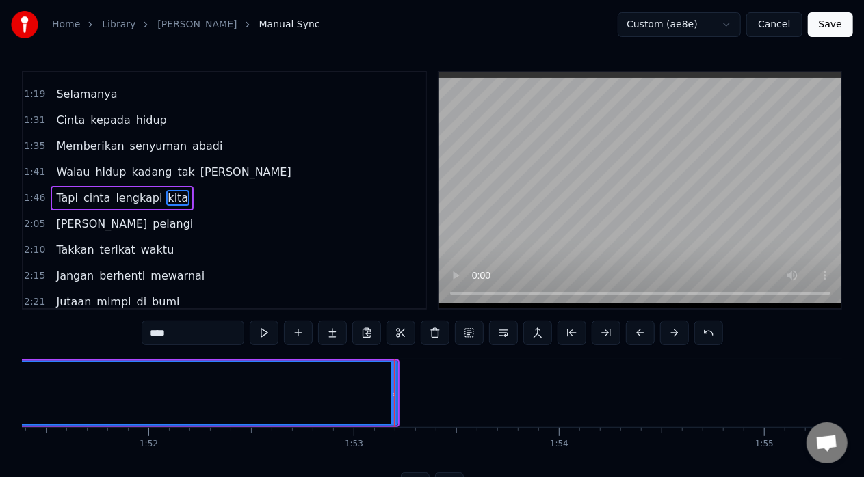
scroll to position [0, 22851]
click at [127, 191] on span "lengkapi" at bounding box center [138, 198] width 49 height 16
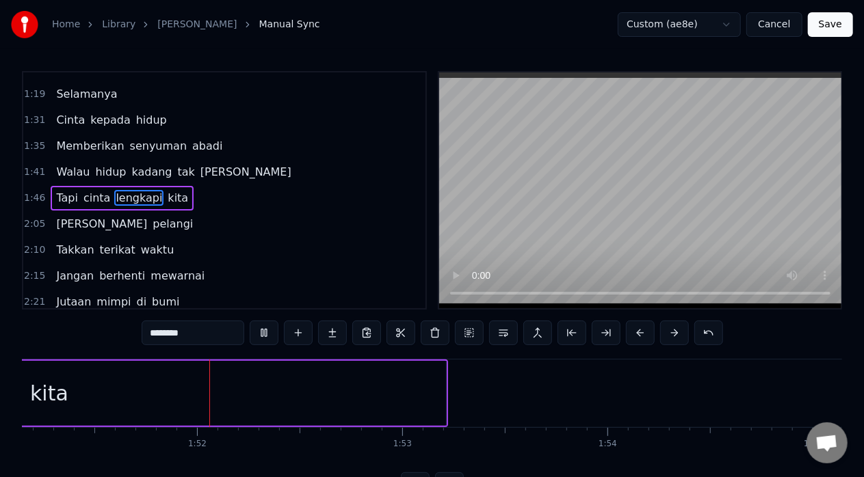
scroll to position [0, 22822]
click at [404, 390] on div "kita" at bounding box center [31, 393] width 793 height 65
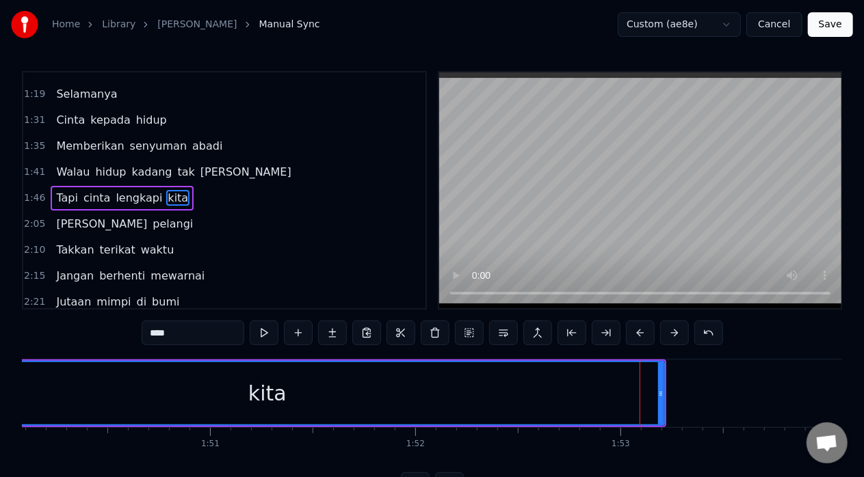
scroll to position [0, 22583]
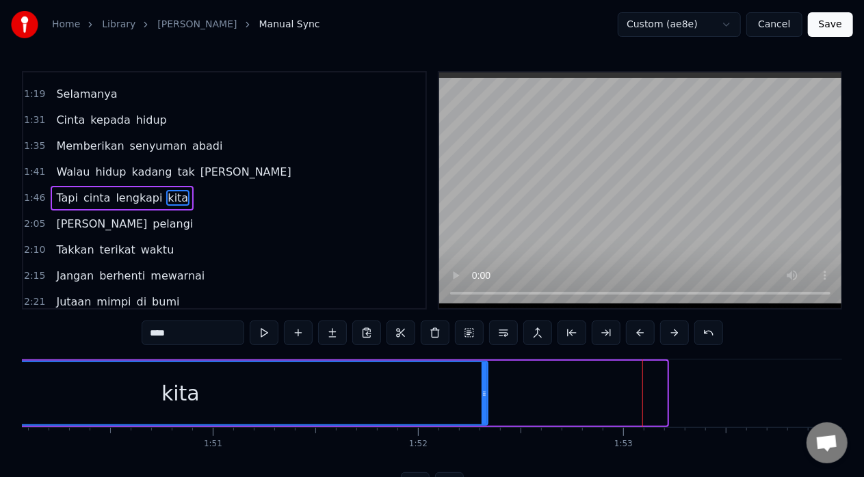
drag, startPoint x: 665, startPoint y: 392, endPoint x: 451, endPoint y: 398, distance: 213.5
click at [436, 399] on div at bounding box center [483, 393] width 5 height 62
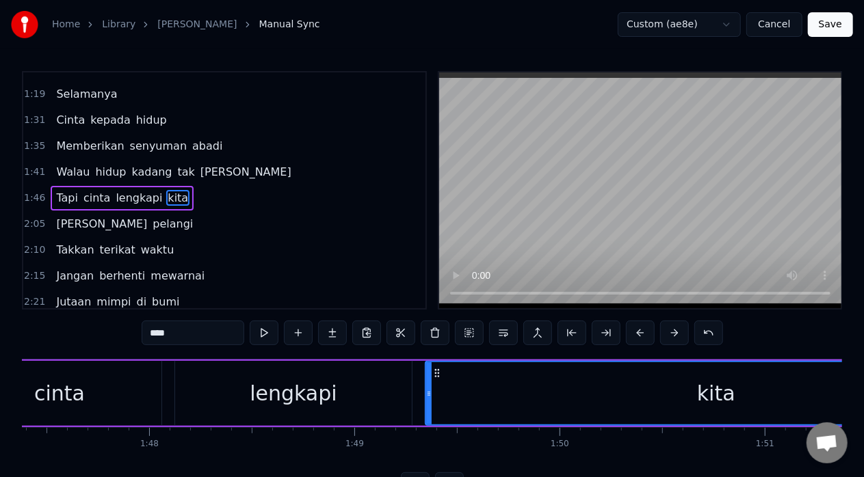
click at [129, 190] on span "lengkapi" at bounding box center [138, 198] width 49 height 16
type input "********"
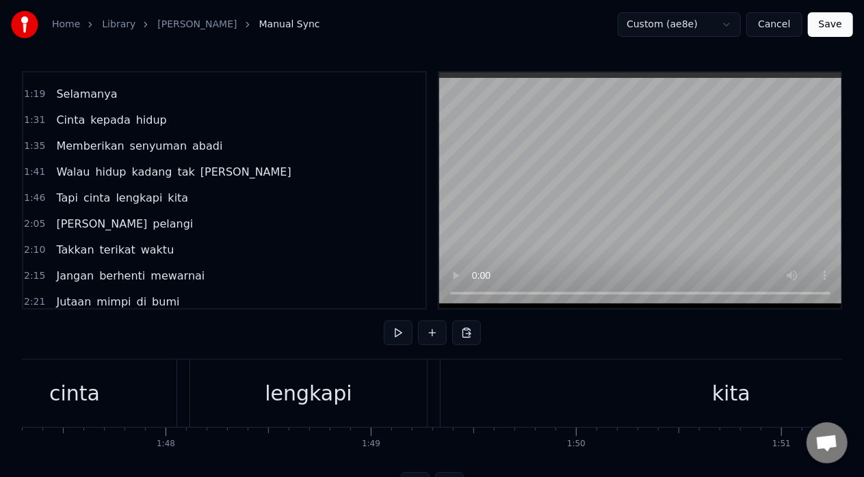
scroll to position [0, 21994]
drag, startPoint x: 468, startPoint y: 390, endPoint x: 445, endPoint y: 388, distance: 22.7
click at [436, 388] on div "Tapi cinta lengkapi kita" at bounding box center [459, 394] width 1172 height 68
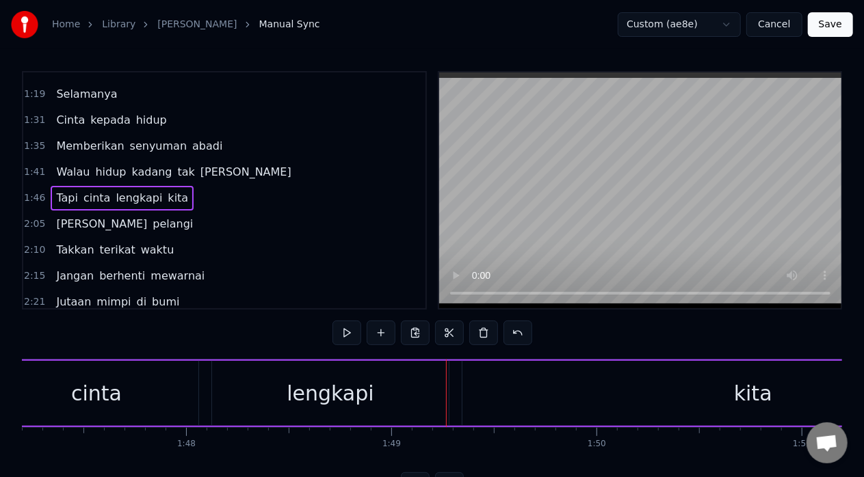
click at [436, 388] on div at bounding box center [446, 394] width 1 height 68
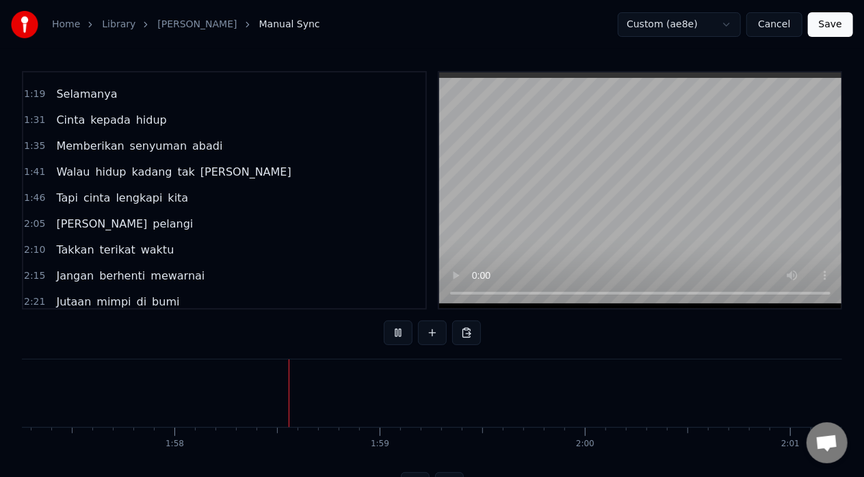
scroll to position [0, 24145]
click at [166, 190] on span "kita" at bounding box center [177, 198] width 23 height 16
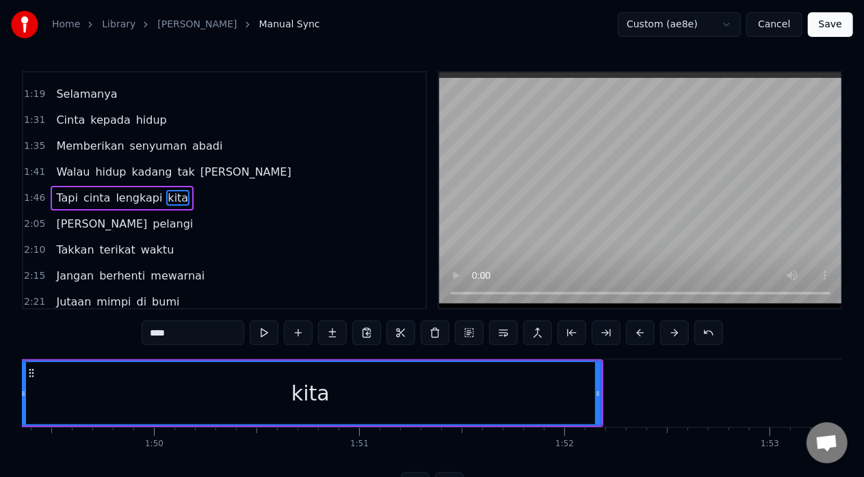
scroll to position [0, 22364]
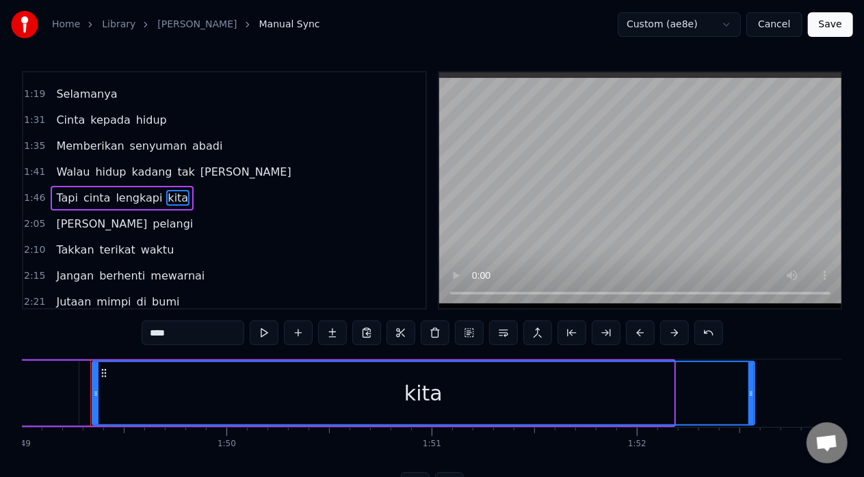
drag, startPoint x: 672, startPoint y: 391, endPoint x: 752, endPoint y: 397, distance: 80.9
click at [436, 397] on icon at bounding box center [750, 393] width 5 height 11
click at [137, 192] on span "lengkapi" at bounding box center [138, 198] width 49 height 16
type input "********"
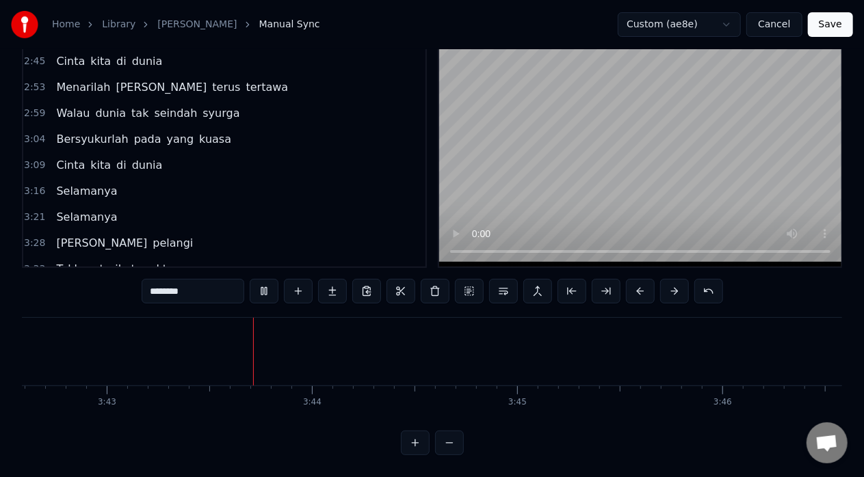
scroll to position [0, 45687]
click at [436, 26] on button "Save" at bounding box center [830, 24] width 45 height 25
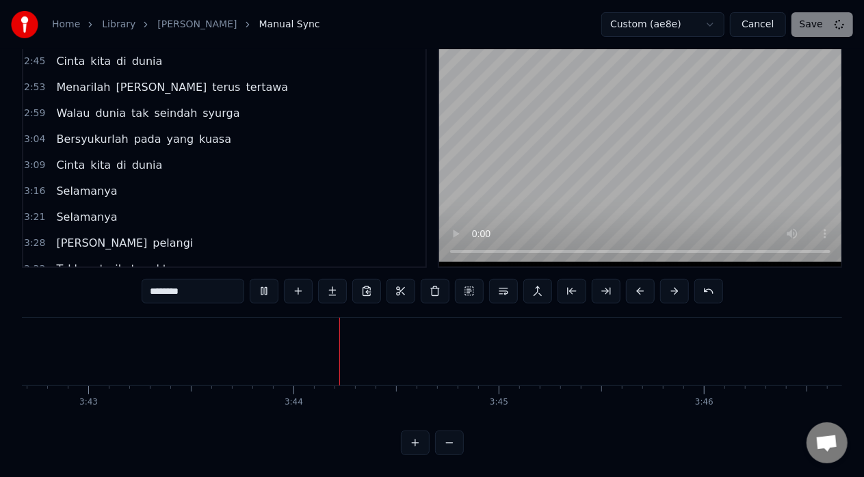
scroll to position [10, 0]
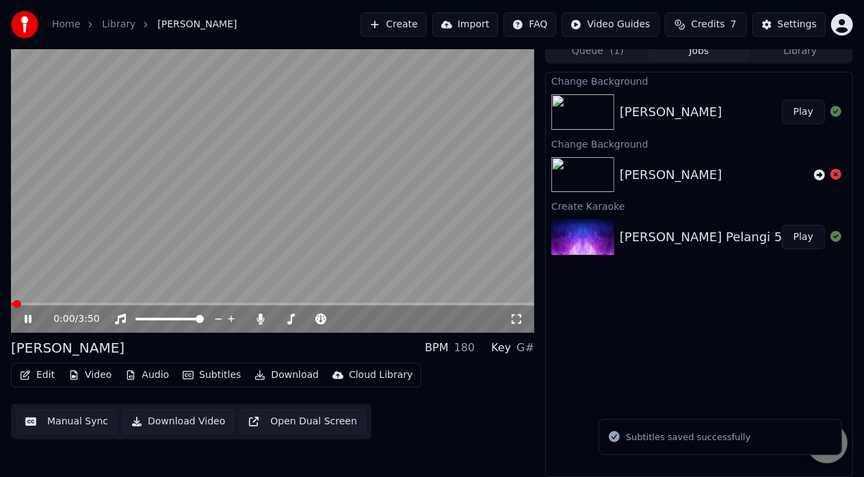
click at [357, 200] on video at bounding box center [272, 186] width 523 height 294
